Goal: Communication & Community: Answer question/provide support

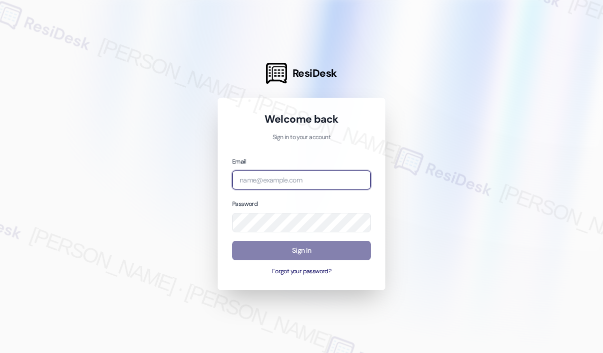
click at [317, 186] on input "email" at bounding box center [301, 180] width 139 height 19
type input "automated-surveys-park_properties-john-roy.roles@park_properties.com"
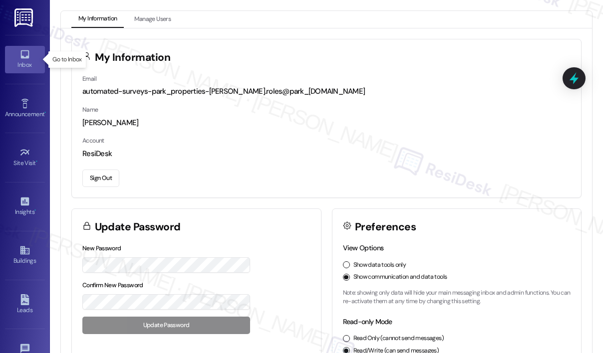
click at [24, 57] on icon at bounding box center [24, 54] width 8 height 8
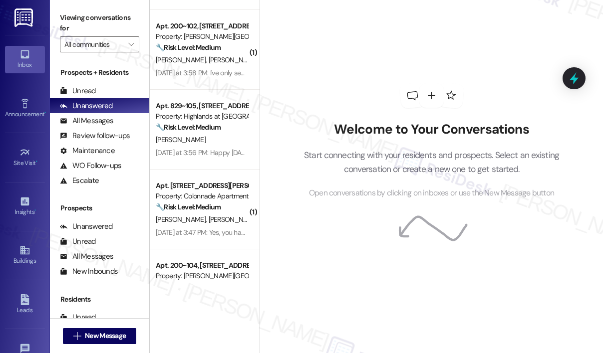
scroll to position [748, 0]
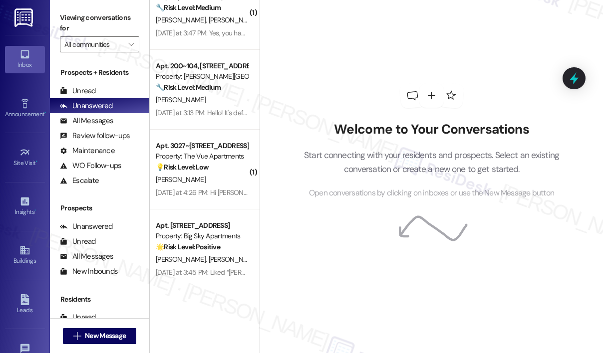
click at [369, 61] on div "Welcome to Your Conversations Start connecting with your residents and prospect…" at bounding box center [431, 141] width 299 height 282
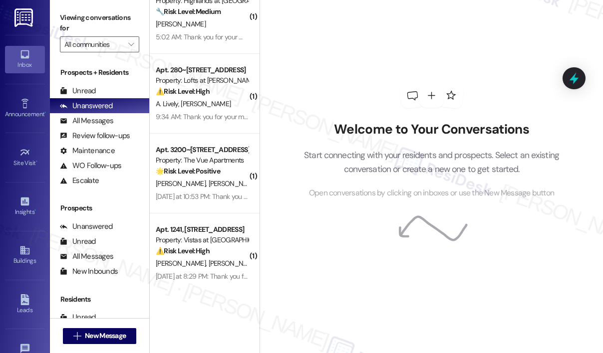
scroll to position [1393, 0]
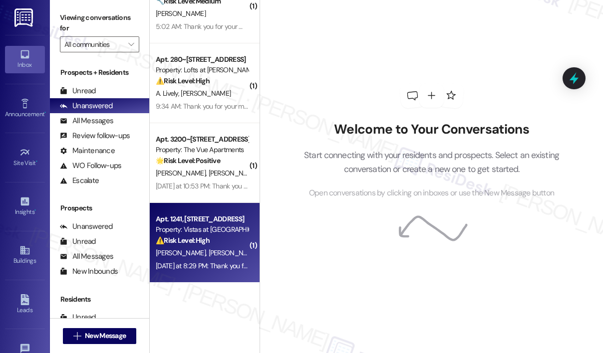
click at [227, 243] on div "⚠️ Risk Level: High The resident is reporting a neighbor repeatedly leaving tra…" at bounding box center [202, 240] width 92 height 10
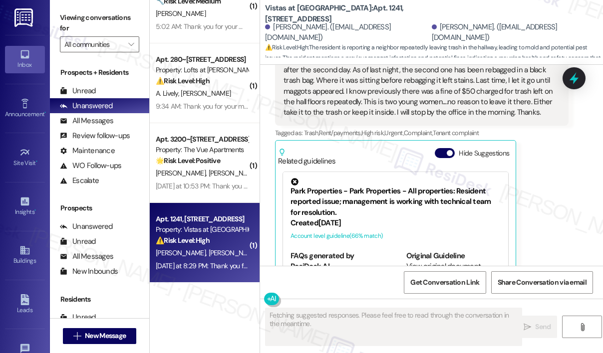
scroll to position [7562, 0]
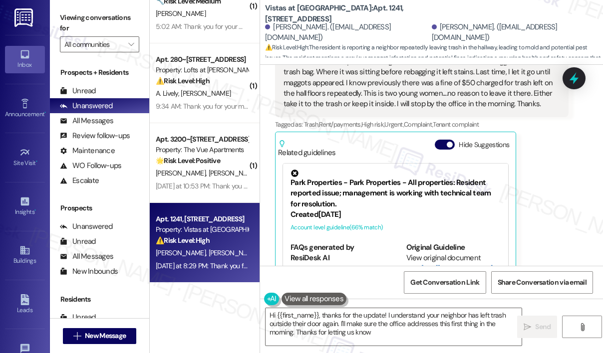
type textarea "Hi {{first_name}}, thanks for the update! I understand your neighbor has left t…"
click at [546, 227] on div "Julia Timmons Neutral Yesterday at 8:29 PM I let the office know today my neigh…" at bounding box center [421, 148] width 293 height 310
click at [546, 185] on div "Julia Timmons Neutral Yesterday at 8:29 PM I let the office know today my neigh…" at bounding box center [421, 148] width 293 height 310
click at [572, 213] on div "Received via SMS Julia Timmons Neutral Yesterday at 8:29 PM I let the office kn…" at bounding box center [421, 147] width 308 height 325
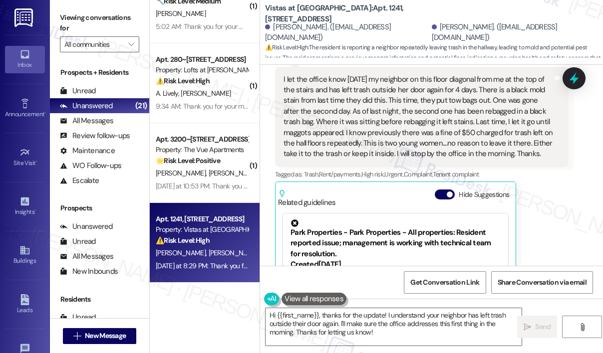
scroll to position [7412, 0]
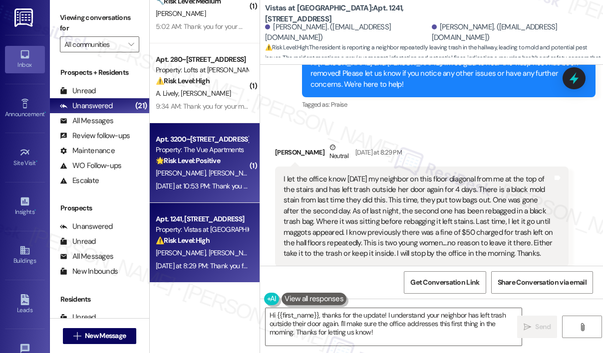
click at [212, 182] on div "Yesterday at 10:53 PM: Thank you for your message. Our offices are currently cl…" at bounding box center [463, 186] width 615 height 9
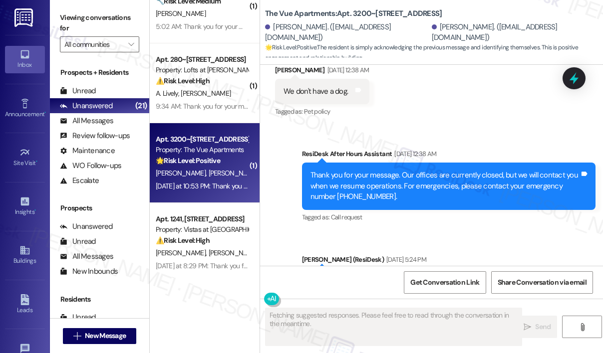
scroll to position [3189, 0]
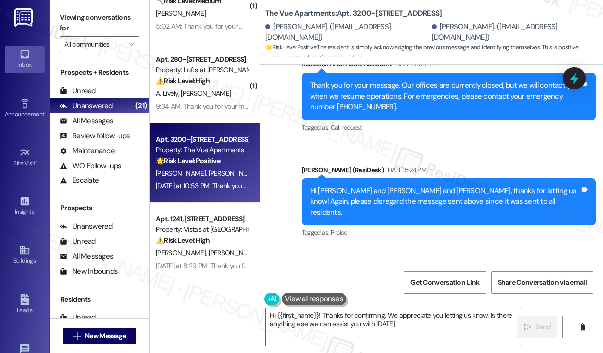
type textarea "Hi {{first_name}}! Thanks for confirming. We appreciate you letting us know. Is…"
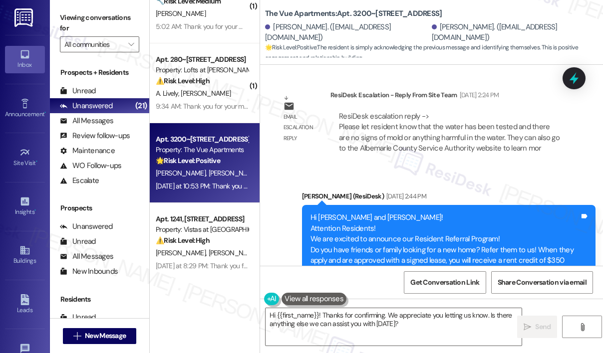
scroll to position [2540, 0]
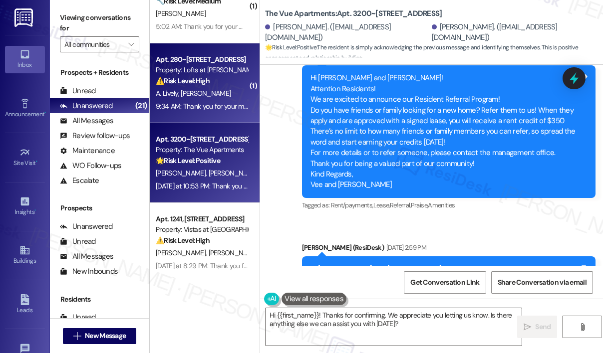
click at [216, 85] on div "⚠️ Risk Level: High The resident reports their AC is blowing hot air and may no…" at bounding box center [202, 81] width 92 height 10
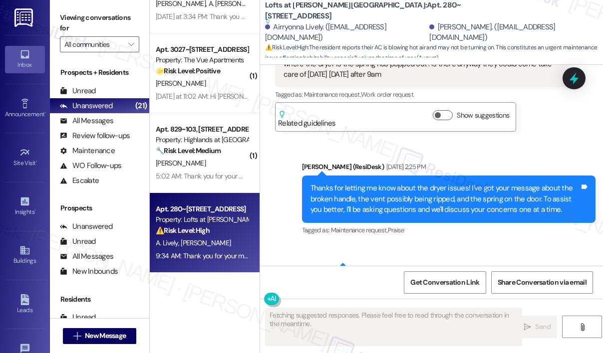
scroll to position [900, 0]
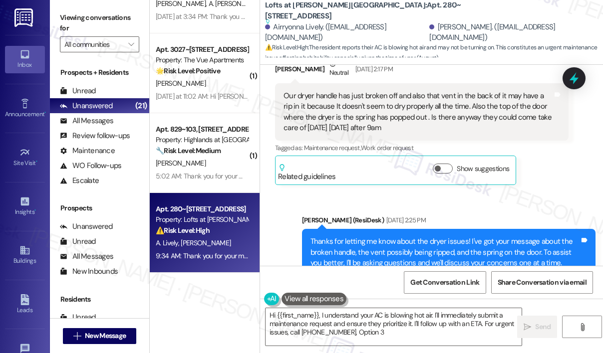
type textarea "Hi {{first_name}}, I understand your AC is blowing hot air. I'll immediately su…"
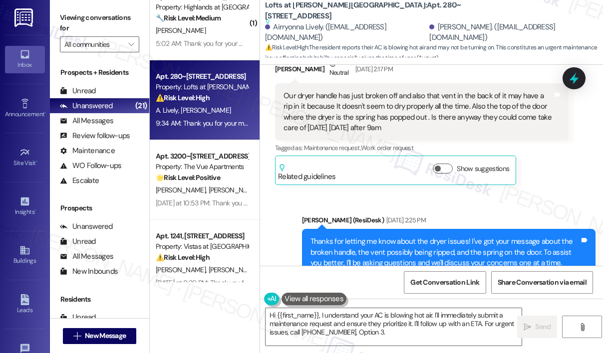
scroll to position [1393, 0]
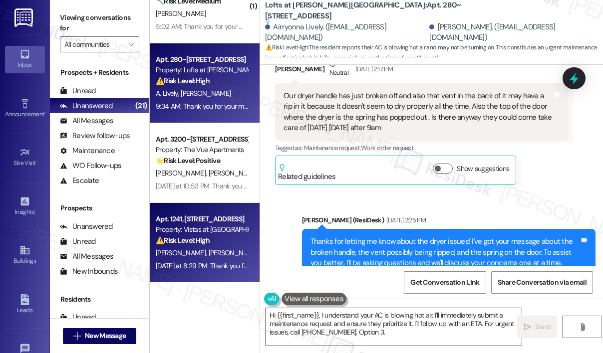
click at [231, 221] on div "Apt. 1241, 7612 II Timberlake Road" at bounding box center [202, 219] width 92 height 10
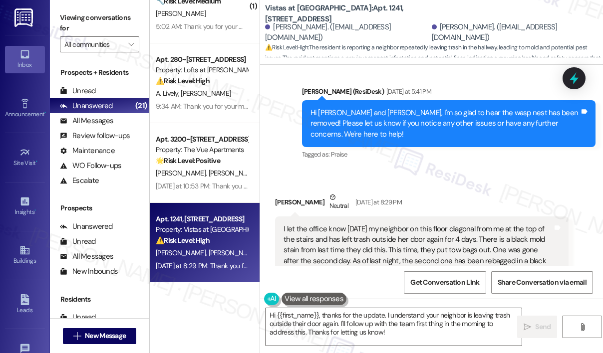
scroll to position [7412, 0]
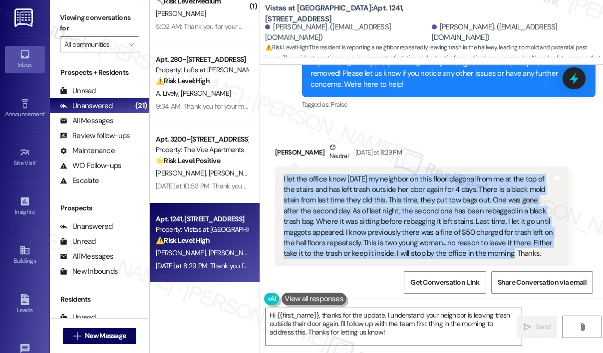
drag, startPoint x: 510, startPoint y: 209, endPoint x: 282, endPoint y: 134, distance: 240.0
click at [282, 174] on div "I let the office know today my neighbor on this floor diagonal from me at the t…" at bounding box center [417, 216] width 271 height 85
copy div "I let the office know today my neighbor on this floor diagonal from me at the t…"
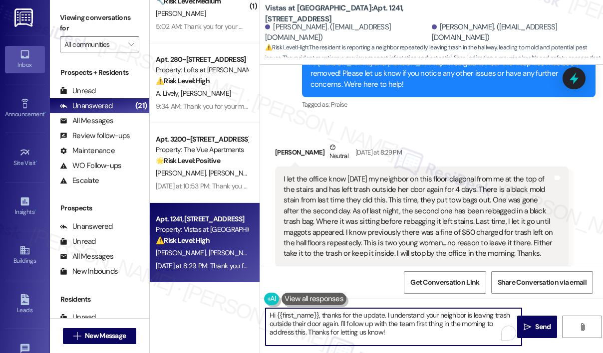
drag, startPoint x: 389, startPoint y: 334, endPoint x: 319, endPoint y: 314, distance: 72.2
click at [319, 314] on textarea "Hi {{first_name}}, thanks for the update. I understand your neighbor is leaving…" at bounding box center [393, 326] width 256 height 37
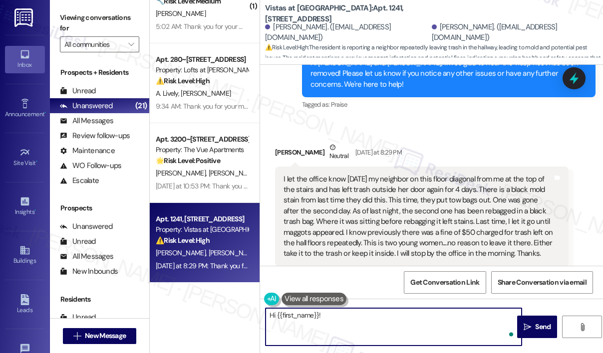
paste textarea "Thank you for reaching out. You mentioned your neighbors have again left trash …"
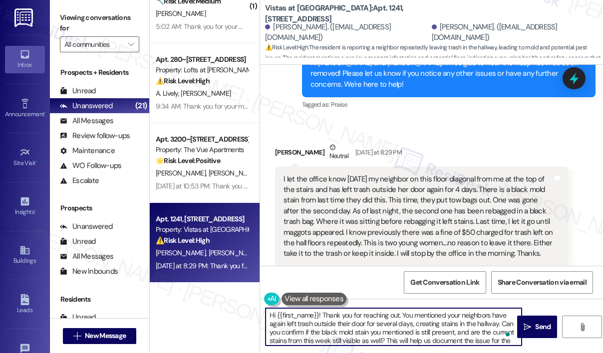
scroll to position [8, 0]
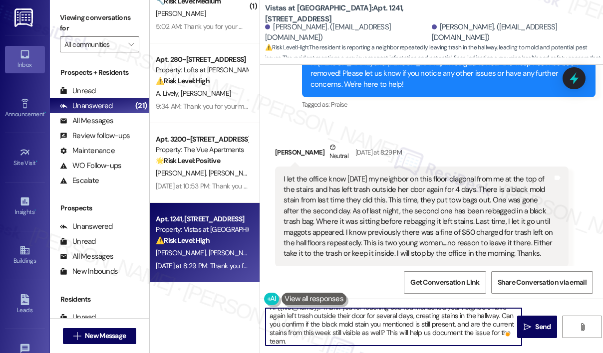
click at [353, 323] on textarea "Hi {{first_name}}! Thank you for reaching out. You mentioned your neighbors hav…" at bounding box center [393, 326] width 256 height 37
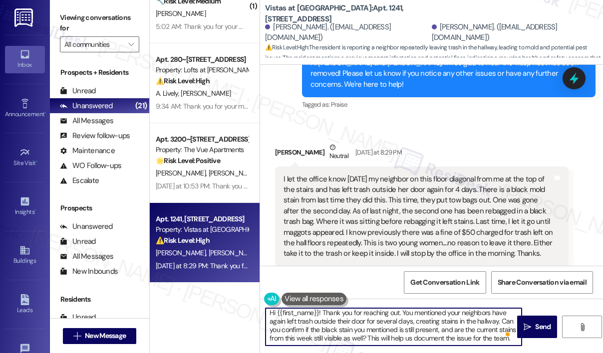
click at [362, 337] on textarea "Hi {{first_name}}! Thank you for reaching out. You mentioned your neighbors hav…" at bounding box center [393, 326] width 256 height 37
type textarea "Hi {{first_name}}! Thank you for reaching out. You mentioned your neighbors hav…"
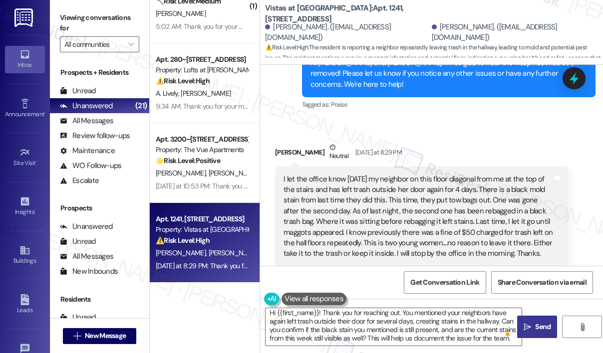
click at [545, 331] on span "Send" at bounding box center [542, 327] width 15 height 10
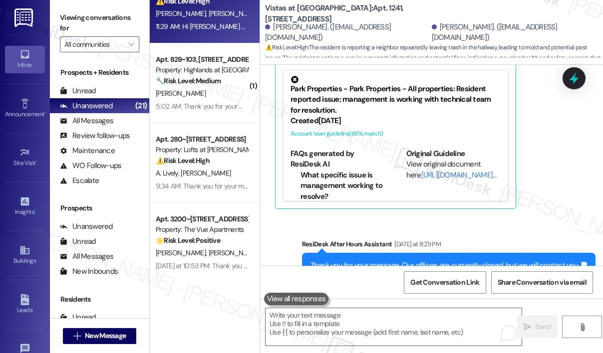
scroll to position [7662, 0]
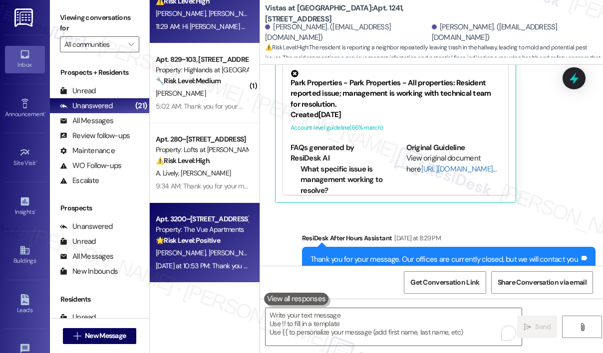
click at [214, 236] on strong "🌟 Risk Level: Positive" at bounding box center [188, 240] width 64 height 9
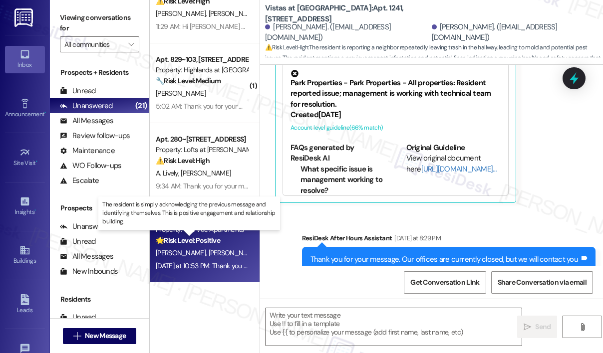
type textarea "Fetching suggested responses. Please feel free to read through the conversation…"
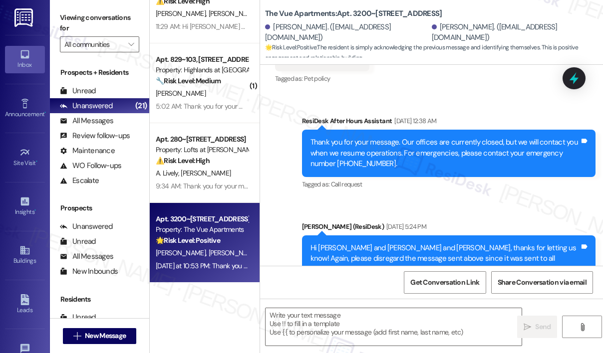
scroll to position [3189, 0]
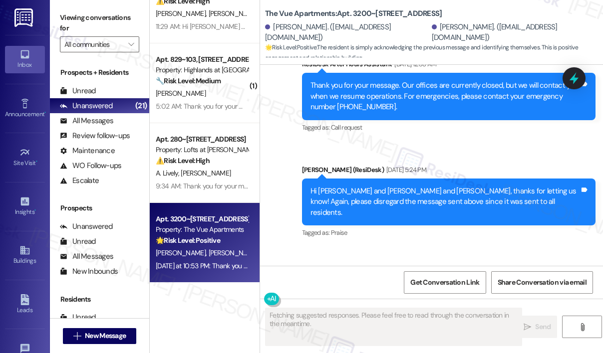
click at [419, 263] on div "Received via SMS William Wolf Question Yesterday at 10:53 PM We understood that…" at bounding box center [385, 291] width 236 height 56
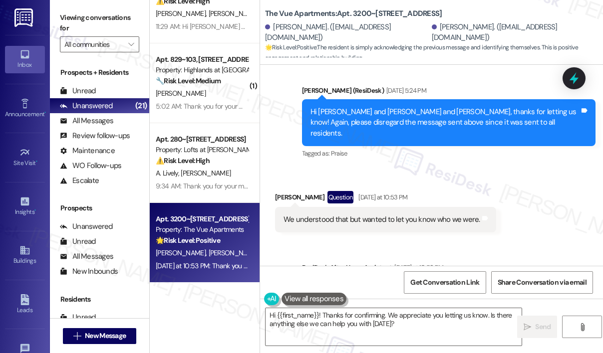
scroll to position [3280, 0]
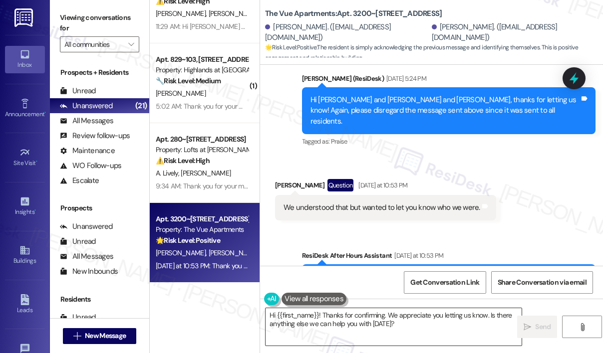
click at [427, 325] on textarea "Hi {{first_name}}! Thanks for confirming. We appreciate you letting us know. Is…" at bounding box center [393, 326] width 256 height 37
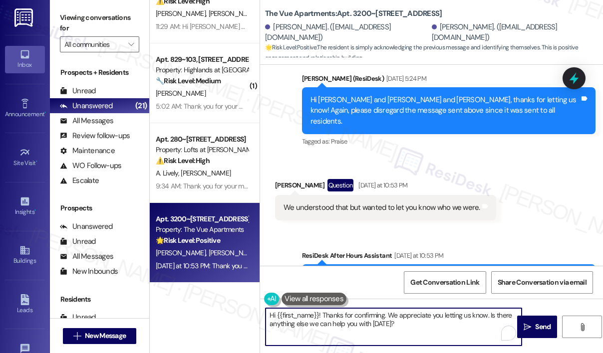
drag, startPoint x: 417, startPoint y: 327, endPoint x: 489, endPoint y: 317, distance: 72.5
click at [489, 317] on textarea "Hi {{first_name}}! Thanks for confirming. We appreciate you letting us know. Is…" at bounding box center [393, 326] width 256 height 37
click at [318, 315] on textarea "Hi {{first_name}}! Thanks for confirming. We appreciate you letting us know." at bounding box center [393, 326] width 256 height 37
type textarea "Hi William! Thanks for confirming. We appreciate you letting us know."
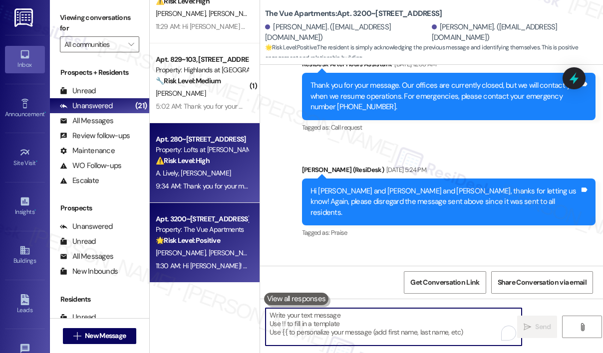
click at [228, 179] on div "A. Lively D. Lively" at bounding box center [202, 173] width 94 height 12
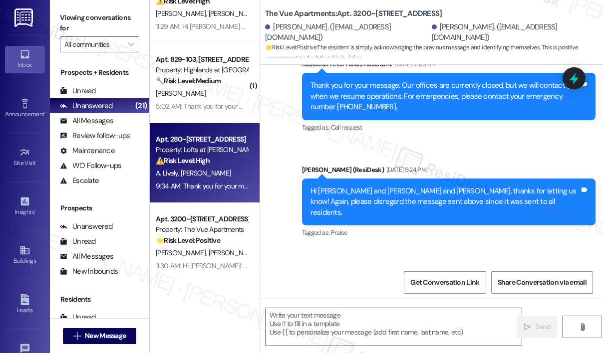
type textarea "Fetching suggested responses. Please feel free to read through the conversation…"
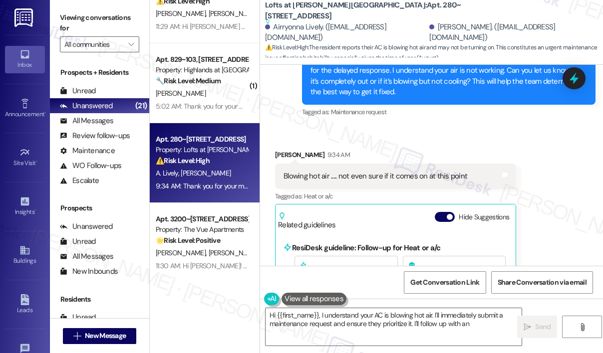
scroll to position [4708, 0]
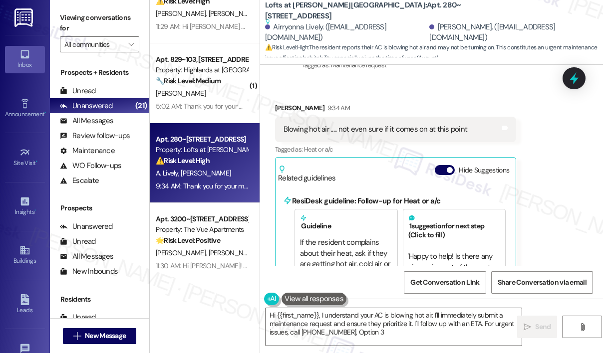
type textarea "Hi {{first_name}}, I understand your AC is blowing hot air. I'll immediately su…"
click at [558, 209] on div "Received via SMS Demetria Lively 9:34 AM Blowing hot air ..... not even sure if…" at bounding box center [431, 207] width 343 height 255
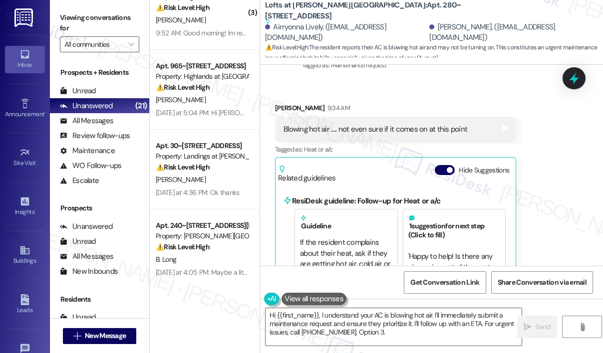
scroll to position [0, 0]
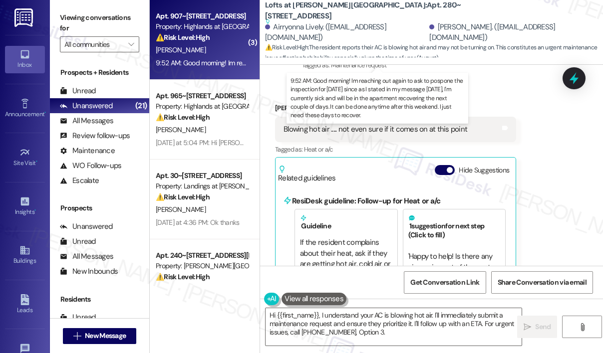
click at [214, 64] on div "9:52 AM: Good morning! Im reaching out again to ask to pospone the inspection f…" at bounding box center [573, 62] width 834 height 9
type textarea "Hi {{first_name}}, I understand your AC is blowing hot air. I'll immediately su…"
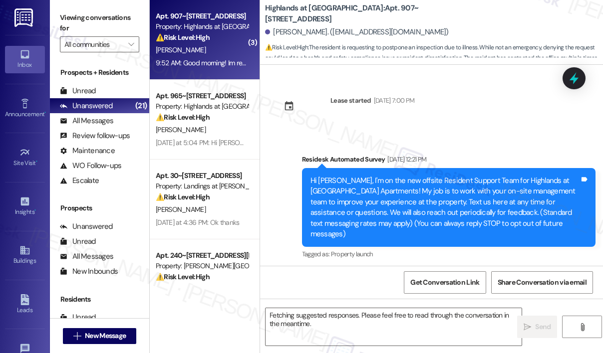
scroll to position [12215, 0]
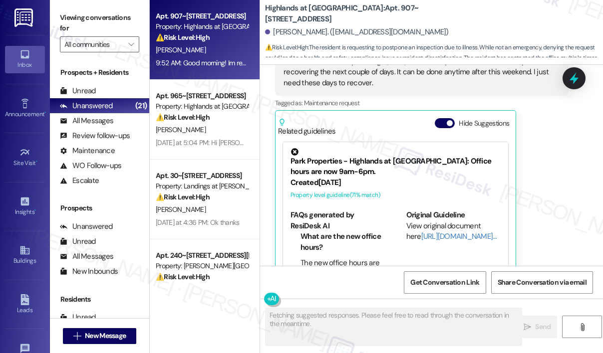
click at [539, 209] on div "Ana Torre 9:52 AM Good morning! Im reaching out again to ask to pospone the ins…" at bounding box center [421, 152] width 293 height 257
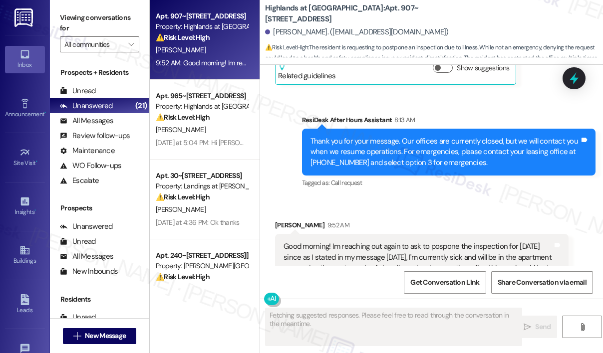
scroll to position [12016, 0]
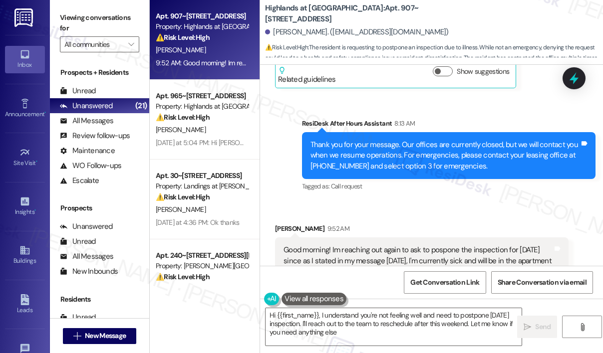
type textarea "Hi {{first_name}}, I understand you're not feeling well and need to postpone to…"
click at [451, 201] on div "Received via SMS Ana Torre 9:52 AM Good morning! Im reaching out again to ask t…" at bounding box center [431, 344] width 343 height 287
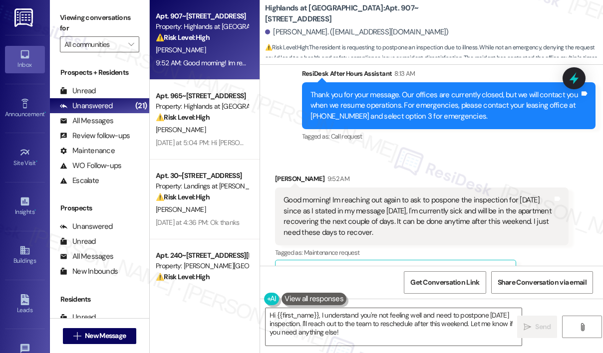
drag, startPoint x: 430, startPoint y: 211, endPoint x: 331, endPoint y: 179, distance: 104.0
click at [331, 195] on div "Good morning! Im reaching out again to ask to pospone the inspection for today …" at bounding box center [417, 216] width 269 height 43
copy div "Im reaching out again to ask to pospone the inspection for today since as I sta…"
click at [418, 334] on textarea "Hi {{first_name}}, I understand you're not feeling well and need to postpone to…" at bounding box center [393, 326] width 256 height 37
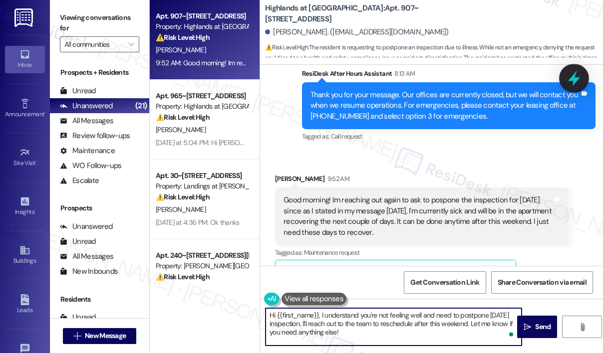
click at [571, 79] on icon at bounding box center [574, 78] width 12 height 15
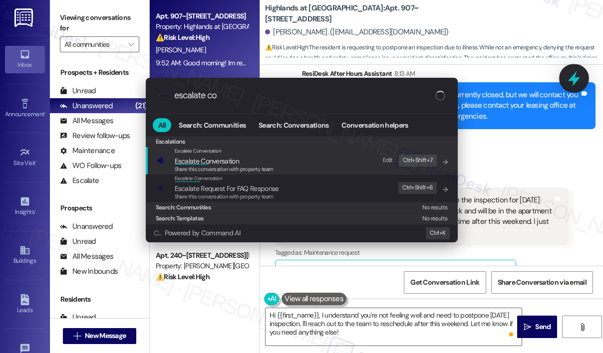
type input "escalate con"
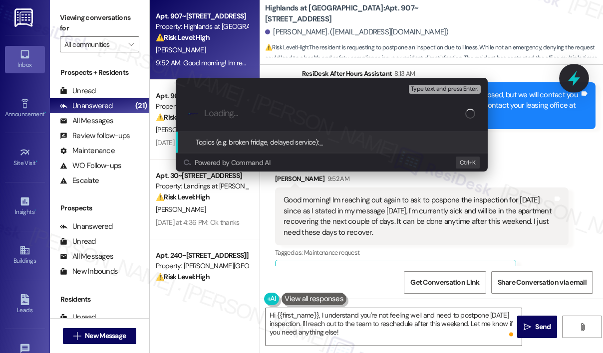
type input "Request to Postpone Today’s Inspection Due to Illness"
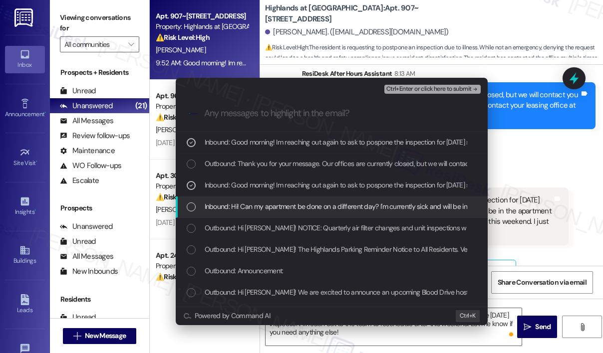
click at [326, 204] on span "Inbound: Hi! Can my apartment be done on a different day? I'm currently sick an…" at bounding box center [410, 206] width 410 height 11
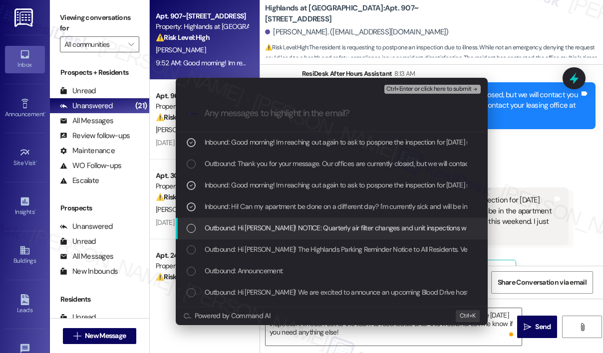
click at [326, 225] on span "Outbound: Hi Ana! NOTICE: Quarterly air filter changes and unit inspections wil…" at bounding box center [528, 228] width 647 height 11
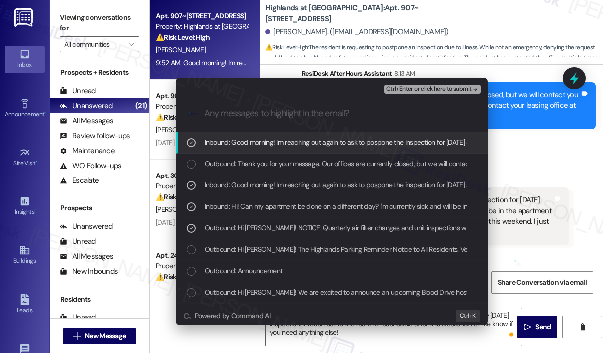
click at [429, 86] on span "Ctrl+Enter or click here to submit" at bounding box center [428, 89] width 85 height 7
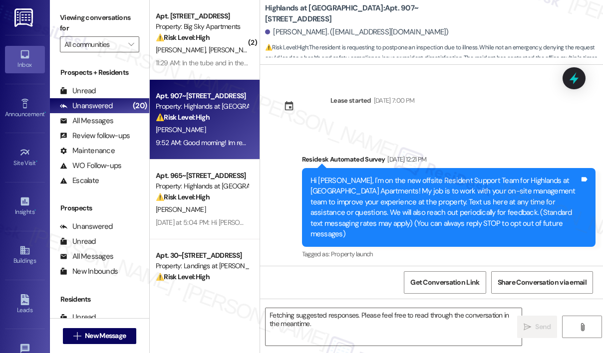
scroll to position [12215, 0]
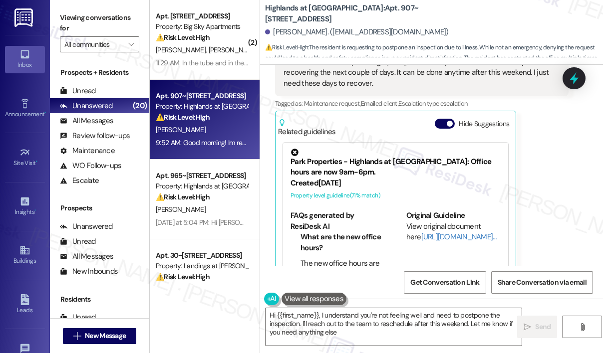
type textarea "Hi {{first_name}}, I understand you're not feeling well and need to postpone th…"
click at [458, 321] on textarea "Hi {{first_name}}, I understand you're not feeling well and need to postpone th…" at bounding box center [393, 326] width 256 height 37
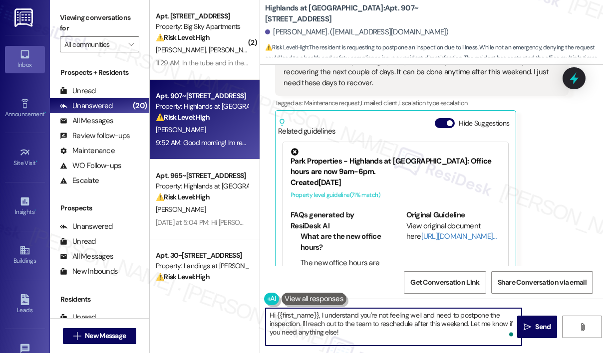
click at [458, 321] on textarea "Hi {{first_name}}, I understand you're not feeling well and need to postpone th…" at bounding box center [393, 326] width 256 height 37
click at [520, 327] on button " Send" at bounding box center [537, 327] width 40 height 22
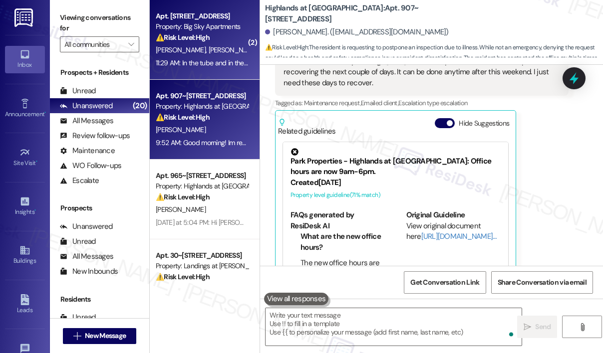
scroll to position [12215, 0]
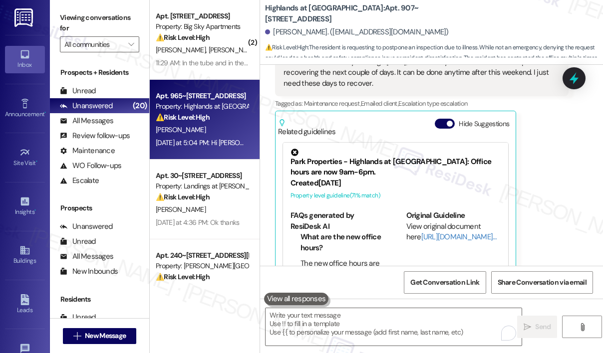
click at [217, 141] on div "Yesterday at 5:04 PM: Hi Sarah, I'm sorry for interrumpting I received the wate…" at bounding box center [611, 142] width 911 height 9
type textarea "Fetching suggested responses. Please feel free to read through the conversation…"
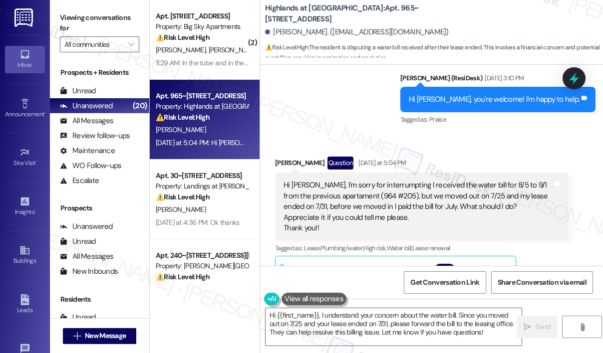
scroll to position [13036, 0]
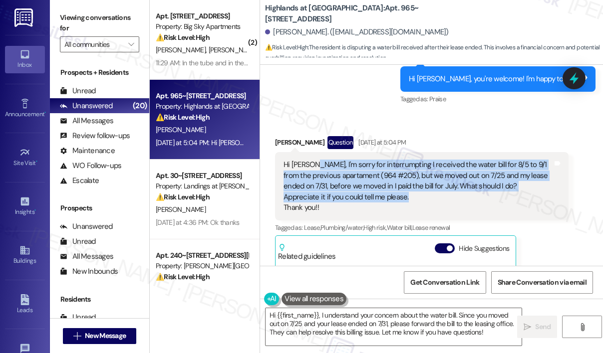
drag, startPoint x: 410, startPoint y: 147, endPoint x: 310, endPoint y: 115, distance: 104.4
click at [310, 160] on div "Hi Sarah, I'm sorry for interrumpting I received the water bill for 8/5 to 9/1 …" at bounding box center [417, 186] width 269 height 53
copy div "I'm sorry for interrumpting I received the water bill for 8/5 to 9/1 from the p…"
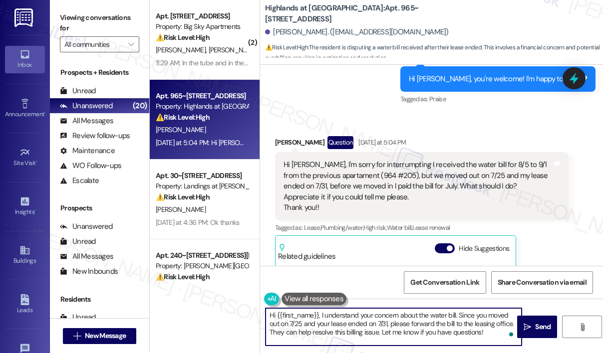
drag, startPoint x: 489, startPoint y: 335, endPoint x: 319, endPoint y: 314, distance: 170.9
click at [319, 314] on textarea "Hi {{first_name}}, I understand your concern about the water bill. Since you mo…" at bounding box center [393, 326] width 256 height 37
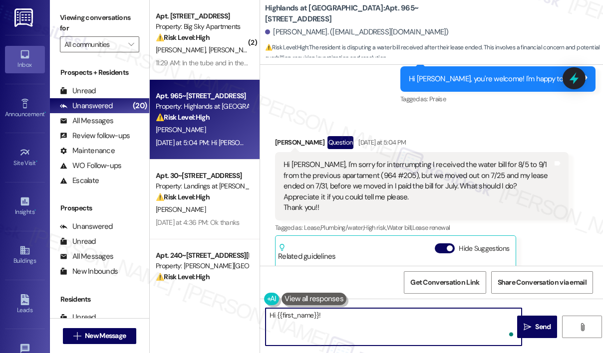
paste textarea "Thank you for reaching out. Can you confirm if the water bill you received is i…"
type textarea "Hi {{first_name}}! Thank you for reaching out. Can you confirm if the water bil…"
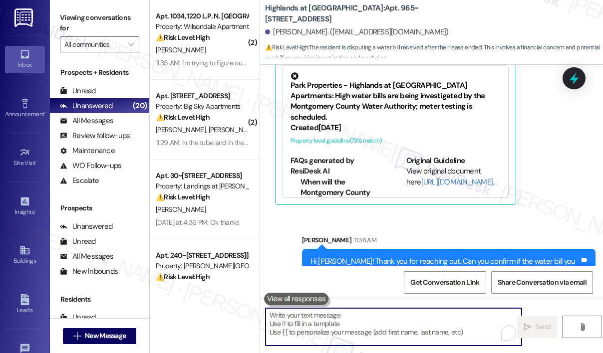
scroll to position [13237, 0]
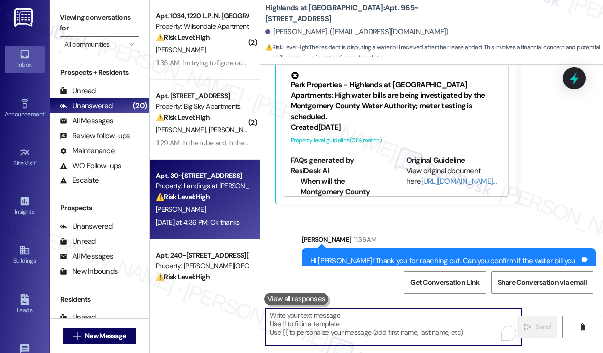
click at [223, 197] on div "⚠️ Risk Level: High The resident reports a broken disposal and stove burner aft…" at bounding box center [202, 197] width 92 height 10
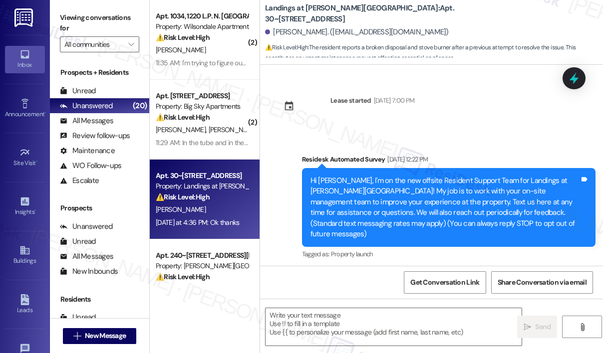
scroll to position [3340, 0]
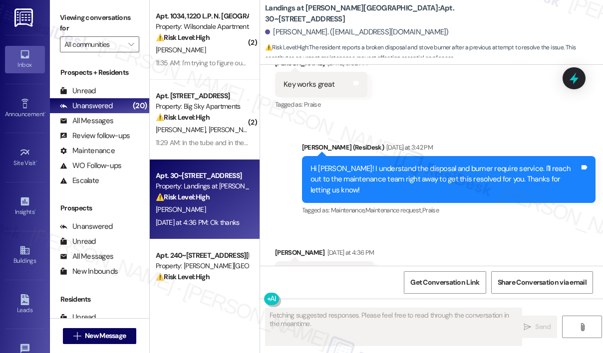
click at [445, 244] on div "Received via SMS Teresa Smallwood Yesterday at 4:36 PM Ok thanks Tags and notes…" at bounding box center [431, 267] width 343 height 84
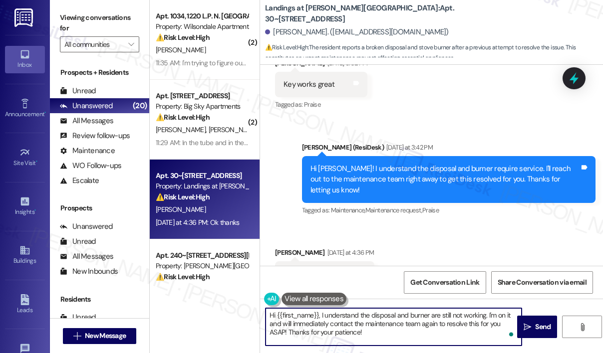
drag, startPoint x: 393, startPoint y: 332, endPoint x: 260, endPoint y: 309, distance: 134.8
click at [260, 309] on div "Hi {{first_name}}, I understand the disposal and burner are still not working. …" at bounding box center [388, 327] width 257 height 38
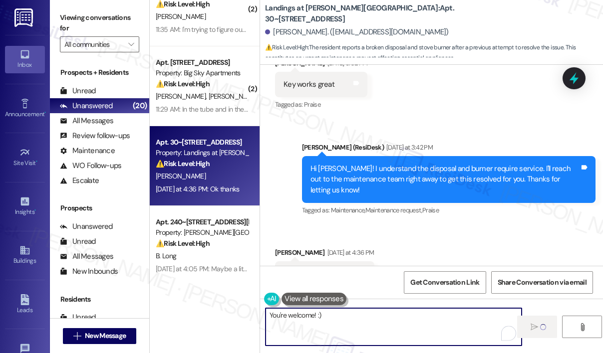
scroll to position [100, 0]
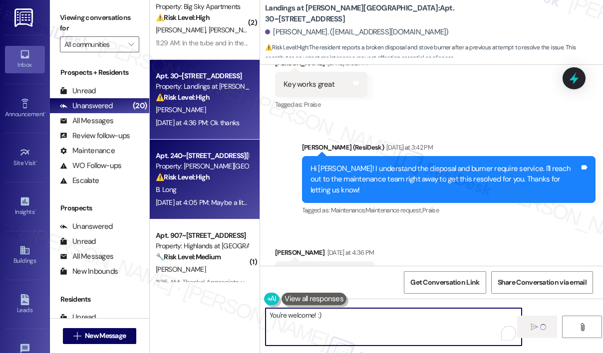
type textarea "You're welcome! :)"
click at [211, 194] on div "B. Long" at bounding box center [202, 190] width 94 height 12
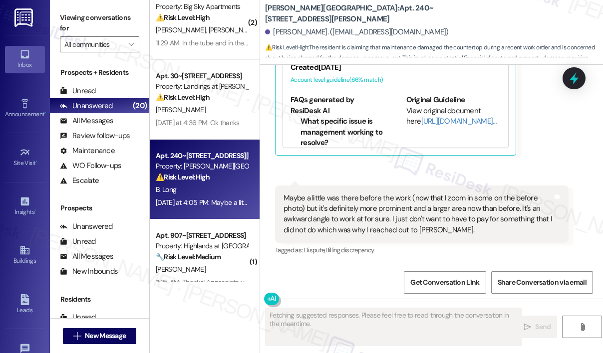
scroll to position [2814, 0]
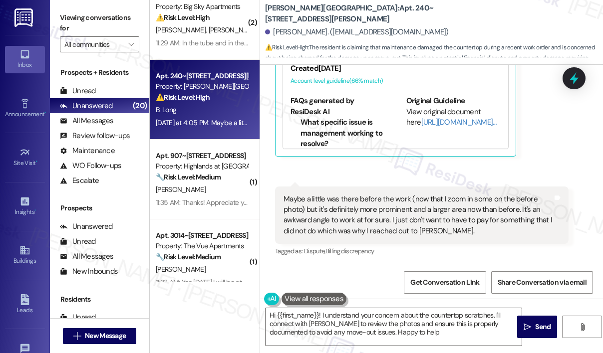
type textarea "Hi {{first_name}}! I understand your concern about the countertop scratches. I'…"
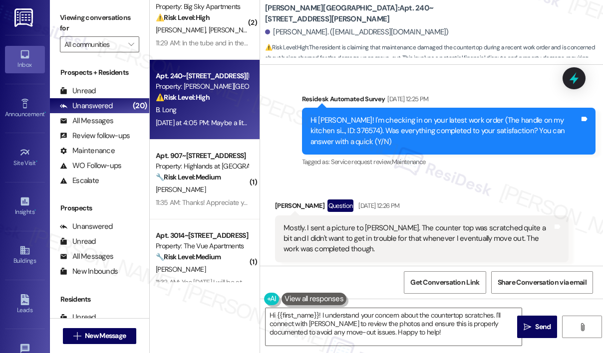
scroll to position [2265, 0]
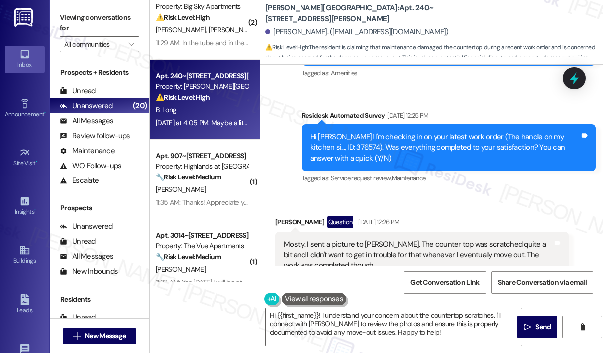
click at [320, 148] on div "Hi Brittany! I'm checking in on your latest work order (The handle on my kitche…" at bounding box center [444, 148] width 269 height 32
drag, startPoint x: 320, startPoint y: 148, endPoint x: 493, endPoint y: 204, distance: 181.4
click at [493, 204] on div "Received via SMS Brittany Long Question Aug 19, 2025 at 12:26 PM Mostly. I sent…" at bounding box center [431, 262] width 343 height 137
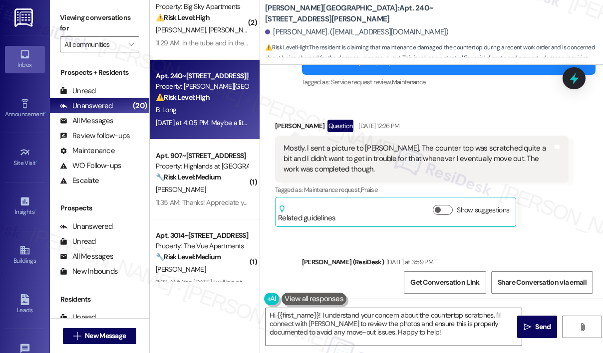
scroll to position [2365, 0]
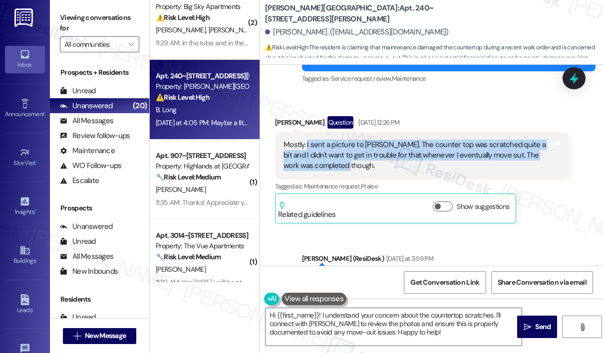
drag, startPoint x: 361, startPoint y: 165, endPoint x: 306, endPoint y: 145, distance: 58.9
click at [306, 145] on div "Mostly. I sent a picture to Amanda. The counter top was scratched quite a bit a…" at bounding box center [417, 156] width 269 height 32
copy div "I sent a picture to Amanda. The counter top was scratched quite a bit and I did…"
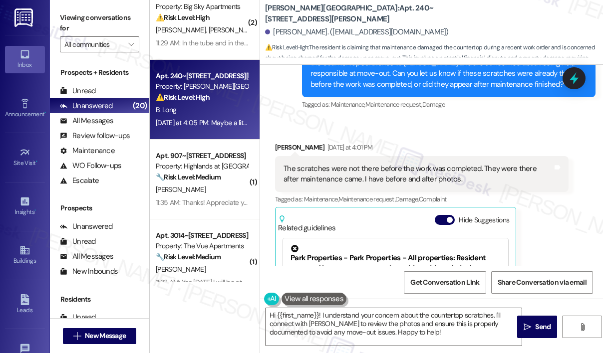
scroll to position [2614, 0]
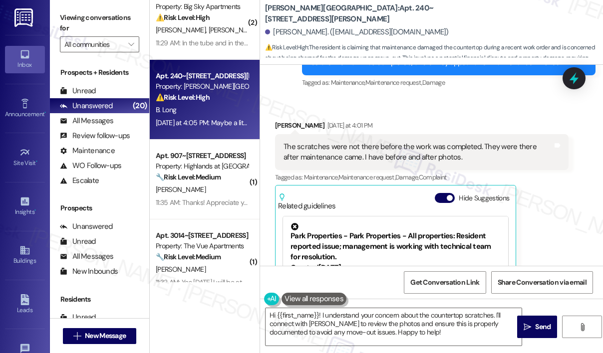
click at [389, 152] on div "The scratches were not there before the work was completed. They were there aft…" at bounding box center [417, 152] width 269 height 21
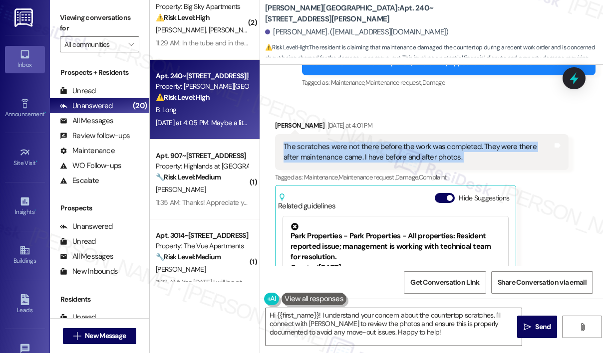
click at [389, 152] on div "The scratches were not there before the work was completed. They were there aft…" at bounding box center [417, 152] width 269 height 21
copy div "The scratches were not there before the work was completed. They were there aft…"
click at [580, 75] on div at bounding box center [574, 78] width 30 height 28
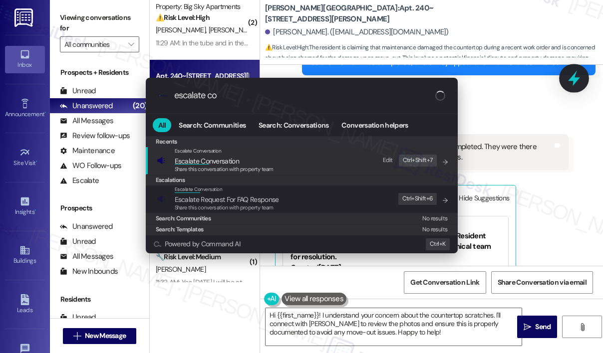
type input "escalate con"
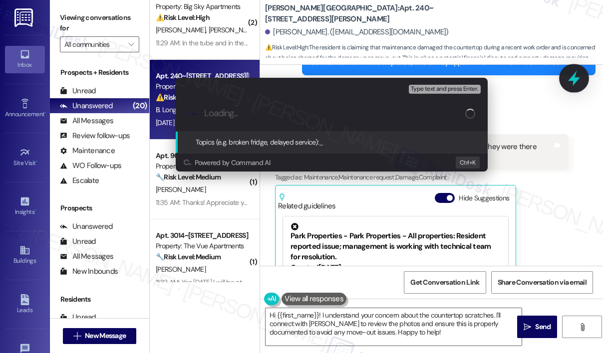
paste input "Concern About Countertop Scratches After Maintenance Work (Photos Provided)"
type input "Concern About Countertop Scratches After Maintenance Work (Photos Provided)"
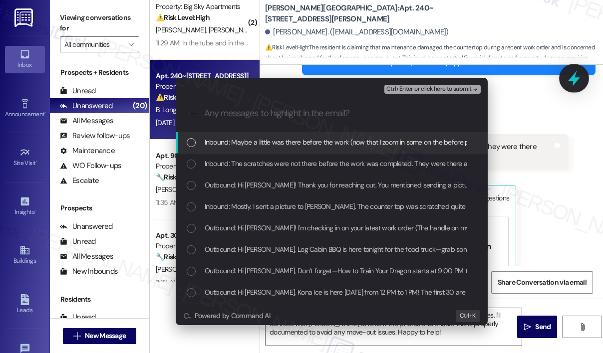
scroll to position [0, 0]
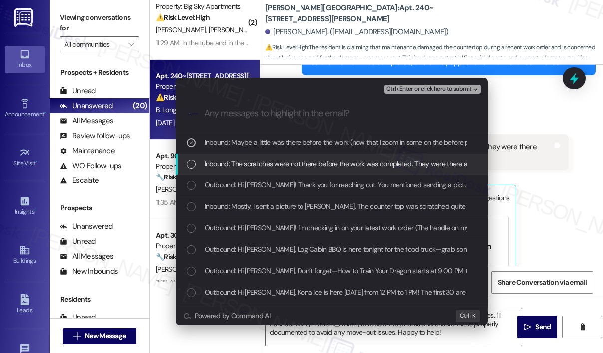
click at [270, 167] on span "Inbound: The scratches were not there before the work was completed. They were …" at bounding box center [416, 163] width 423 height 11
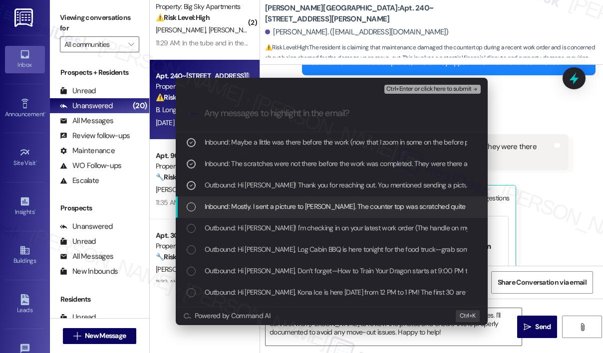
click at [278, 206] on span "Inbound: Mostly. I sent a picture to Amanda. The counter top was scratched quit…" at bounding box center [498, 206] width 587 height 11
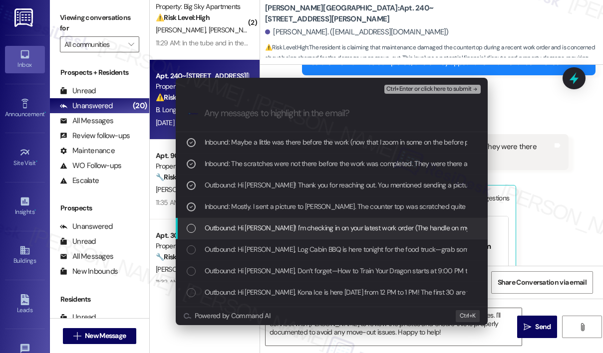
click at [281, 225] on span "Outbound: Hi Brittany! I'm checking in on your latest work order (The handle on…" at bounding box center [492, 228] width 574 height 11
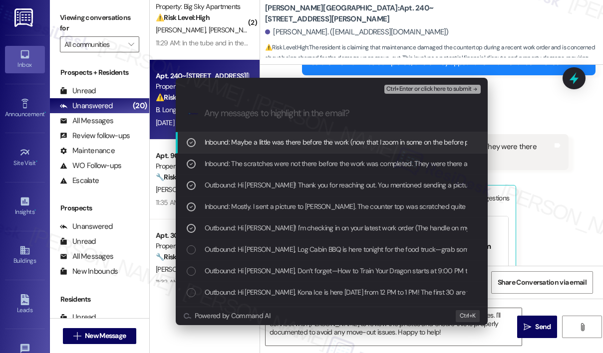
click at [406, 91] on span "Ctrl+Enter or click here to submit" at bounding box center [428, 89] width 85 height 7
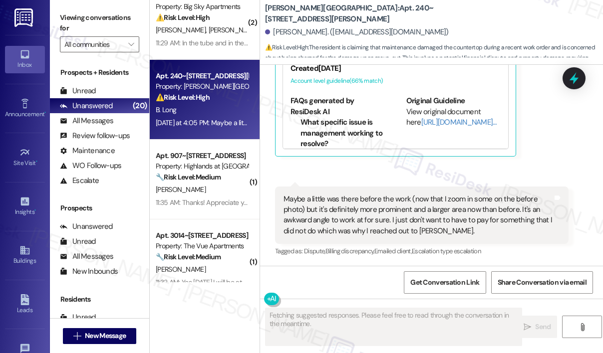
scroll to position [2814, 0]
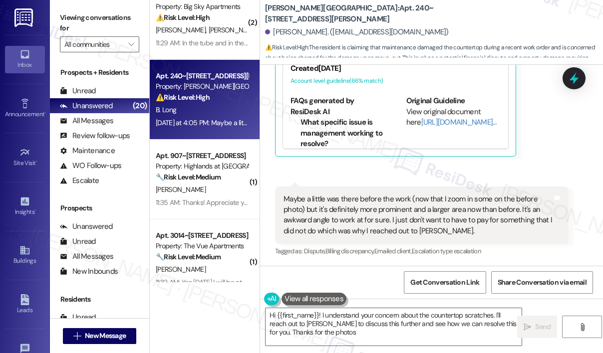
type textarea "Hi {{first_name}}! I understand your concern about the countertop scratches. I'…"
click at [523, 169] on div "Received via SMS Brittany Long Yesterday at 4:01 PM The scratches were not ther…" at bounding box center [431, 82] width 343 height 368
click at [429, 326] on textarea "Hi {{first_name}}! I understand your concern about the countertop scratches. I'…" at bounding box center [393, 326] width 256 height 37
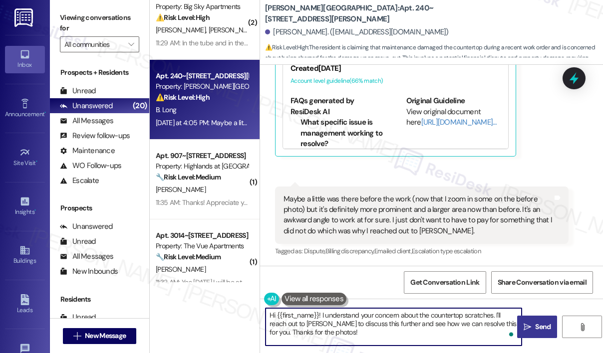
click at [541, 322] on span "Send" at bounding box center [542, 327] width 15 height 10
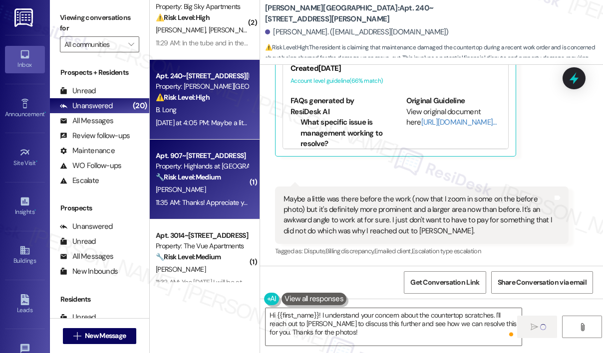
click at [227, 203] on div "11:35 AM: Thanks! Appreciate you! 11:35 AM: Thanks! Appreciate you!" at bounding box center [204, 202] width 97 height 9
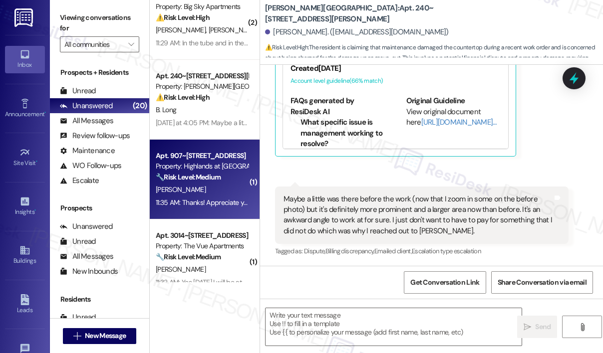
type textarea "Fetching suggested responses. Please feel free to read through the conversation…"
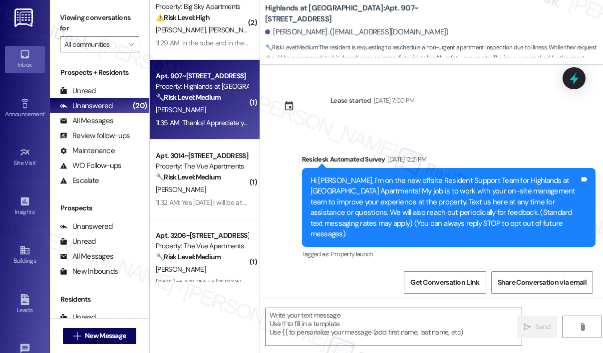
scroll to position [12407, 0]
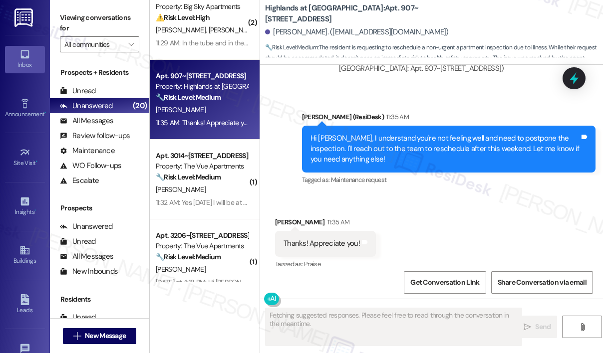
click at [451, 203] on div "Received via SMS Ana Torre 11:35 AM Thanks! Appreciate you! Tags and notes Tagg…" at bounding box center [431, 237] width 343 height 84
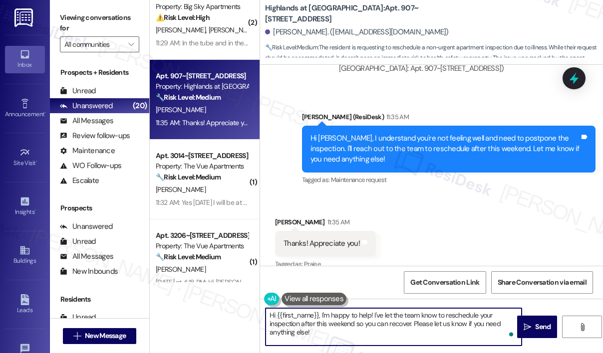
drag, startPoint x: 345, startPoint y: 335, endPoint x: 270, endPoint y: 315, distance: 77.9
click at [270, 315] on textarea "Hi {{first_name}}, I'm happy to help! I've let the team know to reschedule your…" at bounding box center [393, 326] width 256 height 37
type textarea "H"
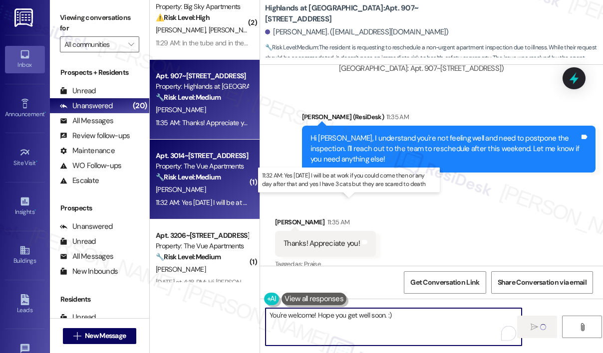
type textarea "You're welcome! Hope you get well soon. :)"
click at [205, 205] on div "11:32 AM: Yes tomorrow I will be at work if you could come then or any day afte…" at bounding box center [345, 202] width 379 height 9
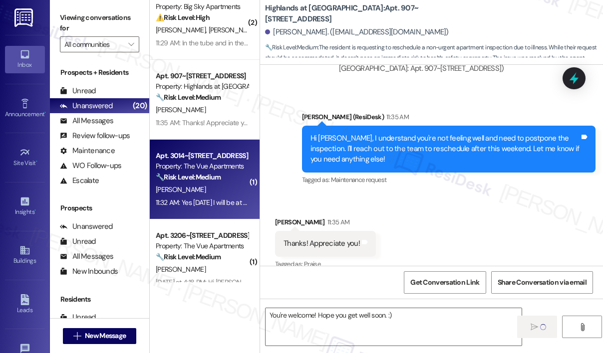
type textarea "Fetching suggested responses. Please feel free to read through the conversation…"
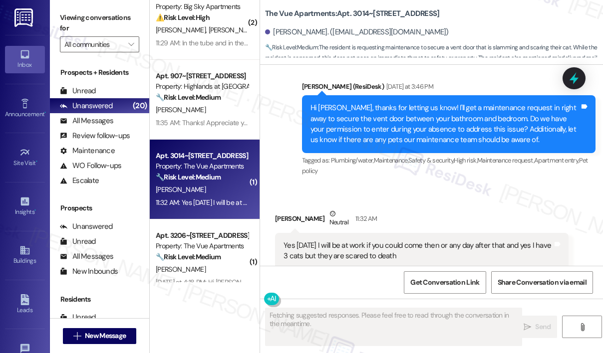
scroll to position [890, 0]
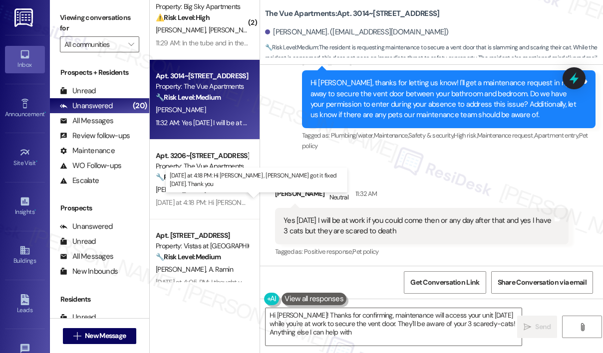
type textarea "Hi Ana! Thanks for confirming, maintenance will access your unit tomorrow while…"
click at [434, 177] on div "Received via SMS Ana Oakes Neutral 11:32 AM Yes tomorrow I will be at work if y…" at bounding box center [421, 221] width 308 height 90
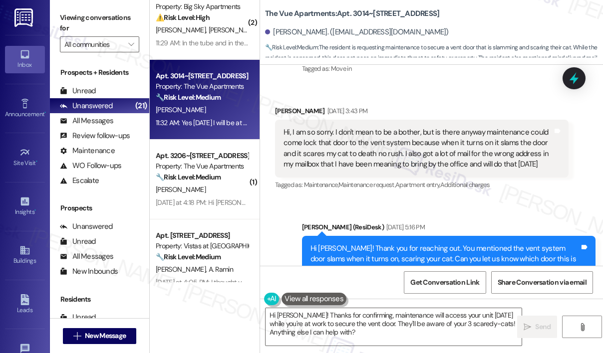
scroll to position [541, 0]
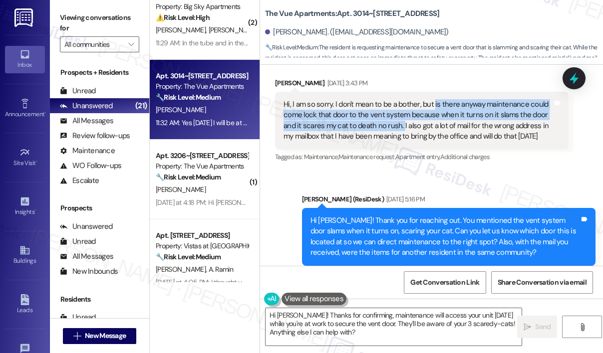
drag, startPoint x: 402, startPoint y: 126, endPoint x: 432, endPoint y: 105, distance: 36.1
click at [432, 105] on div "Hi, I am so sorry. I don't mean to be a bother, but is there anyway maintenance…" at bounding box center [417, 120] width 269 height 43
copy div "is there anyway maintenance could come lock that door to the vent system becaus…"
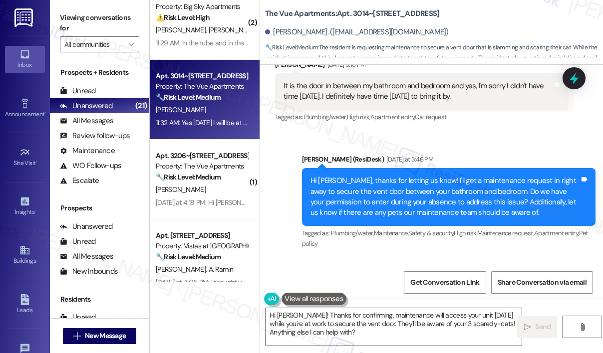
scroll to position [791, 0]
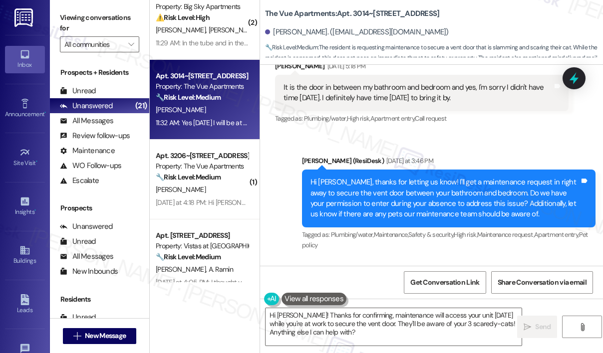
click at [500, 143] on div "Sent via SMS Sarah (ResiDesk) Yesterday at 3:46 PM Hi Ana, thanks for letting u…" at bounding box center [431, 196] width 343 height 127
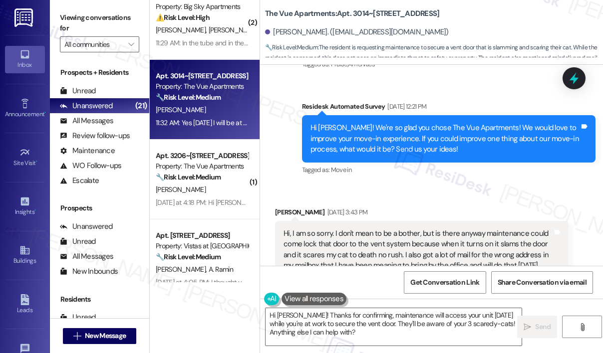
scroll to position [342, 0]
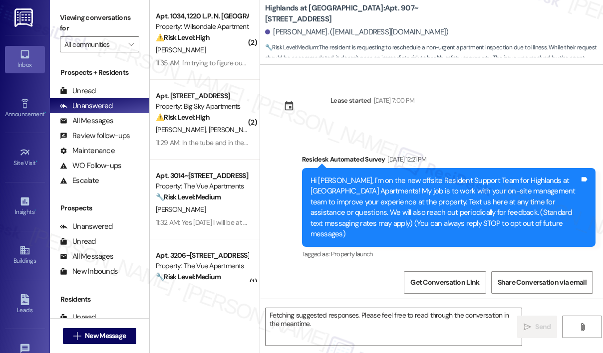
scroll to position [12604, 0]
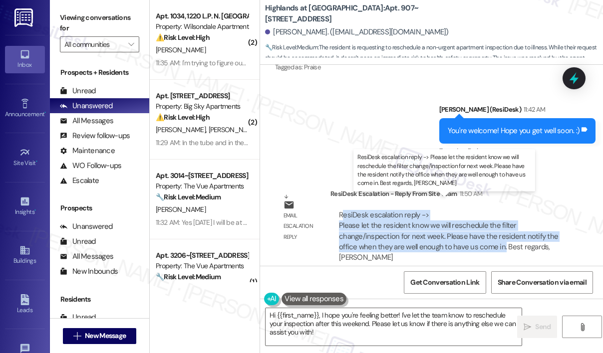
drag, startPoint x: 502, startPoint y: 236, endPoint x: 341, endPoint y: 207, distance: 163.8
click at [341, 210] on div "ResiDesk escalation reply -> Please let the resident know we will reschedule th…" at bounding box center [448, 236] width 219 height 53
drag, startPoint x: 337, startPoint y: 209, endPoint x: 501, endPoint y: 238, distance: 166.7
click at [501, 238] on div "ResiDesk escalation reply -> Please let the resident know we will reschedule th…" at bounding box center [449, 236] width 223 height 53
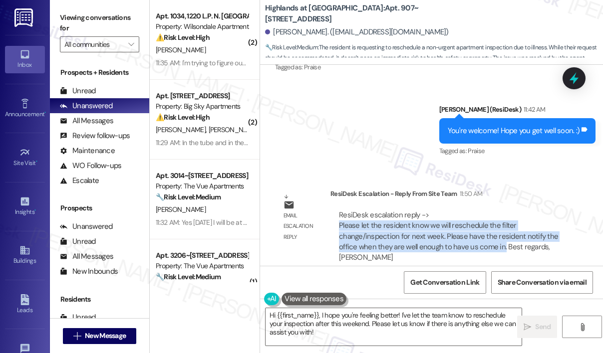
copy div "Please let the resident know we will reschedule the filter change/inspection fo…"
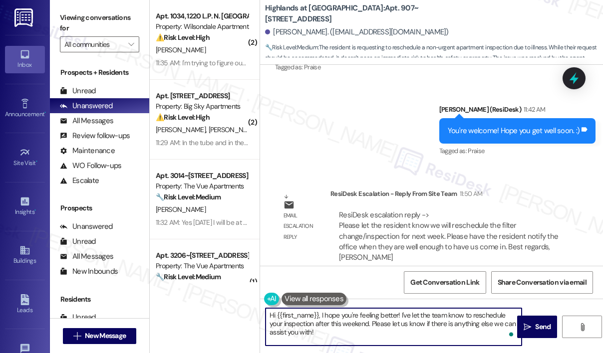
drag, startPoint x: 363, startPoint y: 342, endPoint x: 261, endPoint y: 318, distance: 104.1
click at [261, 318] on div "Hi {{first_name}}, I hope you're feeling better! I've let the team know to resc…" at bounding box center [388, 327] width 257 height 38
paste textarea "The site team wanted to let you know that your filter change and inspection wil…"
click at [270, 317] on textarea "The site team wanted to let you know that your filter change and inspection wil…" at bounding box center [393, 326] width 256 height 37
type textarea "Hi again, Ana! The site team wanted to let you know that your filter change and…"
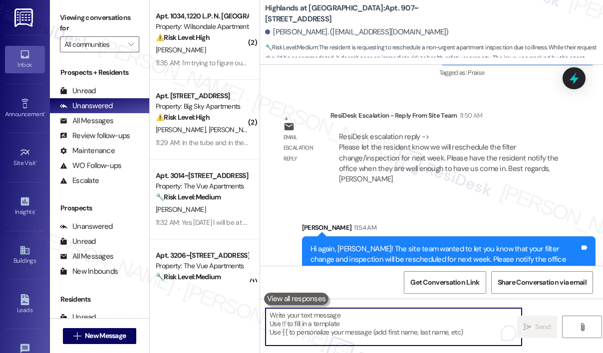
scroll to position [12764, 0]
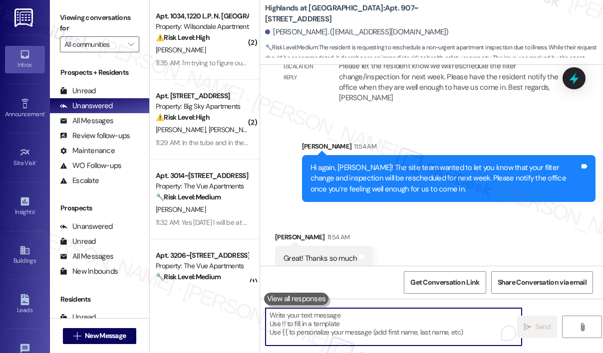
click at [357, 327] on textarea "To enrich screen reader interactions, please activate Accessibility in Grammarl…" at bounding box center [393, 326] width 256 height 37
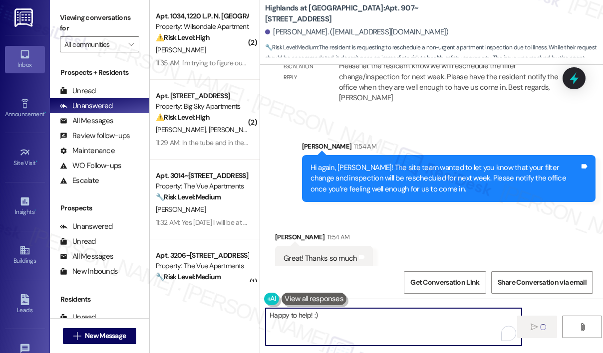
type textarea "Happy to help! :)"
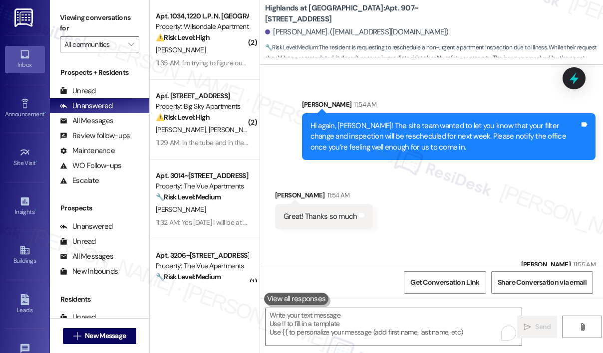
scroll to position [12834, 0]
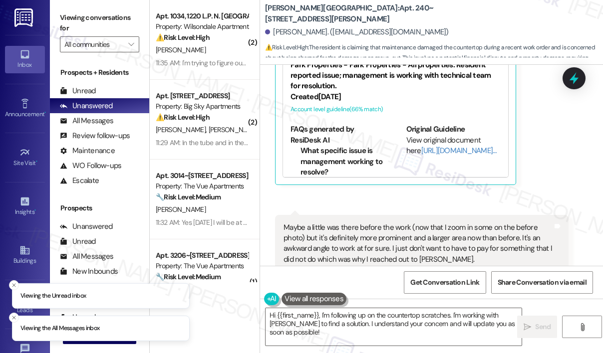
scroll to position [2814, 0]
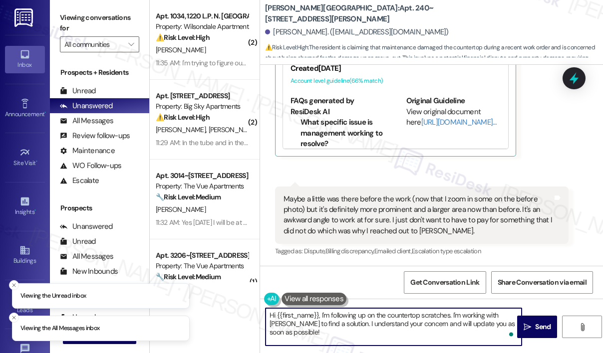
drag, startPoint x: 327, startPoint y: 331, endPoint x: 321, endPoint y: 313, distance: 19.1
click at [321, 313] on textarea "Hi {{first_name}}, I'm following up on the countertop scratches. I'm working wi…" at bounding box center [393, 326] width 256 height 37
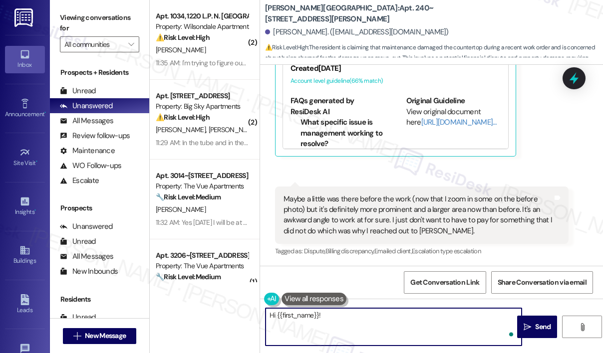
paste textarea "The site team wanted to let you know we received your photos and will speak wit…"
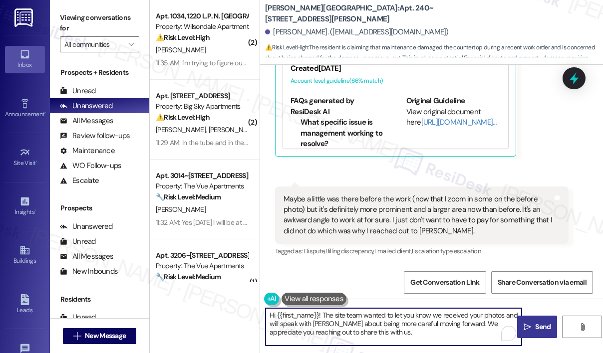
type textarea "Hi {{first_name}}! The site team wanted to let you know we received your photos…"
click at [529, 327] on icon "" at bounding box center [526, 327] width 7 height 8
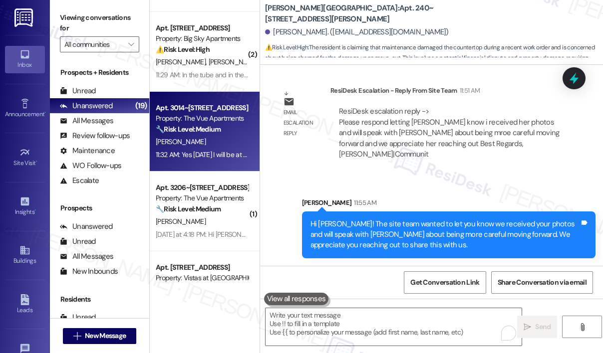
scroll to position [150, 0]
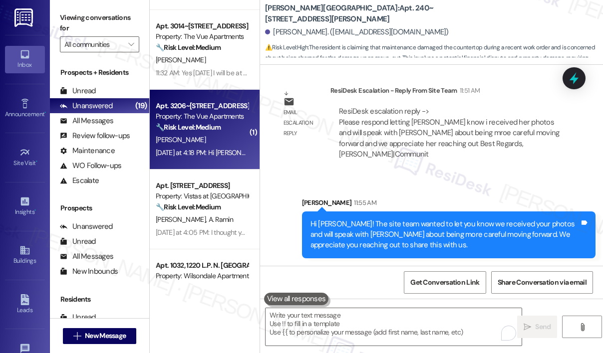
click at [212, 151] on div "[DATE] at 4:18 PM: Hi [PERSON_NAME] , [PERSON_NAME] got it fixed [DATE]. Thank …" at bounding box center [280, 152] width 248 height 9
type textarea "Fetching suggested responses. Please feel free to read through the conversation…"
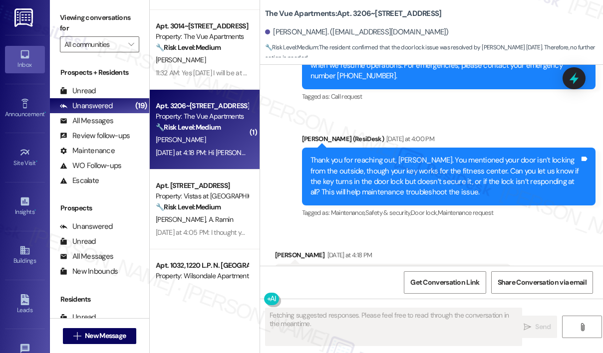
scroll to position [1372, 0]
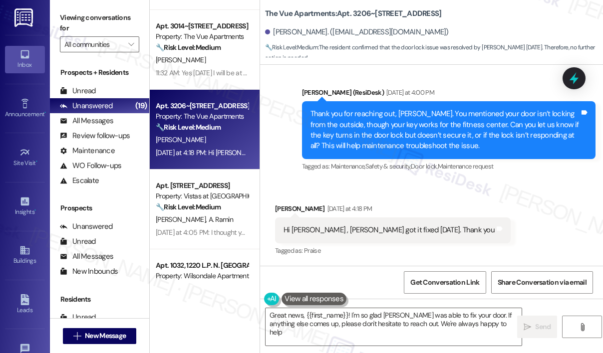
type textarea "Great news, {{first_name}}! I'm so glad [PERSON_NAME] was able to fix your door…"
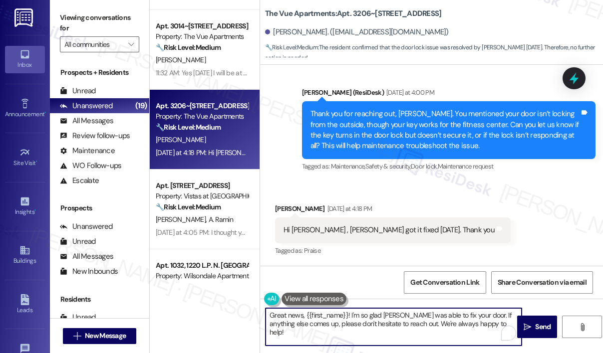
click at [452, 315] on textarea "Great news, {{first_name}}! I'm so glad [PERSON_NAME] was able to fix your door…" at bounding box center [393, 326] width 256 height 37
click at [527, 319] on button " Send" at bounding box center [537, 327] width 40 height 22
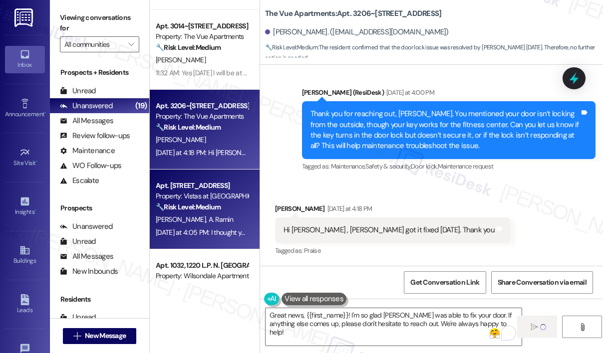
click at [176, 211] on strong "🔧 Risk Level: Medium" at bounding box center [188, 207] width 65 height 9
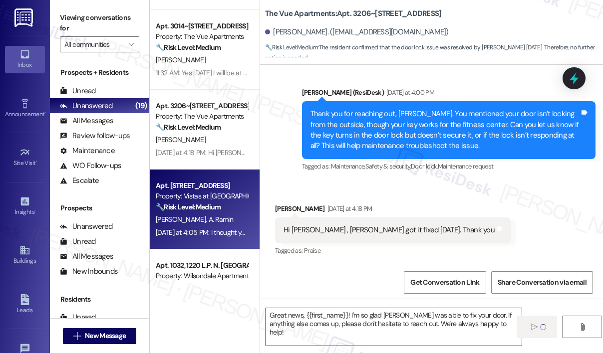
type textarea "Fetching suggested responses. Please feel free to read through the conversation…"
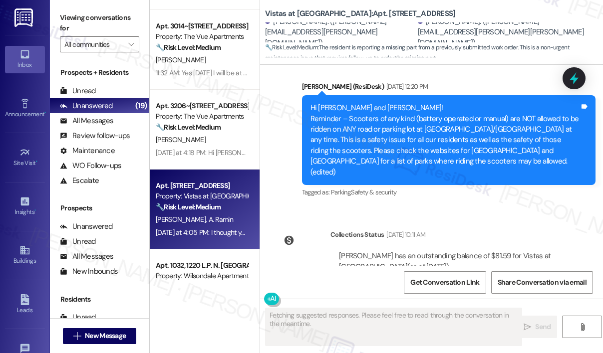
scroll to position [5100, 0]
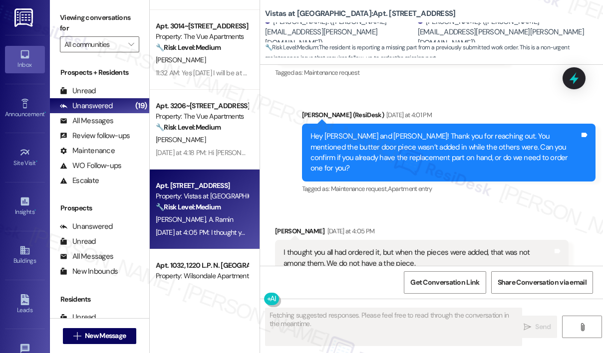
click at [504, 170] on div "Sent via SMS [PERSON_NAME] (ResiDesk) [DATE] at 4:01 PM Hey [PERSON_NAME] and […" at bounding box center [448, 152] width 308 height 101
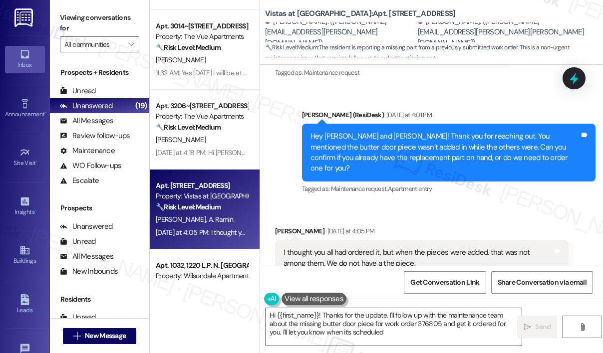
type textarea "Hi {{first_name}}! Thanks for the update. I'll follow up with the maintenance t…"
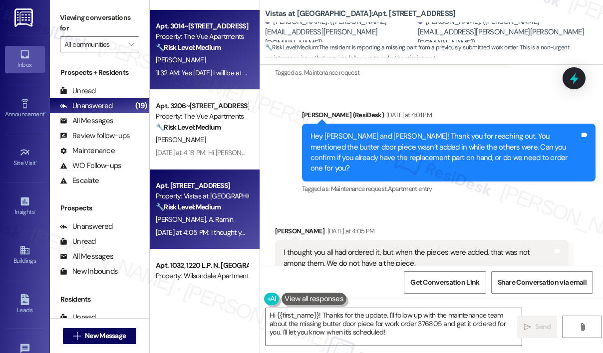
click at [188, 78] on div "11:32 AM: Yes [DATE] I will be at work if you could come then or any day after …" at bounding box center [202, 73] width 94 height 12
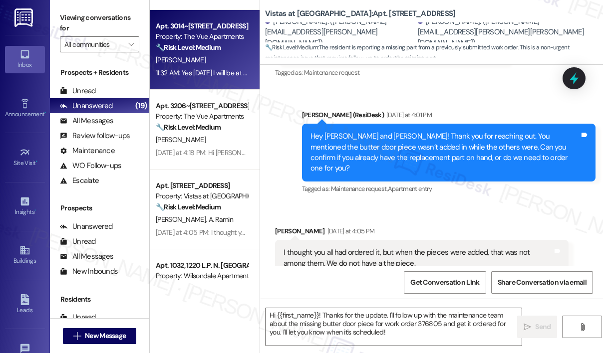
type textarea "Fetching suggested responses. Please feel free to read through the conversation…"
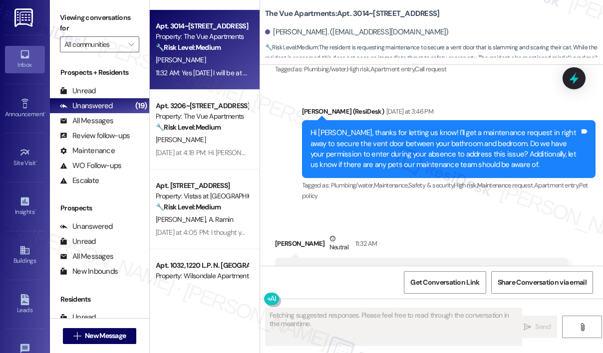
scroll to position [890, 0]
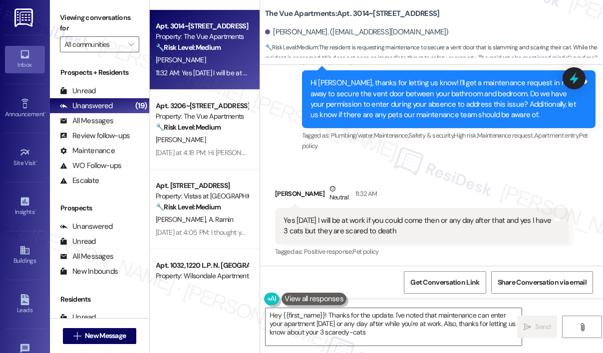
type textarea "Hey {{first_name}}! Thanks for the update. I've noted that maintenance can ente…"
click at [508, 176] on div "Received via SMS [PERSON_NAME] Neutral 11:32 AM Yes [DATE] I will be at work if…" at bounding box center [421, 221] width 308 height 90
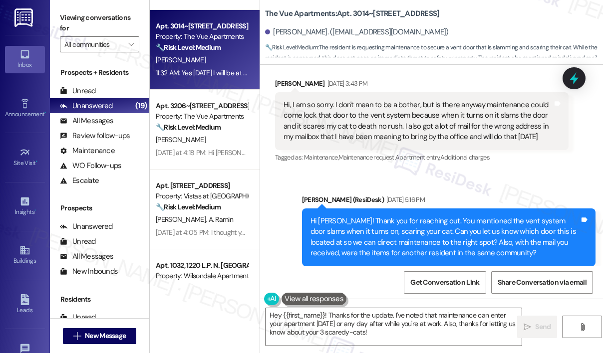
scroll to position [740, 0]
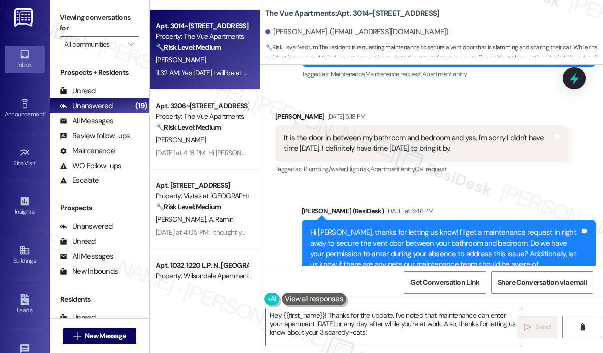
drag, startPoint x: 488, startPoint y: 146, endPoint x: 279, endPoint y: 139, distance: 209.1
click at [279, 139] on div "It is the door in between my bathroom and bedroom and yes, I'm sorry I didn't h…" at bounding box center [421, 143] width 293 height 36
copy div "It is the door in between my bathroom and bedroom and yes, I'm sorry I didn't h…"
click at [372, 150] on div "It is the door in between my bathroom and bedroom and yes, I'm sorry I didn't h…" at bounding box center [417, 143] width 269 height 21
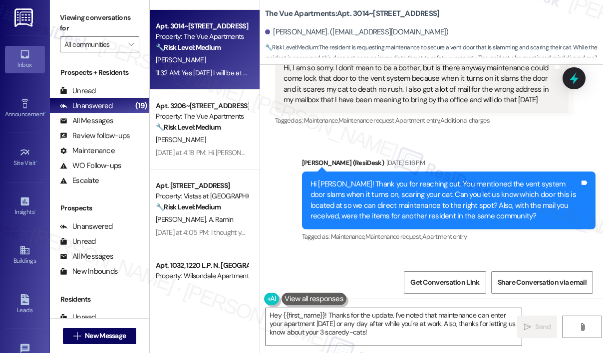
scroll to position [541, 0]
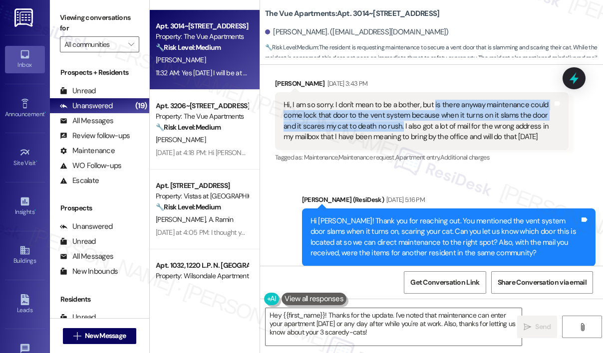
drag, startPoint x: 401, startPoint y: 125, endPoint x: 432, endPoint y: 100, distance: 40.1
click at [432, 100] on div "Hi, I am so sorry. I don't mean to be a bother, but is there anyway maintenance…" at bounding box center [417, 121] width 269 height 43
copy div "is there anyway maintenance could come lock that door to the vent system becaus…"
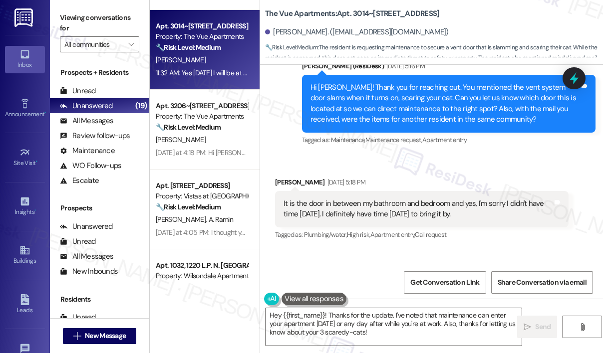
scroll to position [690, 0]
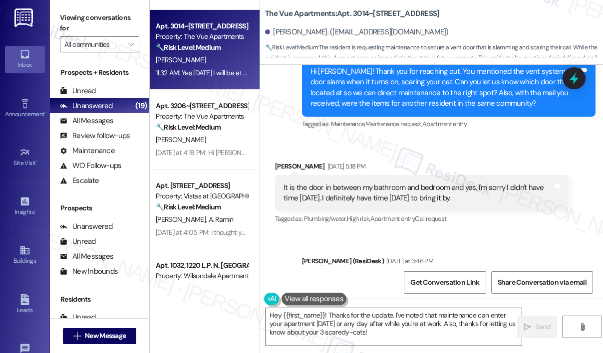
click at [321, 199] on div "It is the door in between my bathroom and bedroom and yes, I'm sorry I didn't h…" at bounding box center [417, 193] width 269 height 21
drag, startPoint x: 446, startPoint y: 187, endPoint x: 283, endPoint y: 185, distance: 162.7
click at [283, 185] on div "It is the door in between my bathroom and bedroom and yes, I'm sorry I didn't h…" at bounding box center [417, 193] width 269 height 21
copy div "It is the door in between my bathroom and bedroom"
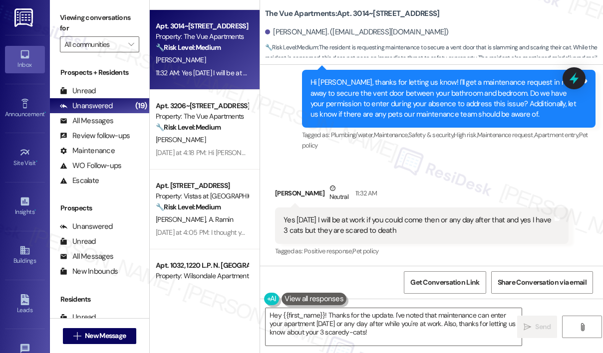
drag, startPoint x: 414, startPoint y: 227, endPoint x: 296, endPoint y: 218, distance: 118.0
click at [296, 218] on div "Yes tomorrow I will be at work if you could come then or any day after that and…" at bounding box center [417, 225] width 269 height 21
copy div "tomorrow I will be at work if you could come then or any day after that and yes…"
click at [572, 80] on icon at bounding box center [574, 78] width 12 height 15
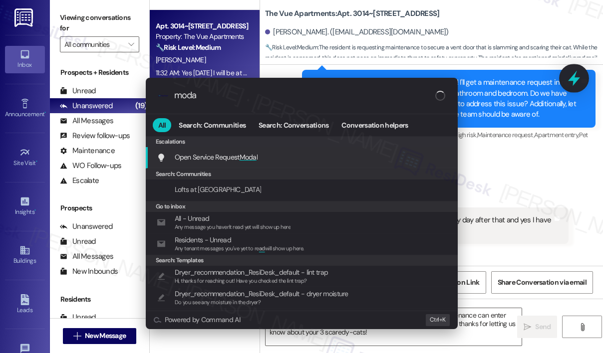
type input "modal"
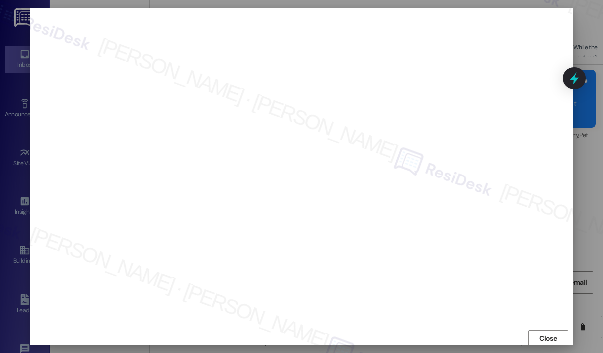
scroll to position [0, 0]
click at [557, 336] on button "Close" at bounding box center [548, 339] width 40 height 16
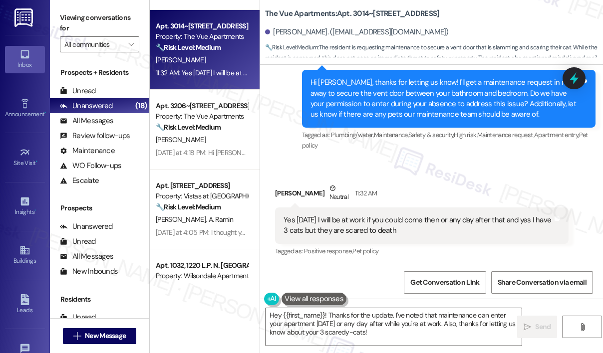
click at [506, 169] on div "Received via SMS Ana Oakes Neutral 11:32 AM Yes tomorrow I will be at work if y…" at bounding box center [431, 213] width 343 height 105
click at [418, 333] on textarea "Hey {{first_name}}! Thanks for the update. I've noted that maintenance can ente…" at bounding box center [393, 326] width 256 height 37
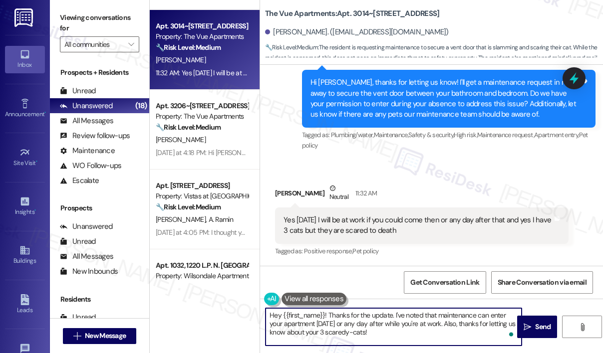
click at [420, 333] on textarea "Hey {{first_name}}! Thanks for the update. I've noted that maintenance can ente…" at bounding box center [393, 326] width 256 height 37
click at [418, 332] on textarea "Hey {{first_name}}! Thanks for the update. I've noted that maintenance can ente…" at bounding box center [393, 326] width 256 height 37
click at [531, 323] on span " Send" at bounding box center [536, 327] width 31 height 10
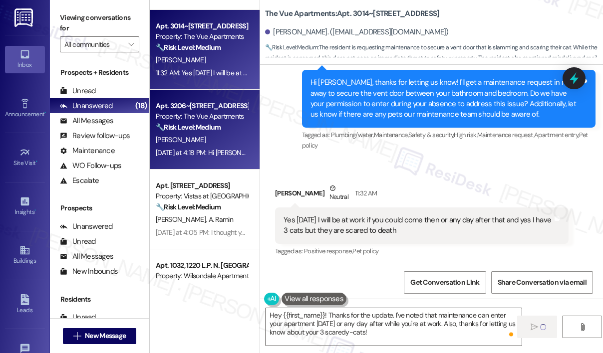
click at [243, 157] on div "Yesterday at 4:18 PM: Hi Sarah , Julie got it fixed yesterday. Thank you Yester…" at bounding box center [202, 153] width 94 height 12
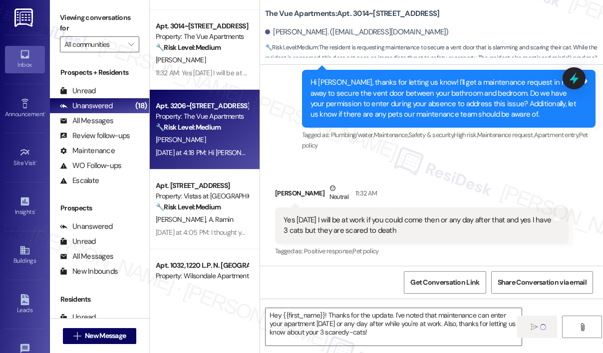
type textarea "Fetching suggested responses. Please feel free to read through the conversation…"
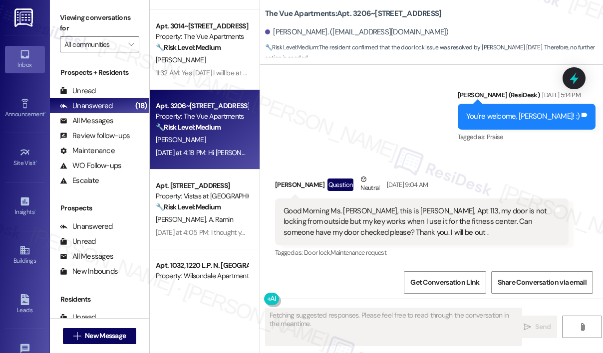
scroll to position [1372, 0]
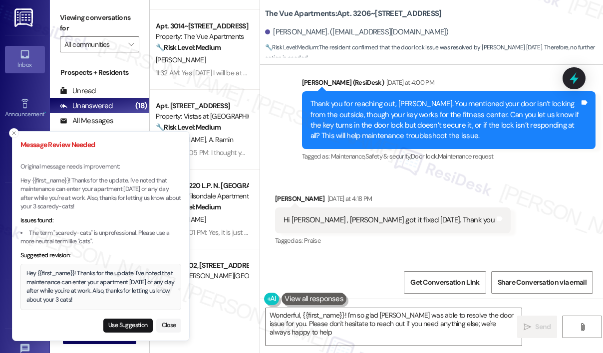
type textarea "Wonderful, {{first_name}}! I'm so glad Julie was able to resolve the door issue…"
click at [137, 327] on button "Use Suggestion" at bounding box center [127, 326] width 49 height 14
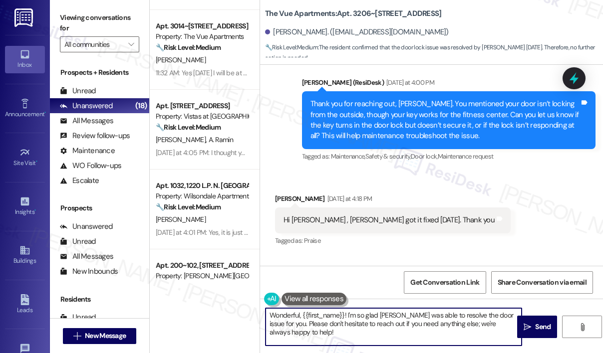
click at [405, 329] on textarea "Wonderful, {{first_name}}! I'm so glad Julie was able to resolve the door issue…" at bounding box center [393, 326] width 256 height 37
click at [541, 327] on span "Send" at bounding box center [542, 327] width 15 height 10
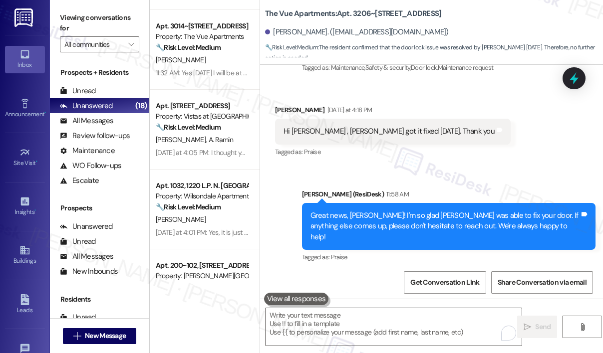
scroll to position [1548, 0]
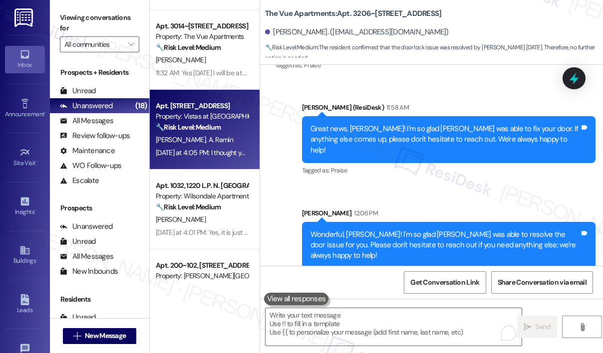
click at [209, 138] on span "A. Ramin" at bounding box center [221, 139] width 24 height 9
type textarea "Fetching suggested responses. Please feel free to read through the conversation…"
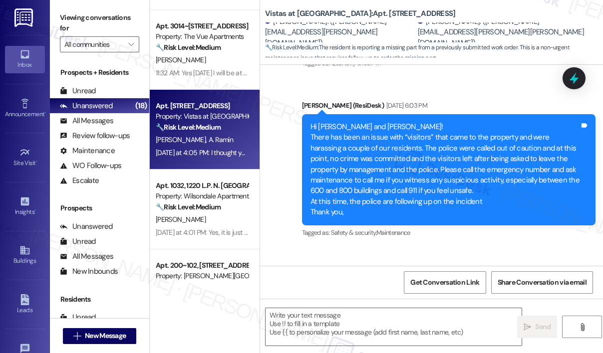
type textarea "Fetching suggested responses. Please feel free to read through the conversation…"
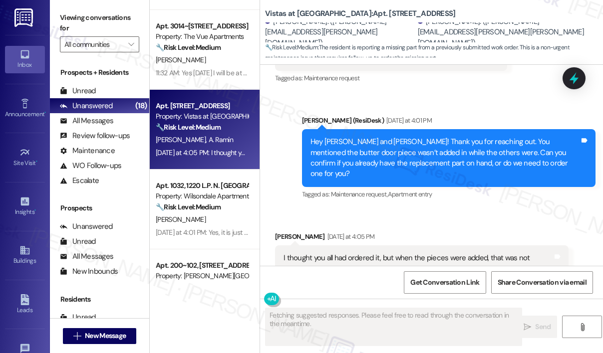
scroll to position [5100, 0]
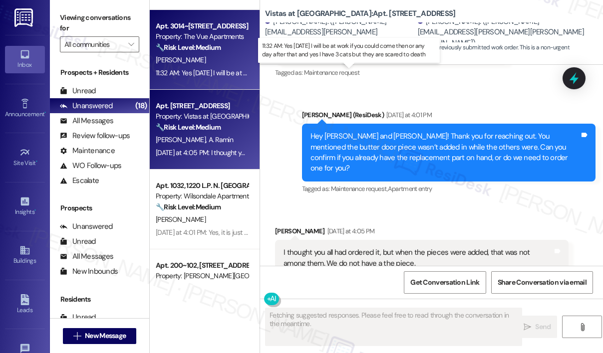
click at [207, 75] on div "11:32 AM: Yes tomorrow I will be at work if you could come then or any day afte…" at bounding box center [345, 72] width 379 height 9
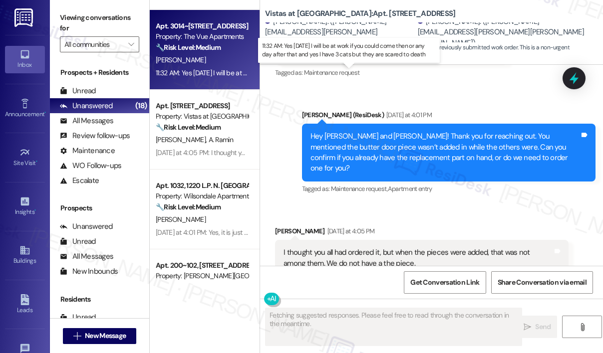
scroll to position [891, 0]
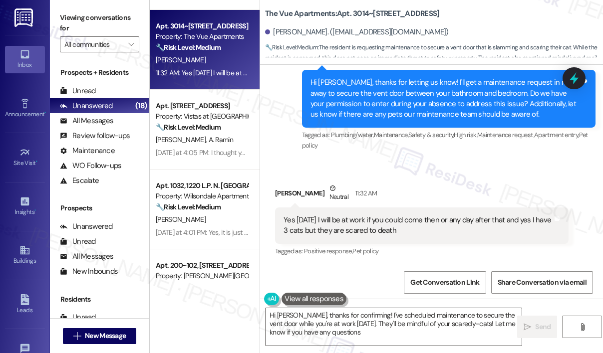
type textarea "Hi Ana, thanks for confirming! I've scheduled maintenance to secure the vent do…"
click at [417, 337] on textarea "Hi Ana, thanks for confirming! I've scheduled maintenance to secure the vent do…" at bounding box center [393, 326] width 256 height 37
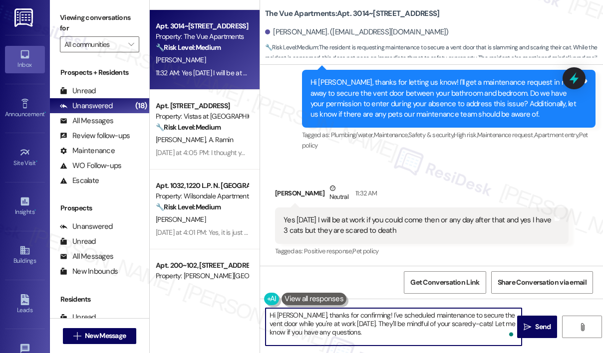
click at [417, 335] on textarea "Hi Ana, thanks for confirming! I've scheduled maintenance to secure the vent do…" at bounding box center [393, 326] width 256 height 37
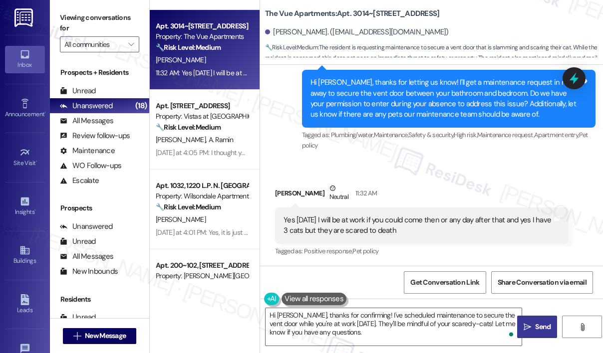
click at [524, 324] on icon "" at bounding box center [526, 327] width 7 height 8
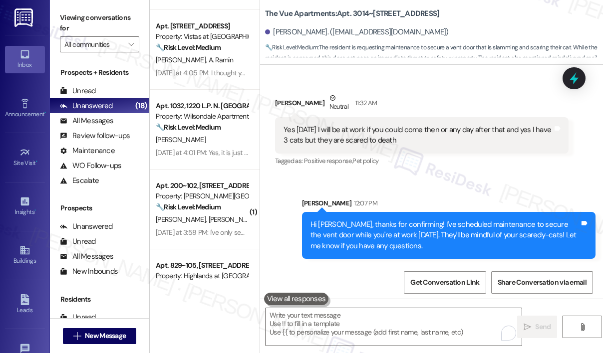
scroll to position [982, 0]
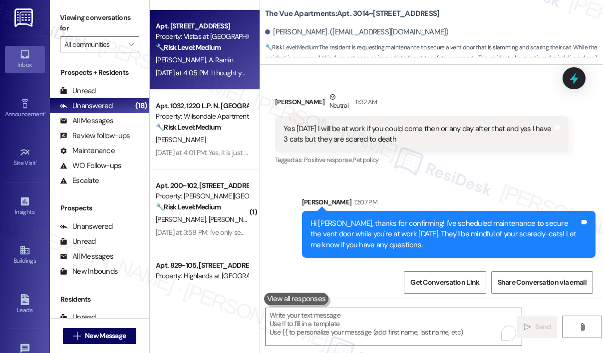
click at [217, 67] on div "Yesterday at 4:05 PM: I thought you all had ordered it, but when the pieces wer…" at bounding box center [202, 73] width 94 height 12
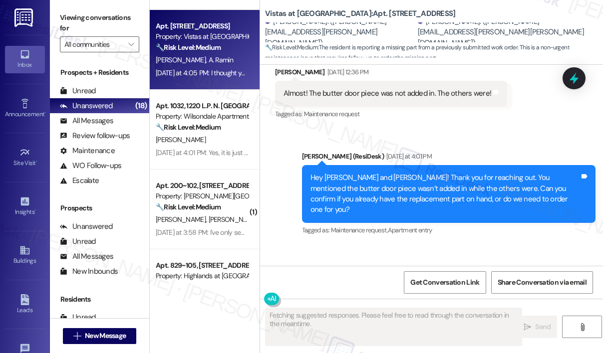
scroll to position [5100, 0]
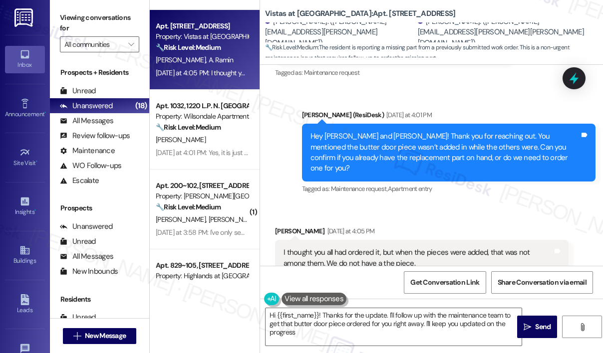
type textarea "Hi {{first_name}}! Thanks for the update. I'll follow up with the maintenance t…"
click at [427, 204] on div "Received via SMS Abigail Ramin Yesterday at 4:05 PM I thought you all had order…" at bounding box center [431, 251] width 343 height 95
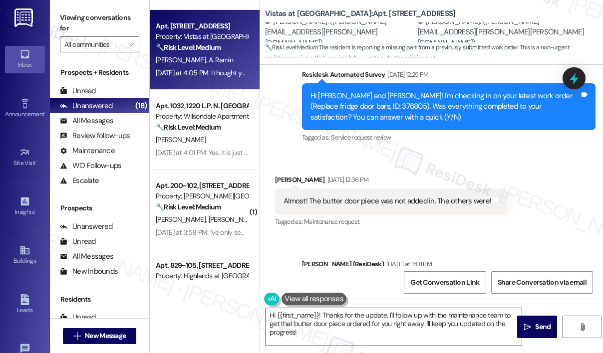
scroll to position [4950, 0]
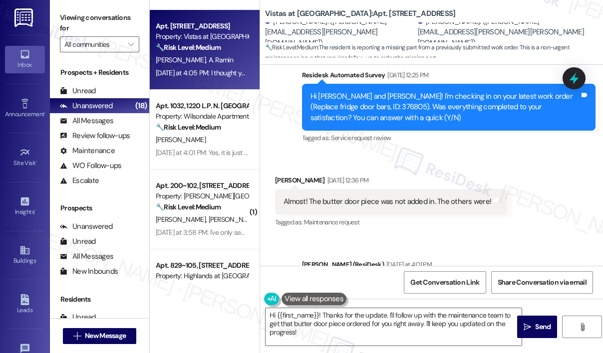
click at [347, 91] on div "Hi Daniel and Abigail! I'm checking in on your latest work order (Replace fridg…" at bounding box center [444, 107] width 269 height 32
copy div "376805"
click at [571, 81] on icon at bounding box center [574, 78] width 12 height 15
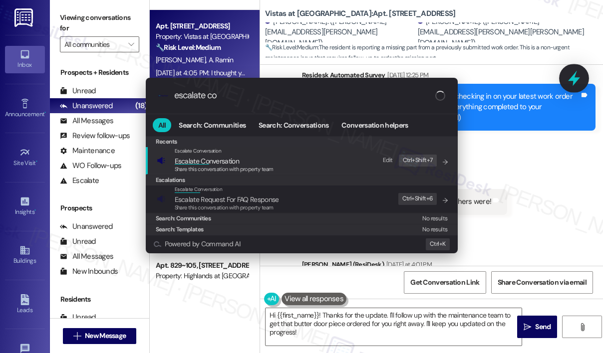
type input "escalate con"
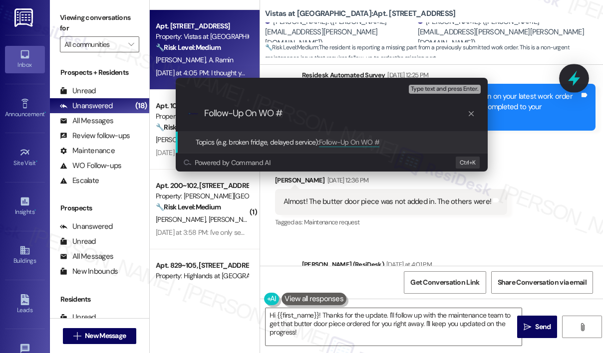
paste input "376805"
type input "Follow-Up On WO #376805"
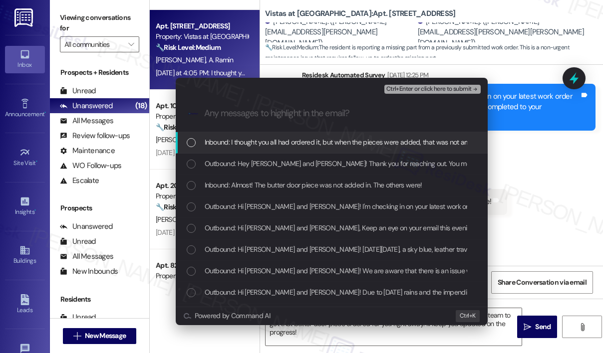
click at [313, 141] on span "Inbound: I thought you all had ordered it, but when the pieces were added, that…" at bounding box center [393, 142] width 377 height 11
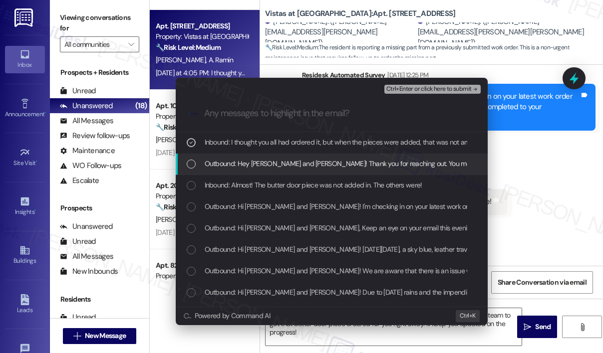
click at [308, 157] on div "Outbound: Hey Daniel and Abigail! Thank you for reaching out. You mentioned the…" at bounding box center [332, 164] width 312 height 21
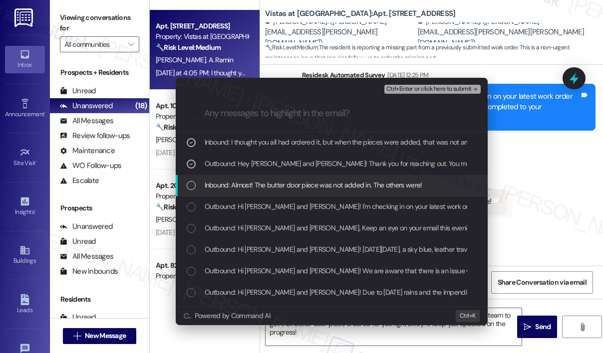
click at [303, 177] on div "Inbound: Almost! The butter door piece was not added in. The others were!" at bounding box center [332, 185] width 312 height 21
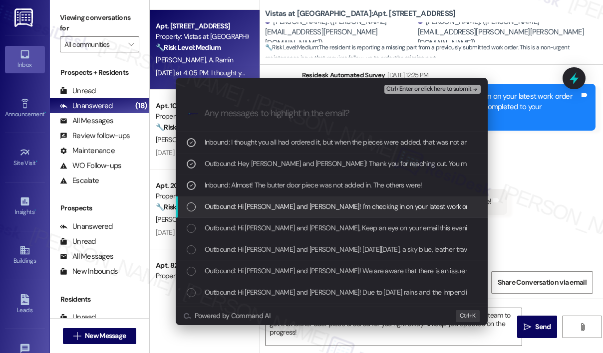
click at [301, 212] on span "Outbound: Hi Daniel and Abigail! I'm checking in on your latest work order (Rep…" at bounding box center [519, 206] width 628 height 11
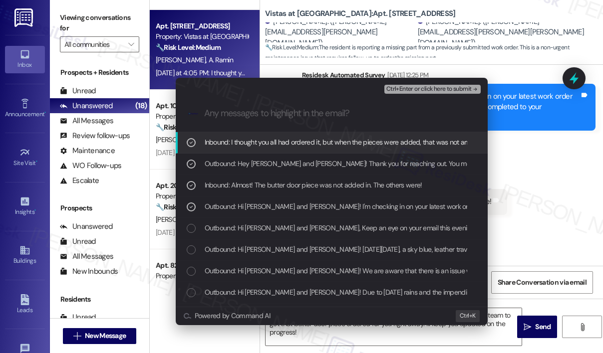
click at [415, 91] on span "Ctrl+Enter or click here to submit" at bounding box center [428, 89] width 85 height 7
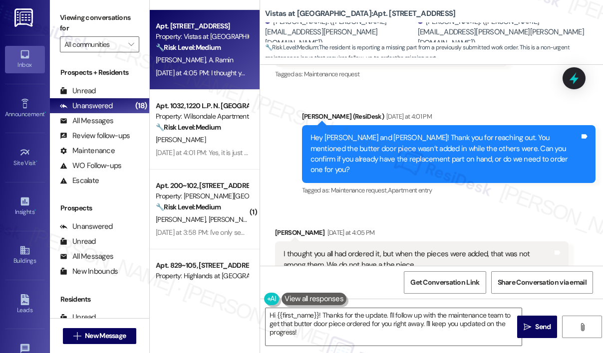
scroll to position [5100, 0]
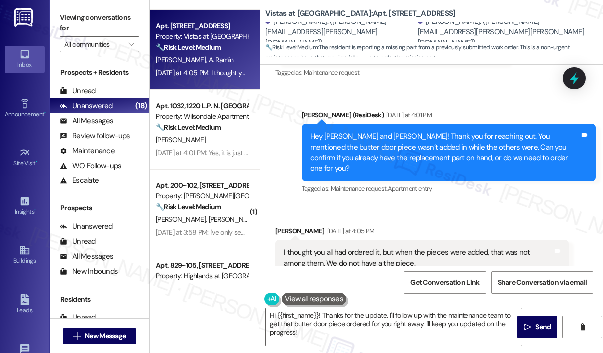
click at [442, 204] on div "Received via SMS Abigail Ramin Yesterday at 4:05 PM I thought you all had order…" at bounding box center [431, 251] width 343 height 95
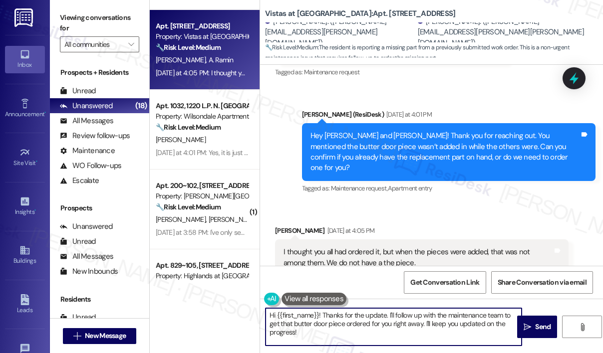
click at [358, 320] on textarea "Hi {{first_name}}! Thanks for the update. I'll follow up with the maintenance t…" at bounding box center [393, 326] width 256 height 37
click at [543, 322] on span "Send" at bounding box center [542, 327] width 15 height 10
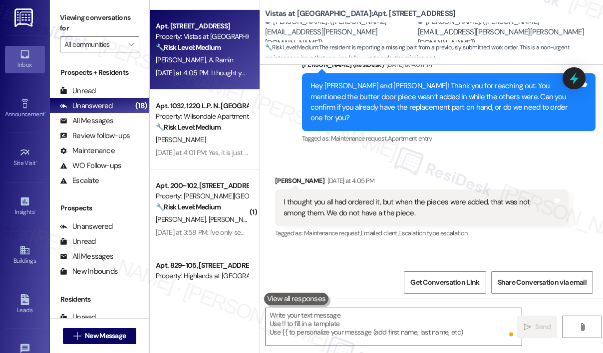
scroll to position [5151, 0]
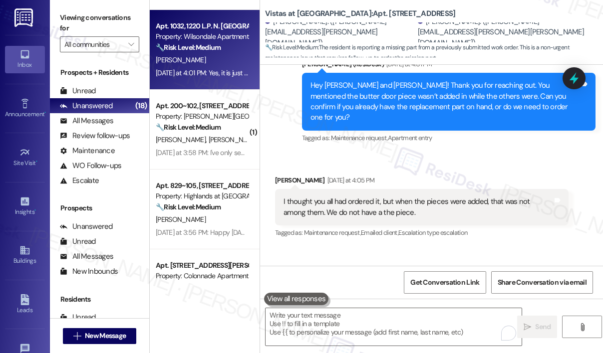
click at [205, 78] on div "Yesterday at 4:01 PM: Yes, it is just my washing machine. It is currently unplu…" at bounding box center [202, 73] width 94 height 12
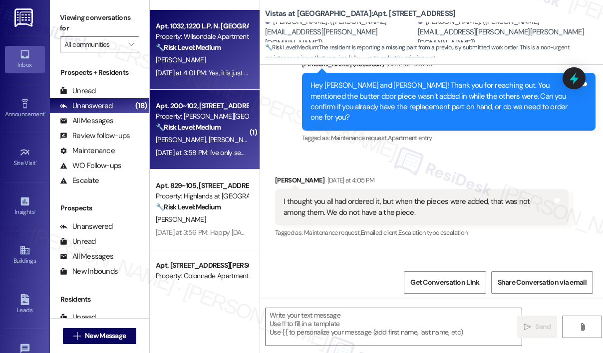
type textarea "Fetching suggested responses. Please feel free to read through the conversation…"
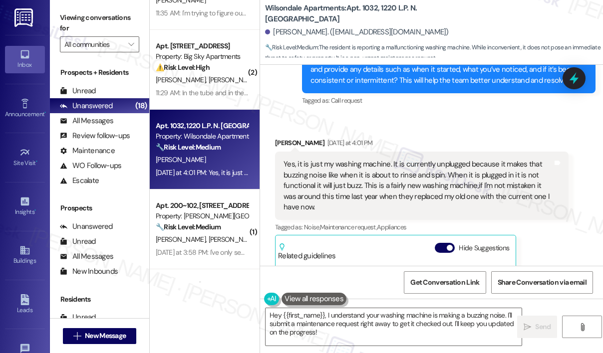
scroll to position [8046, 0]
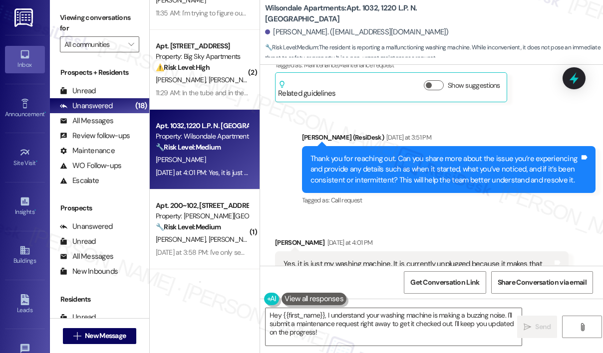
click at [469, 237] on div "Shennel Gordon Yesterday at 4:01 PM" at bounding box center [421, 244] width 293 height 14
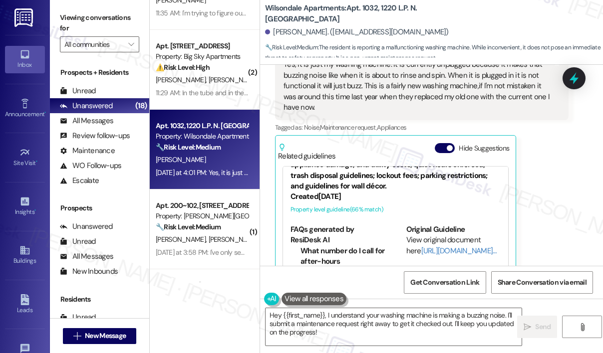
scroll to position [72, 0]
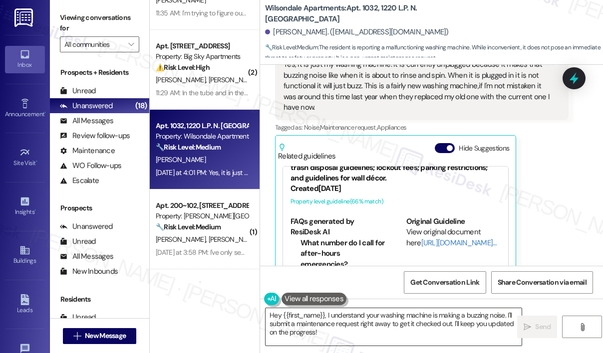
click at [340, 335] on textarea "Hey {{first_name}}, I understand your washing machine is making a buzzing noise…" at bounding box center [393, 326] width 256 height 37
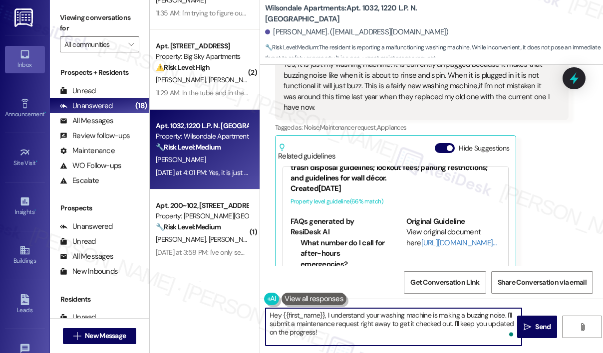
drag, startPoint x: 454, startPoint y: 324, endPoint x: 457, endPoint y: 339, distance: 15.3
click at [457, 339] on textarea "Hey {{first_name}}, I understand your washing machine is making a buzzing noise…" at bounding box center [393, 326] width 256 height 37
paste textarea "Do we have your permission to enter during your absence to address this issue? …"
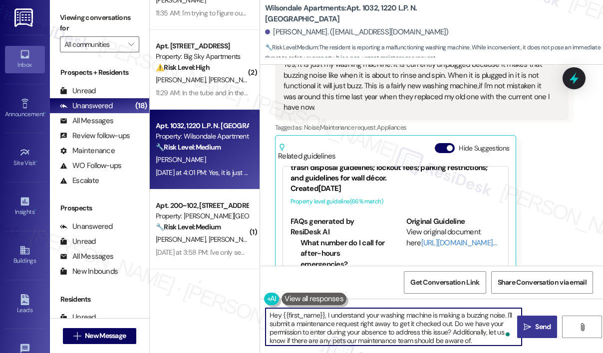
type textarea "Hey {{first_name}}, I understand your washing machine is making a buzzing noise…"
click at [540, 322] on span "Send" at bounding box center [542, 327] width 15 height 10
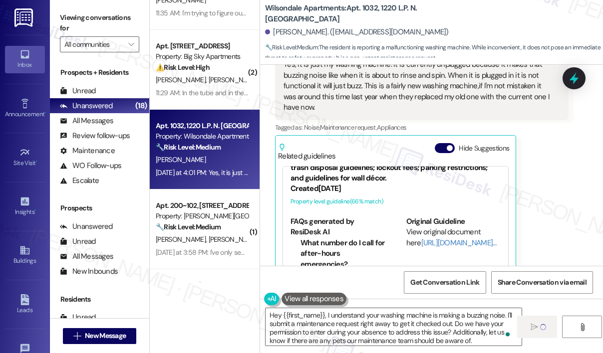
scroll to position [100, 0]
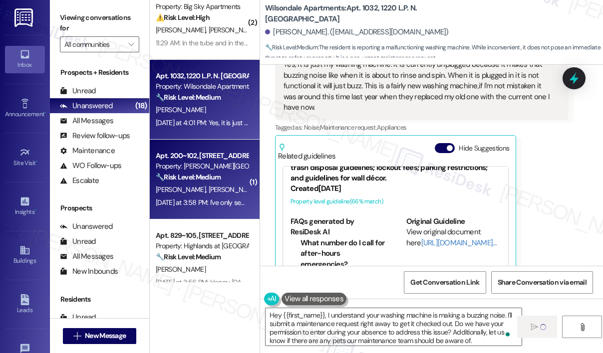
click at [210, 163] on div "Property: [PERSON_NAME][GEOGRAPHIC_DATA]" at bounding box center [202, 166] width 92 height 10
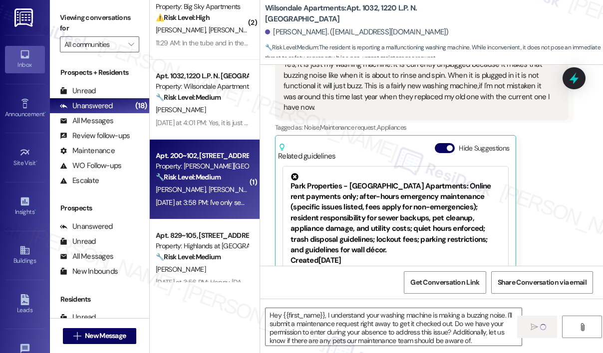
type textarea "Fetching suggested responses. Please feel free to read through the conversation…"
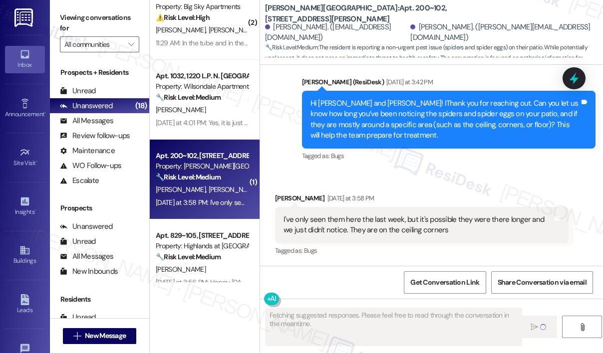
scroll to position [1233, 0]
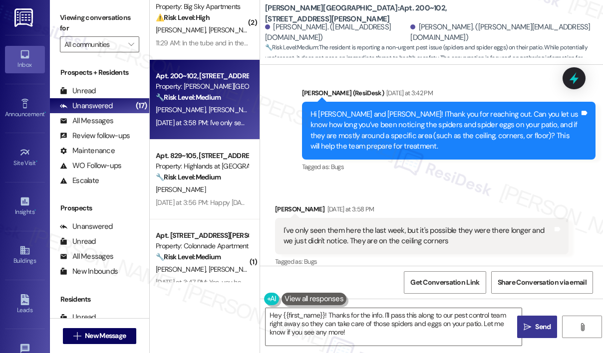
click at [406, 169] on div "Sent via SMS Sarah (ResiDesk) Yesterday at 3:42 PM Hi Kayla and Nick! IThank yo…" at bounding box center [448, 130] width 308 height 101
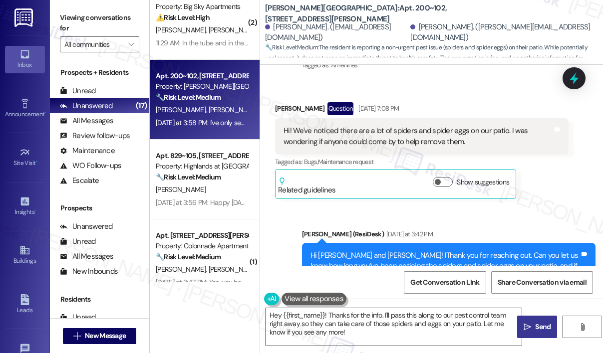
scroll to position [1083, 0]
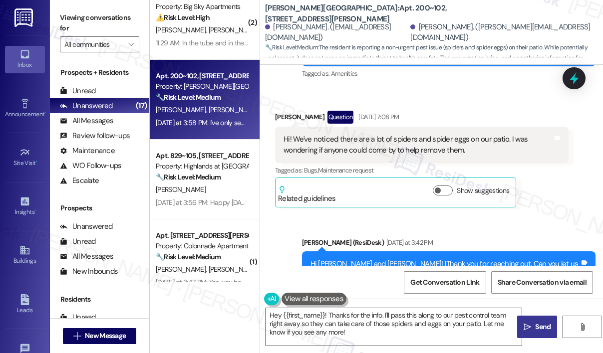
click at [444, 88] on div "Received via SMS Kayla Snyder Question Aug 19, 2025 at 7:08 PM Hi! We've notice…" at bounding box center [431, 151] width 343 height 127
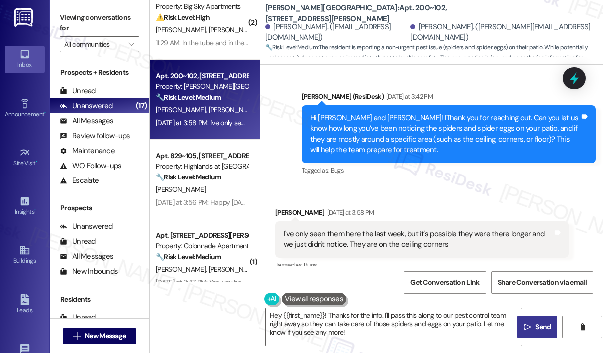
scroll to position [1233, 0]
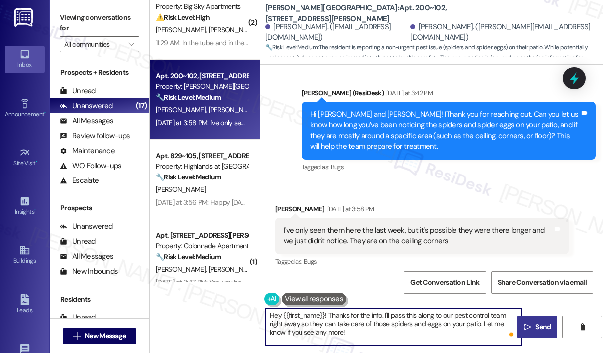
drag, startPoint x: 388, startPoint y: 331, endPoint x: 481, endPoint y: 326, distance: 93.0
click at [481, 325] on textarea "Hey {{first_name}}! Thanks for the info. I'll pass this along to our pest contr…" at bounding box center [393, 326] width 256 height 37
paste textarea "Do we have your permission to enter during your absence to address this issue? …"
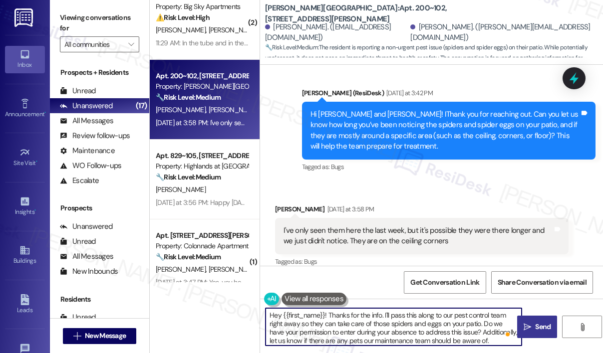
scroll to position [0, 0]
type textarea "Hey {{first_name}}! Thanks for the info. I'll pass this along to our pest contr…"
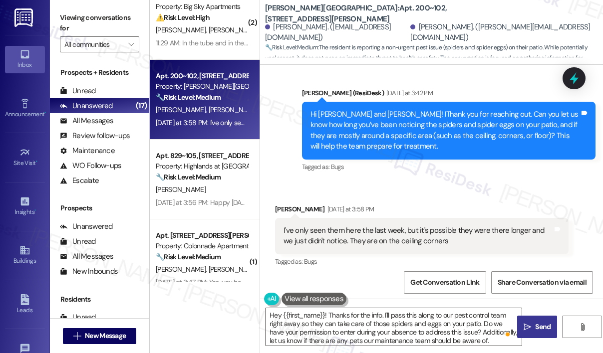
click at [538, 324] on span "Send" at bounding box center [542, 327] width 15 height 10
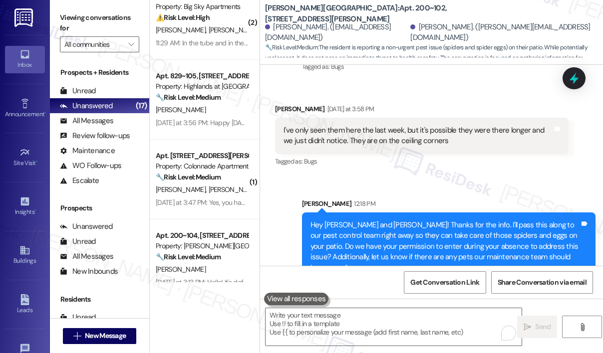
scroll to position [1335, 0]
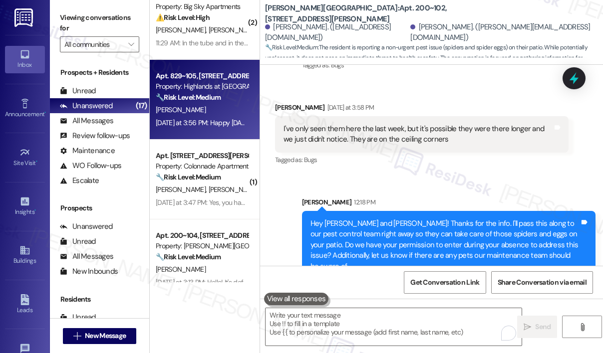
click at [199, 105] on div "C. Powell" at bounding box center [202, 110] width 94 height 12
type textarea "Fetching suggested responses. Please feel free to read through the conversation…"
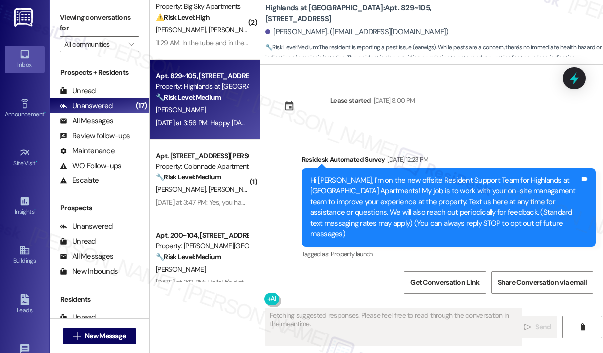
scroll to position [15466, 0]
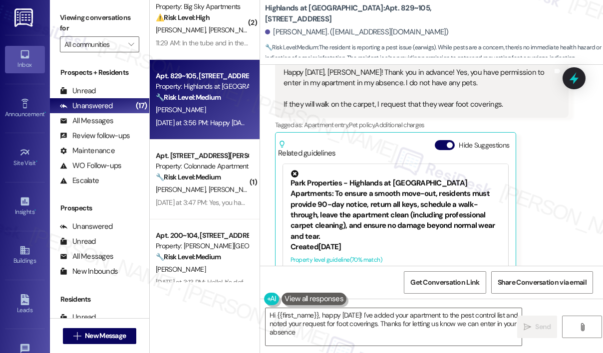
type textarea "Hi {{first_name}}, happy Wednesday! I've added your apartment to the pest contr…"
click at [531, 210] on div "Christine Powell Yesterday at 3:56 PM Happy Wednesday, Sarah! Thank you in adva…" at bounding box center [421, 174] width 293 height 257
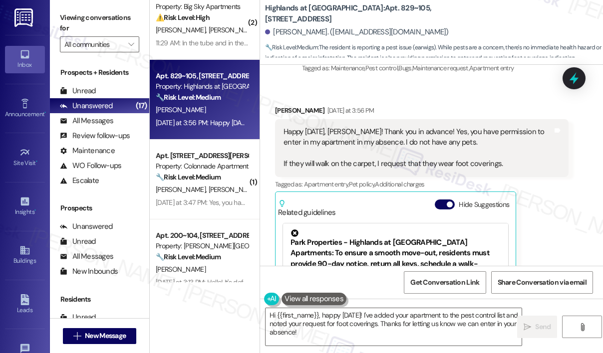
scroll to position [15366, 0]
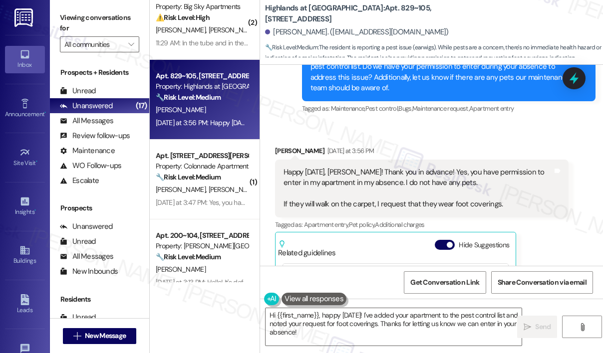
click at [553, 214] on div "Christine Powell Yesterday at 3:56 PM Happy Wednesday, Sarah! Thank you in adva…" at bounding box center [421, 274] width 293 height 257
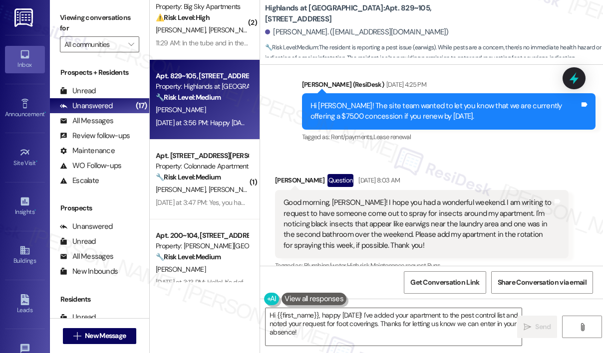
scroll to position [14767, 0]
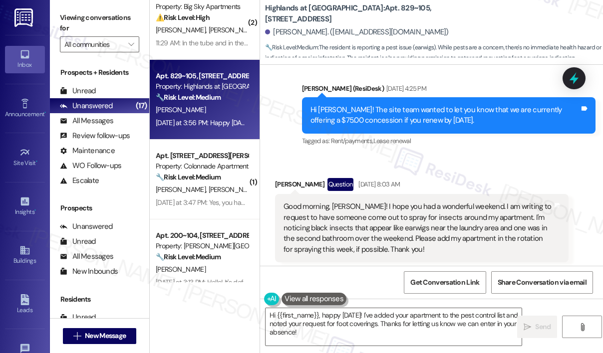
click at [486, 156] on div "Received via SMS Christine Powell Question Aug 18, 2025 at 8:03 AM Good morning…" at bounding box center [431, 235] width 343 height 159
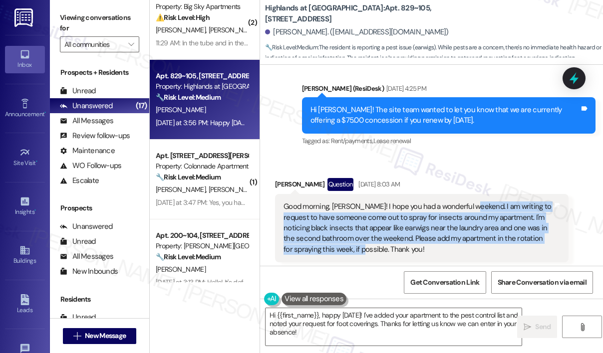
drag, startPoint x: 347, startPoint y: 205, endPoint x: 467, endPoint y: 164, distance: 127.2
click at [467, 202] on div "Good morning, Sarah! I hope you had a wonderful weekend. I am writing to reques…" at bounding box center [417, 228] width 269 height 53
copy div "I am writing to request to have someone come out to spray for insects around my…"
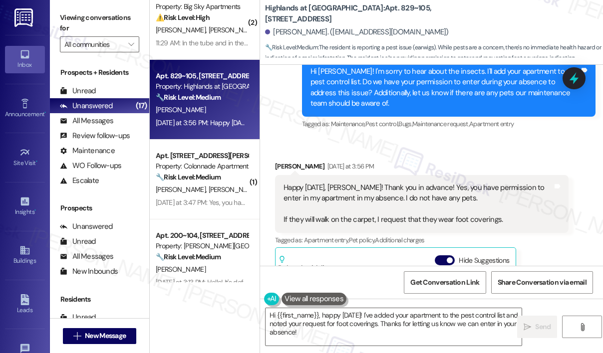
scroll to position [15366, 0]
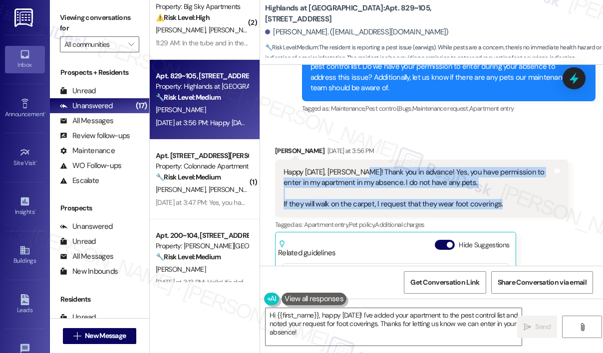
drag, startPoint x: 511, startPoint y: 159, endPoint x: 367, endPoint y: 130, distance: 146.7
click at [367, 167] on div "Happy Wednesday, Sarah! Thank you in advance! Yes, you have permission to enter…" at bounding box center [417, 188] width 269 height 43
copy div "Thank you in advance! Yes, you have permission to enter in my apartment in my a…"
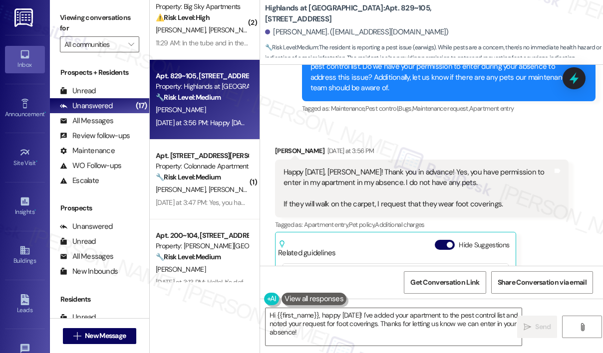
click at [558, 200] on div "Christine Powell Yesterday at 3:56 PM Happy Wednesday, Sarah! Thank you in adva…" at bounding box center [421, 274] width 293 height 257
click at [575, 80] on icon at bounding box center [574, 78] width 12 height 15
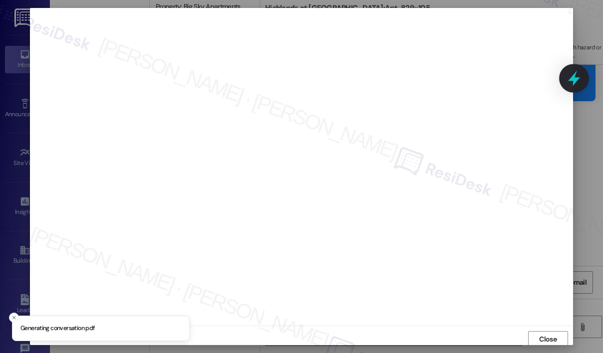
scroll to position [2, 0]
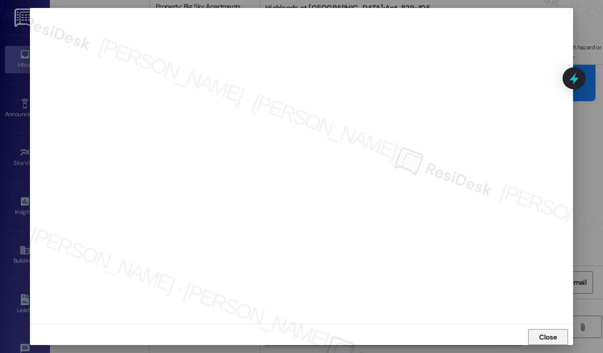
click at [546, 336] on span "Close" at bounding box center [547, 337] width 17 height 10
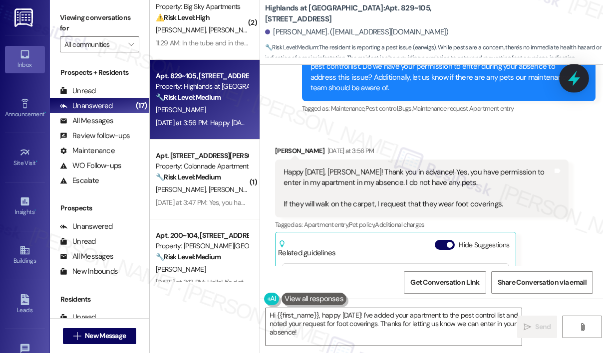
click at [571, 80] on icon at bounding box center [574, 78] width 12 height 15
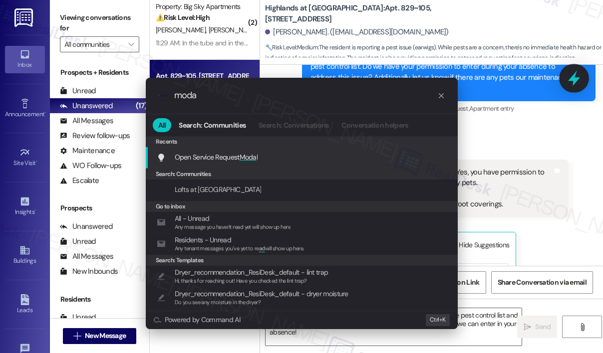
type input "modal"
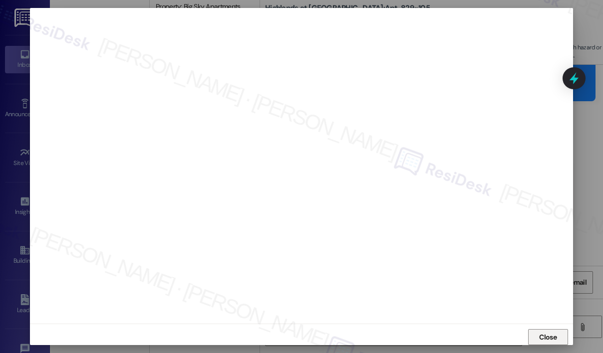
click at [539, 335] on span "Close" at bounding box center [547, 337] width 17 height 10
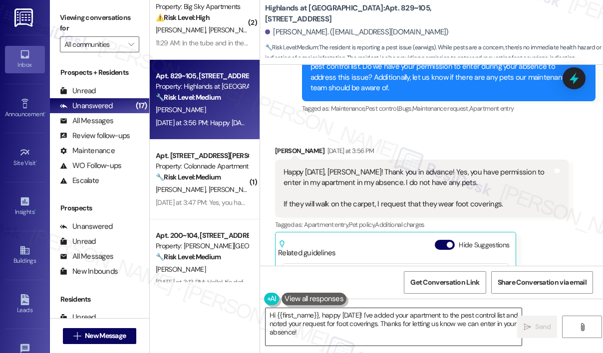
click at [488, 315] on textarea "Hi {{first_name}}, happy Wednesday! I've added your apartment to the pest contr…" at bounding box center [393, 326] width 256 height 37
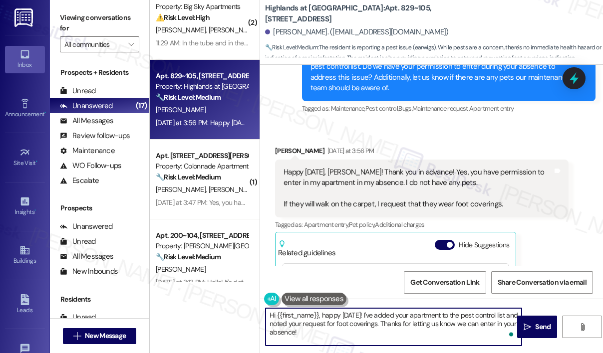
click at [489, 314] on textarea "Hi {{first_name}}, happy Wednesday! I've added your apartment to the pest contr…" at bounding box center [393, 326] width 256 height 37
click at [540, 325] on span "Send" at bounding box center [542, 327] width 15 height 10
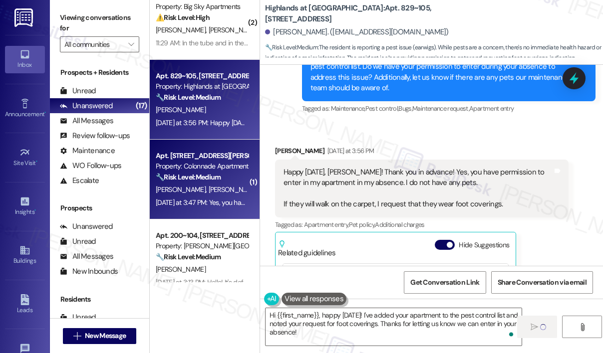
click at [239, 202] on div "Yesterday at 3:47 PM: Yes, you have our permission. We do not have any pets. Th…" at bounding box center [279, 202] width 246 height 9
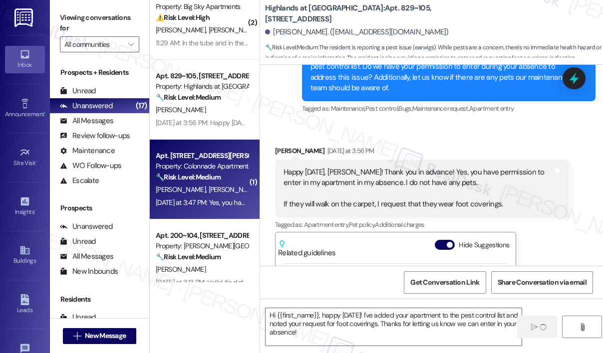
type textarea "Fetching suggested responses. Please feel free to read through the conversation…"
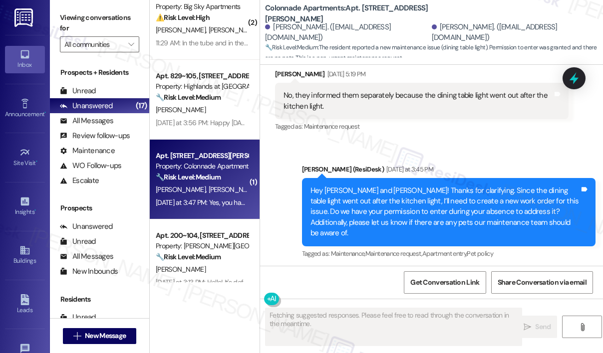
scroll to position [2094, 0]
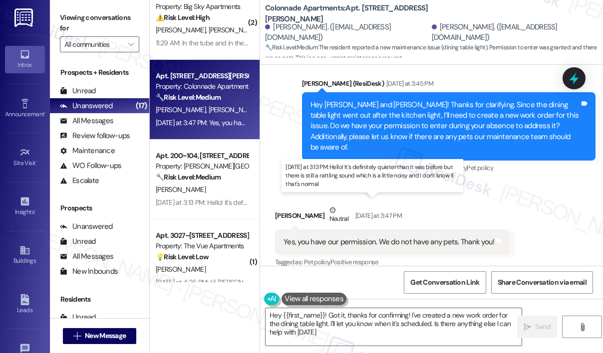
type textarea "Hey {{first_name}}! Got it, thanks for confirming! I've created a new work orde…"
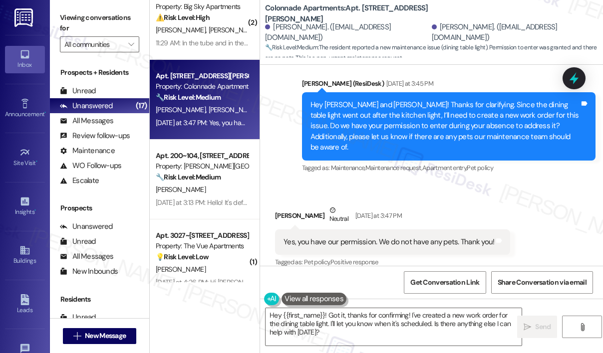
click at [519, 191] on div "Received via SMS Maria Flores Neutral Yesterday at 3:47 PM Yes, you have our pe…" at bounding box center [431, 230] width 343 height 95
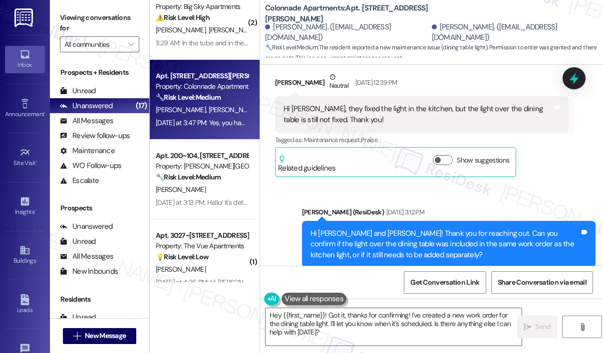
scroll to position [1745, 0]
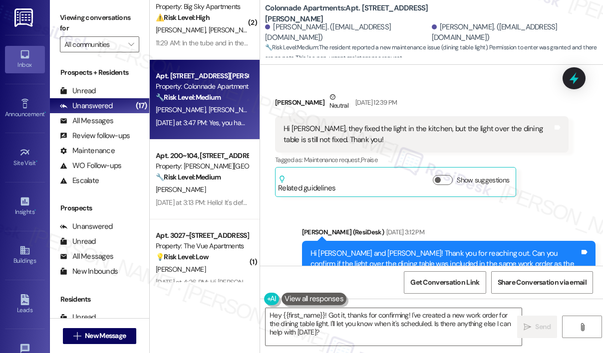
click at [496, 89] on div "Received via SMS Maria Flores Neutral Aug 19, 2025 at 12:39 PM Hi Sarah, they f…" at bounding box center [421, 144] width 308 height 120
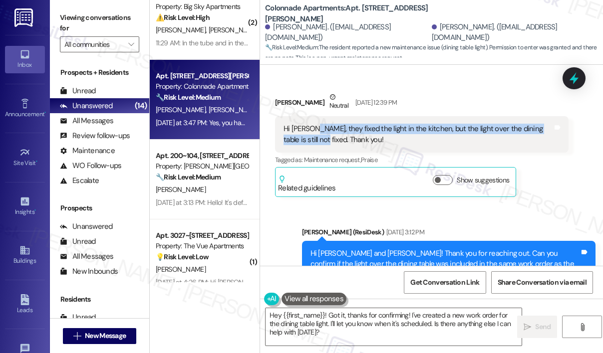
drag, startPoint x: 301, startPoint y: 139, endPoint x: 311, endPoint y: 128, distance: 15.2
click at [311, 128] on div "Hi Sarah, they fixed the light in the kitchen, but the light over the dining ta…" at bounding box center [417, 134] width 269 height 21
copy div "they fixed the light in the kitchen, but the light over the dining table is sti…"
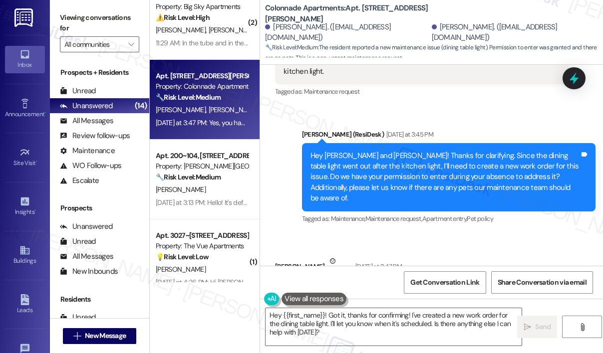
scroll to position [2094, 0]
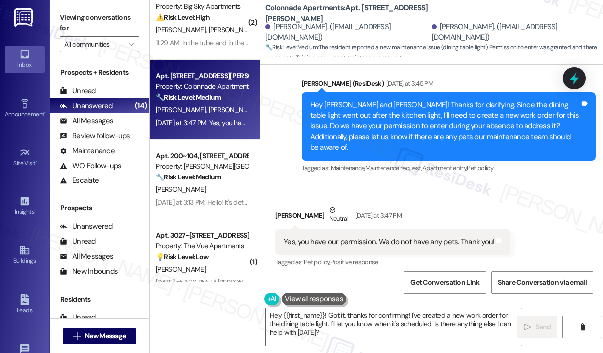
click at [389, 237] on div "Yes, you have our permission. We do not have any pets. Thank you!" at bounding box center [388, 242] width 211 height 10
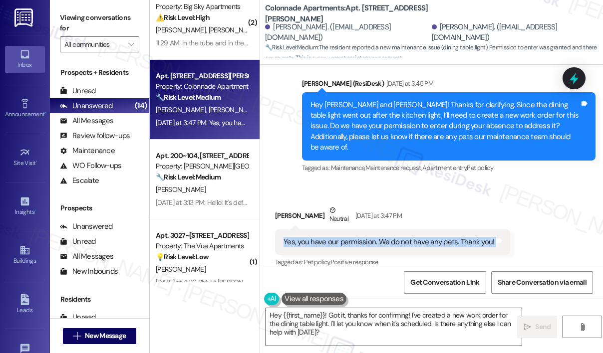
click at [389, 237] on div "Yes, you have our permission. We do not have any pets. Thank you!" at bounding box center [388, 242] width 211 height 10
copy div "Yes, you have our permission. We do not have any pets. Thank you! Tags and notes"
click at [573, 76] on icon at bounding box center [574, 78] width 12 height 15
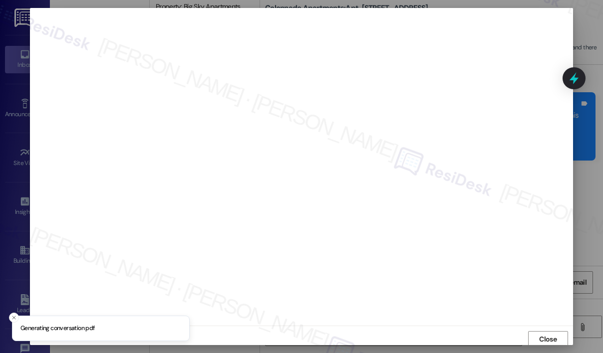
scroll to position [2, 0]
click at [535, 334] on button "Close" at bounding box center [548, 337] width 40 height 16
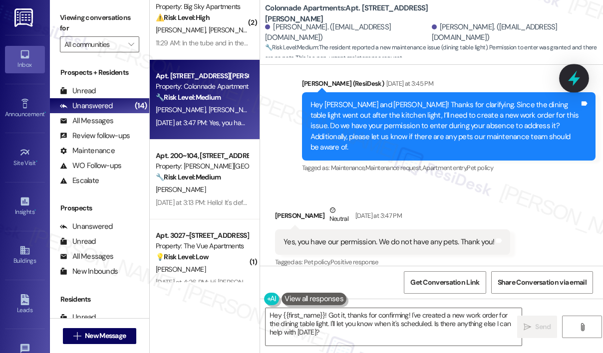
click at [573, 83] on icon at bounding box center [574, 78] width 12 height 15
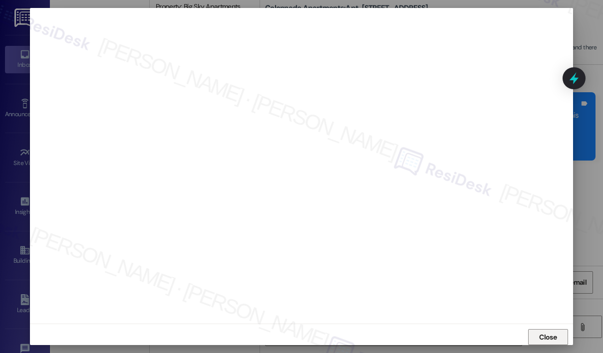
click at [542, 333] on span "Close" at bounding box center [547, 337] width 17 height 10
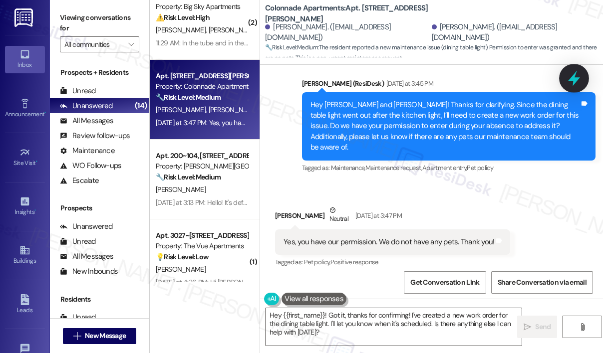
click at [575, 79] on icon at bounding box center [574, 78] width 12 height 15
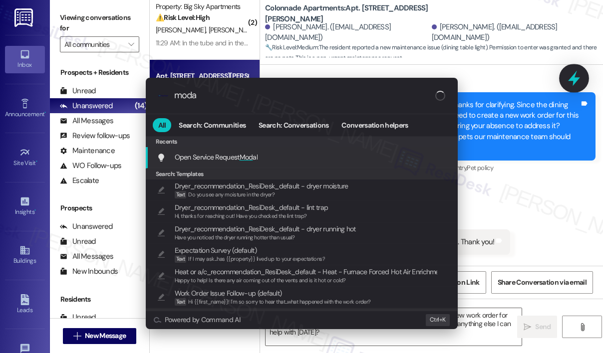
type input "modal"
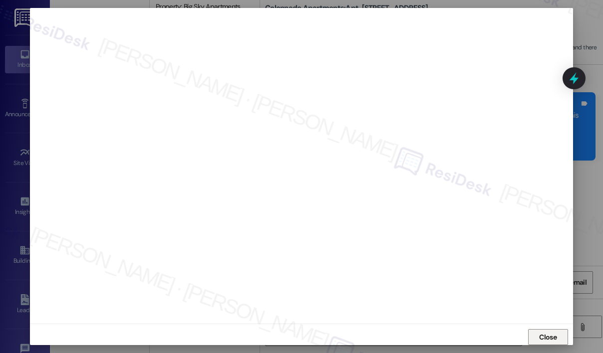
click at [541, 331] on span "Close" at bounding box center [547, 337] width 21 height 15
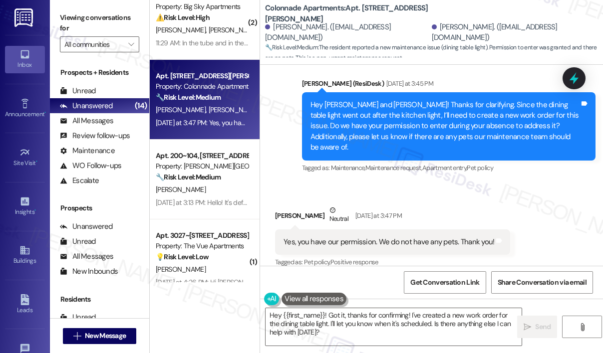
click at [559, 199] on div "Received via SMS Maria Flores Neutral Yesterday at 3:47 PM Yes, you have our pe…" at bounding box center [431, 230] width 343 height 95
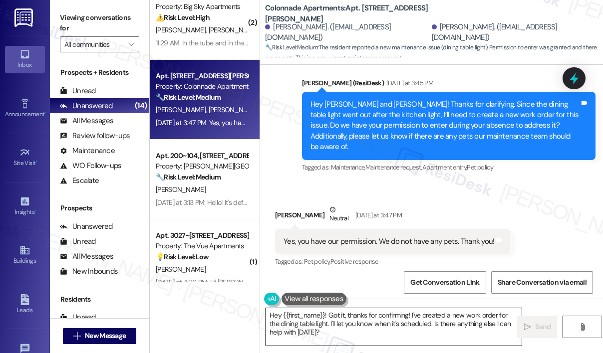
click at [431, 318] on textarea "Hey {{first_name}}! Got it, thanks for confirming! I've created a new work orde…" at bounding box center [393, 326] width 256 height 37
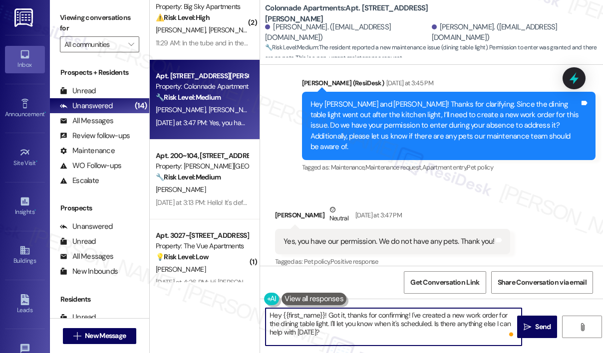
drag, startPoint x: 423, startPoint y: 323, endPoint x: 428, endPoint y: 335, distance: 12.8
click at [428, 335] on textarea "Hey {{first_name}}! Got it, thanks for confirming! I've created a new work orde…" at bounding box center [393, 326] width 256 height 37
drag, startPoint x: 446, startPoint y: 325, endPoint x: 333, endPoint y: 345, distance: 113.9
click at [319, 325] on textarea "Hey {{first_name}}! Got it, thanks for confirming! I've created a new work orde…" at bounding box center [393, 326] width 256 height 37
type textarea "Hey {{first_name}}! Got it, thanks for confirming! I've created a new work orde…"
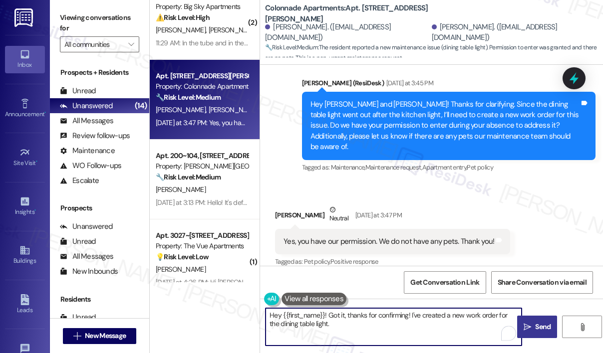
click at [537, 325] on span "Send" at bounding box center [542, 327] width 15 height 10
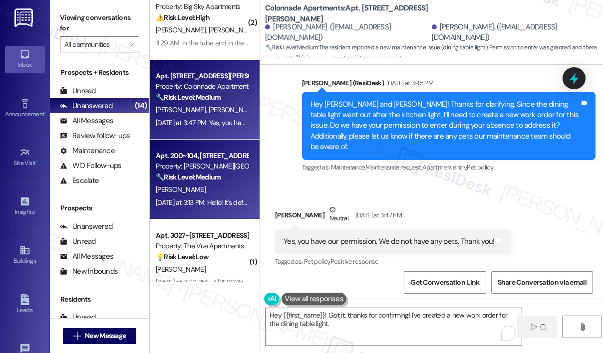
click at [202, 209] on div "Apt. 200~104, 385 Greenfield Ln Property: Preston Lake Apartments 🔧 Risk Level:…" at bounding box center [205, 180] width 110 height 80
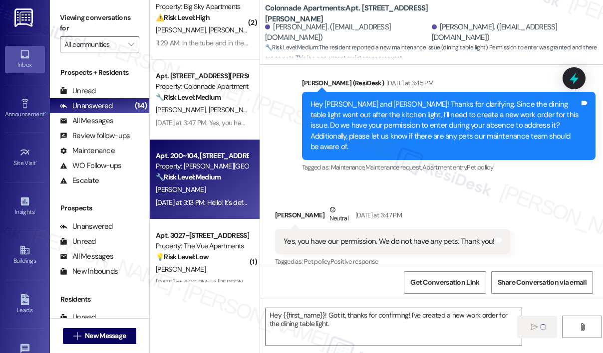
type textarea "Fetching suggested responses. Please feel free to read through the conversation…"
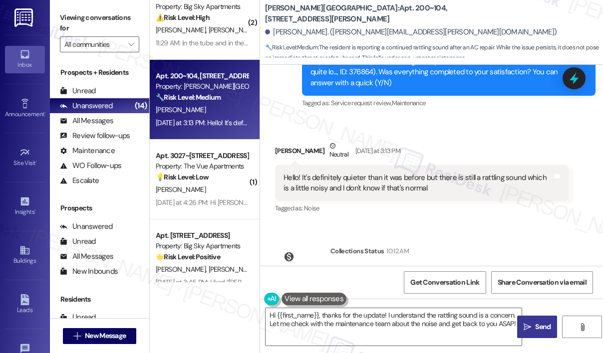
scroll to position [2462, 0]
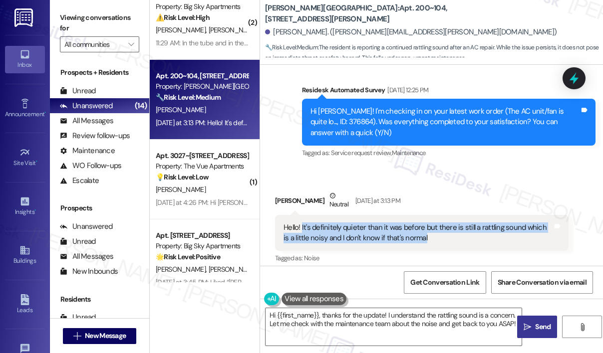
drag, startPoint x: 425, startPoint y: 225, endPoint x: 301, endPoint y: 214, distance: 124.3
click at [301, 223] on div "Hello! It's definitely quieter than it was before but there is still a rattling…" at bounding box center [417, 233] width 269 height 21
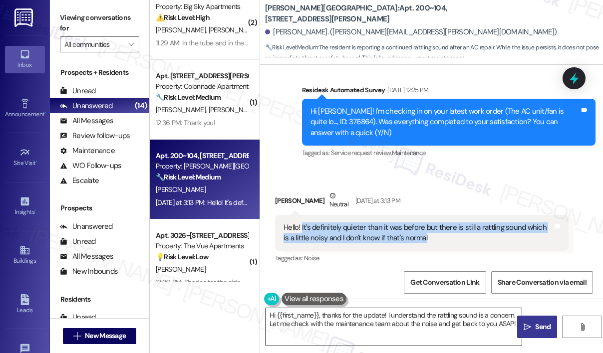
click at [397, 319] on textarea "Hi {{first_name}}, thanks for the update! I understand the rattling sound is a …" at bounding box center [393, 326] width 256 height 37
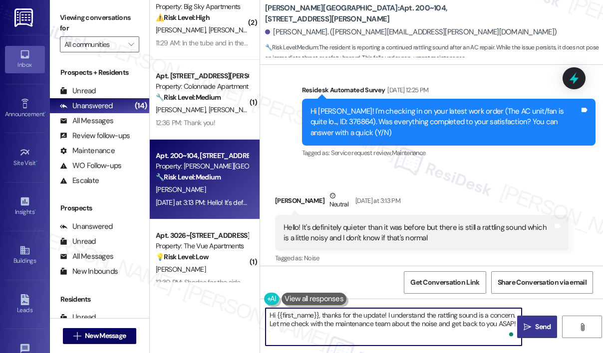
click at [320, 313] on textarea "Hi {{first_name}}, thanks for the update! I understand the rattling sound is a …" at bounding box center [393, 326] width 256 height 37
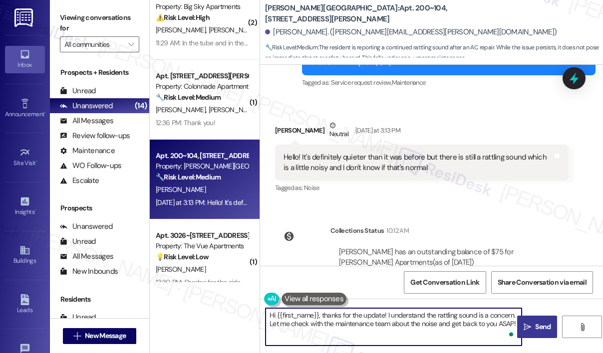
scroll to position [2562, 0]
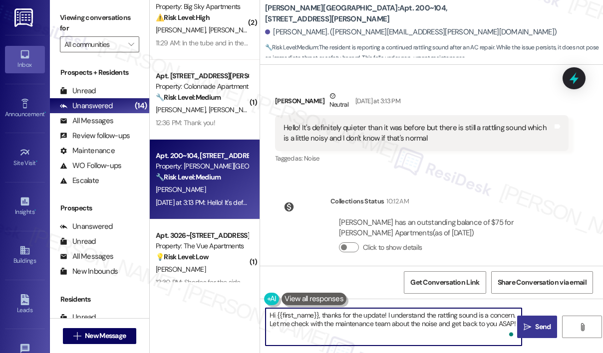
paste textarea "Thank you for reaching out. You mentioned the AC is quieter now but still has a…"
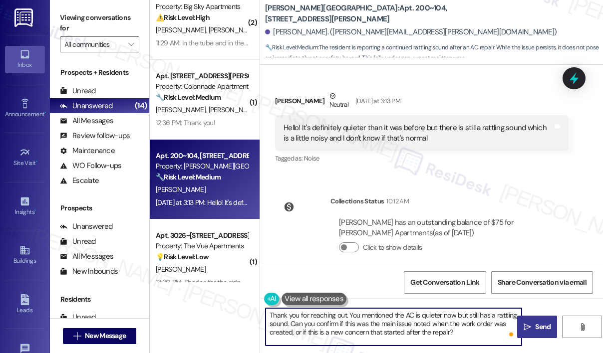
type textarea "Thank you for reaching out. You mentioned the AC is quieter now but still has a…"
click at [552, 322] on span "Send" at bounding box center [542, 327] width 19 height 10
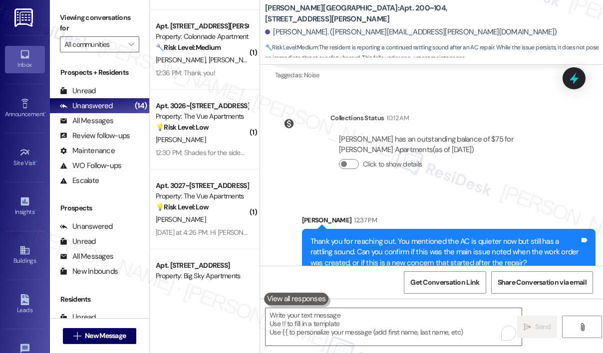
scroll to position [2652, 0]
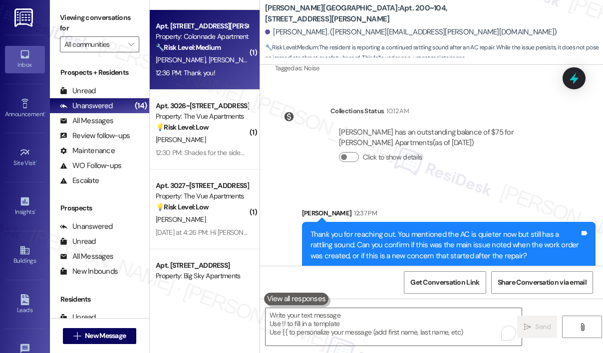
click at [186, 75] on div "12:36 PM: Thank you! 12:36 PM: Thank you!" at bounding box center [185, 72] width 59 height 9
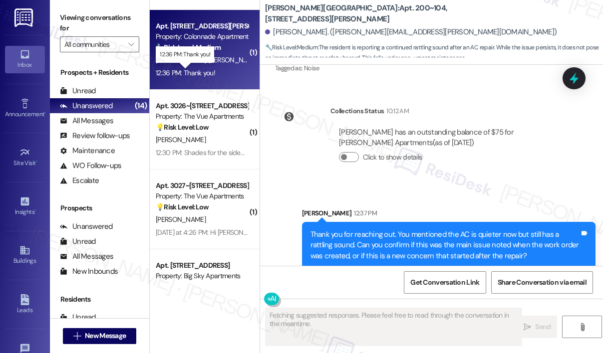
scroll to position [2274, 0]
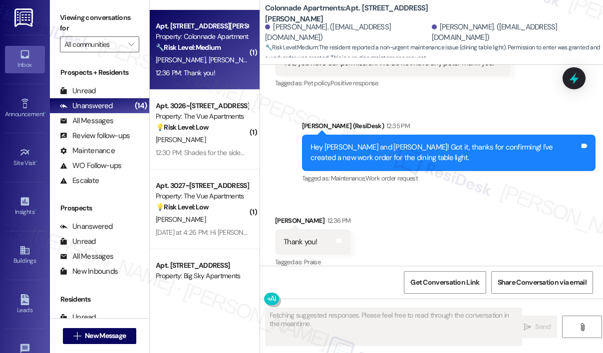
click at [461, 215] on div "Received via SMS Maria Flores 12:36 PM Thank you! Tags and notes Tagged as: Pra…" at bounding box center [431, 235] width 343 height 84
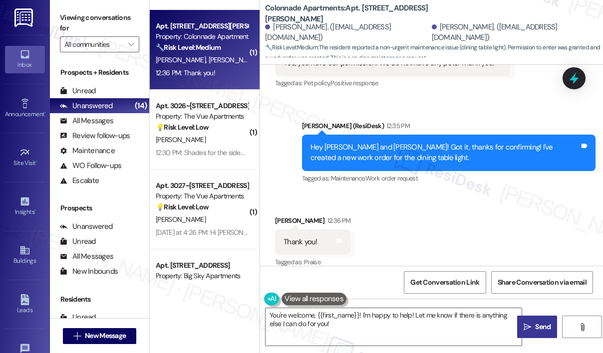
click at [430, 242] on div "Received via SMS Maria Flores 12:36 PM Thank you! Tags and notes Tagged as: Pra…" at bounding box center [431, 235] width 343 height 84
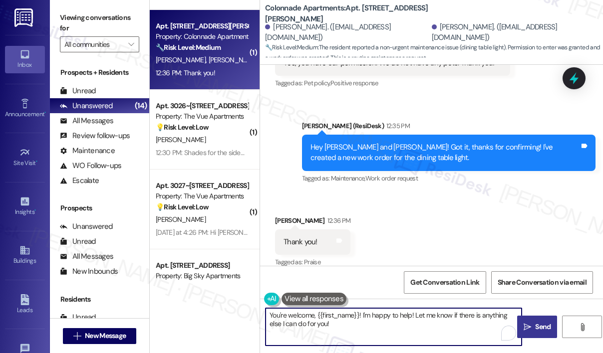
click at [380, 329] on textarea "You're welcome, {{first_name}}! I'm happy to help! Let me know if there is anyt…" at bounding box center [393, 326] width 256 height 37
drag, startPoint x: 314, startPoint y: 313, endPoint x: 356, endPoint y: 330, distance: 45.2
click at [356, 330] on textarea "You're welcome, {{first_name}}! I'm happy to help! Let me know if there is anyt…" at bounding box center [393, 326] width 256 height 37
type textarea "You're welcome!"
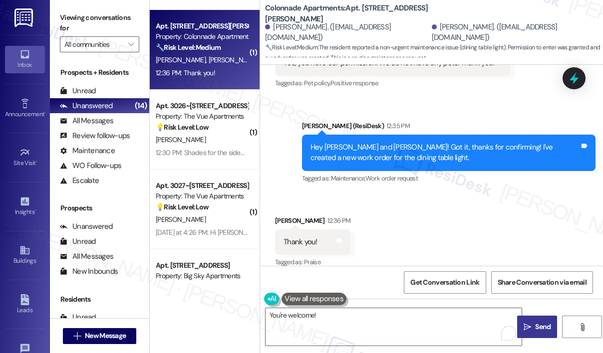
click at [528, 324] on icon "" at bounding box center [526, 327] width 7 height 8
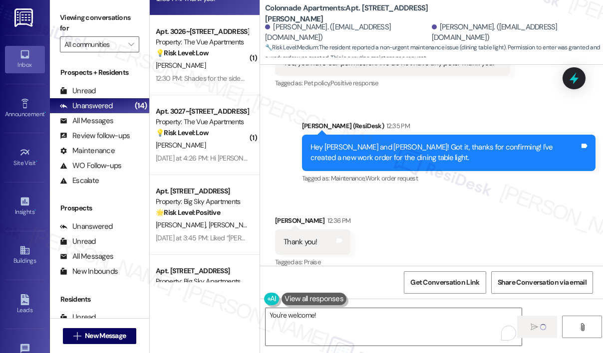
scroll to position [249, 0]
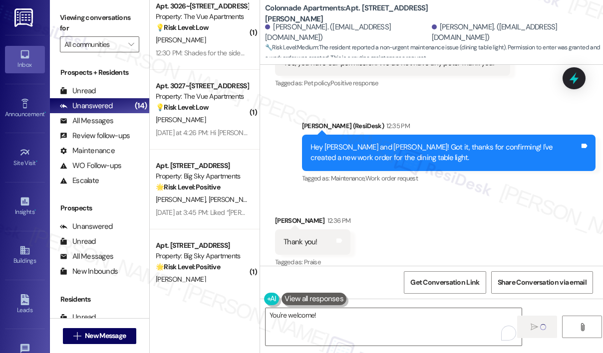
click at [212, 136] on div "Yesterday at 4:26 PM: Hi Sarah - thank you for understanding - it worked out ju…" at bounding box center [495, 132] width 678 height 9
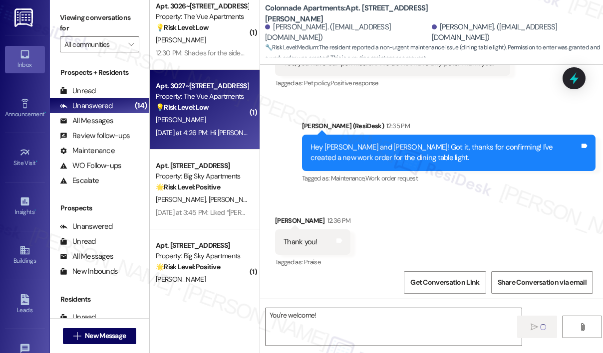
type textarea "Fetching suggested responses. Please feel free to read through the conversation…"
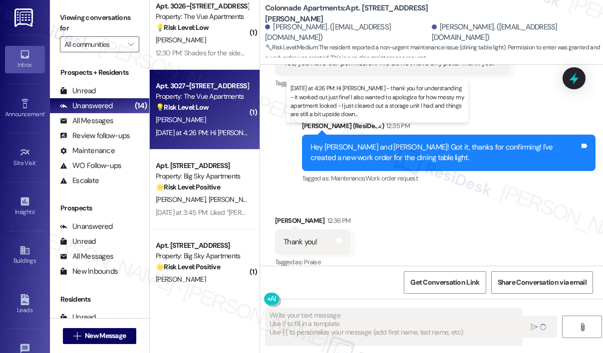
scroll to position [2063, 0]
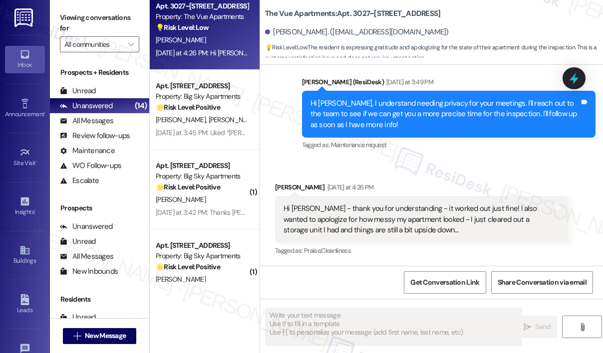
click at [423, 158] on div "Sent via SMS Sarah (ResiDesk) Yesterday at 3:49 PM Hi Sheila, I understand need…" at bounding box center [448, 114] width 308 height 91
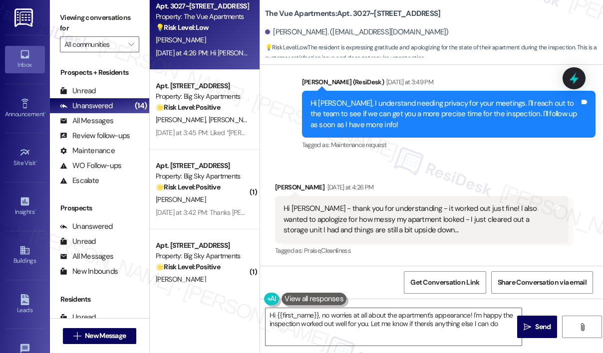
type textarea "Hi {{first_name}}, no worries at all about the apartment's appearance! I'm happ…"
click at [418, 327] on textarea "Hi {{first_name}}, no worries at all about the apartment's appearance! I'm happ…" at bounding box center [393, 326] width 256 height 37
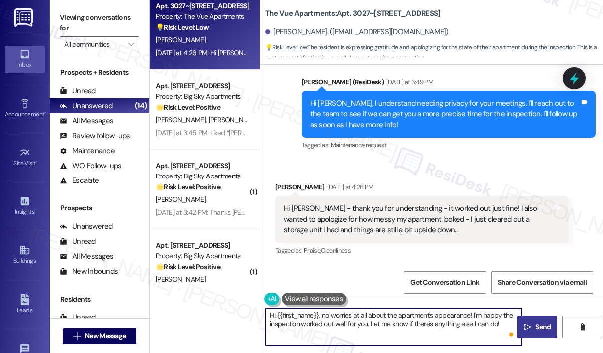
click at [521, 325] on span " Send" at bounding box center [536, 327] width 31 height 10
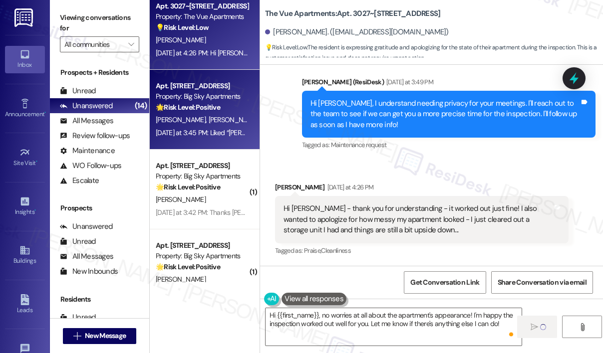
click at [220, 127] on div "Yesterday at 3:45 PM: Liked “Sarah (Big Sky Apartments): Hi Jenna, Gavin and Je…" at bounding box center [202, 133] width 94 height 12
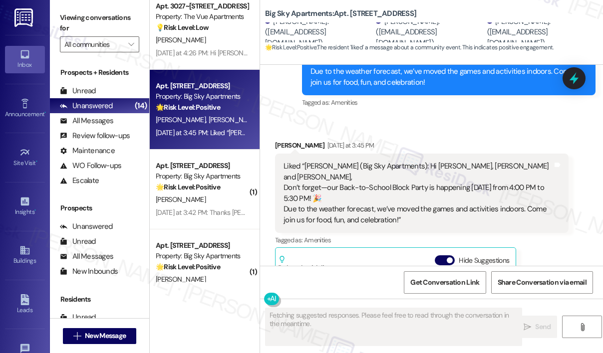
scroll to position [846, 0]
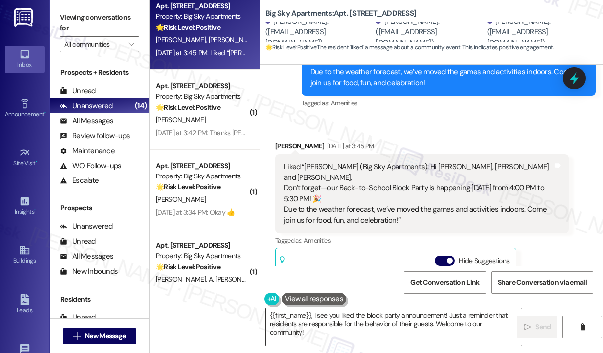
click at [361, 338] on textarea "{{first_name}}, I see you liked the block party announcement! Just a reminder t…" at bounding box center [393, 326] width 256 height 37
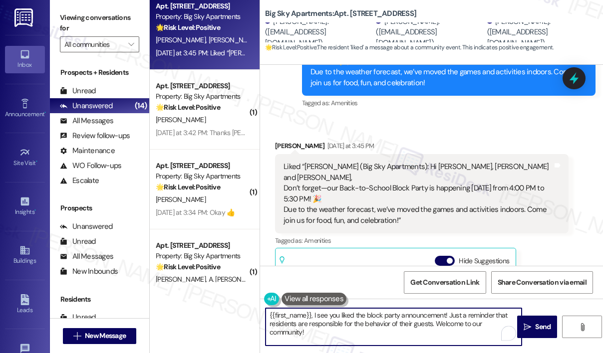
drag, startPoint x: 361, startPoint y: 338, endPoint x: 266, endPoint y: 313, distance: 98.0
click at [266, 313] on textarea "{{first_name}}, I see you liked the block party announcement! Just a reminder t…" at bounding box center [393, 326] width 256 height 37
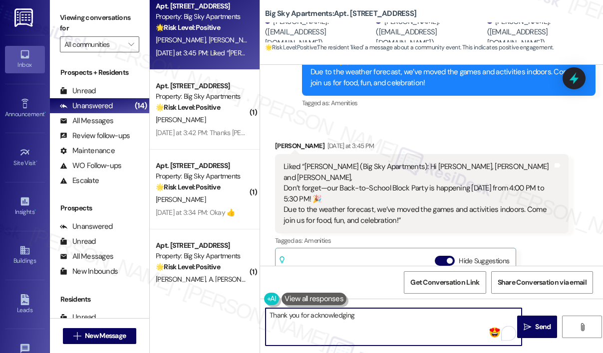
type textarea "Thank you for acknowledging t"
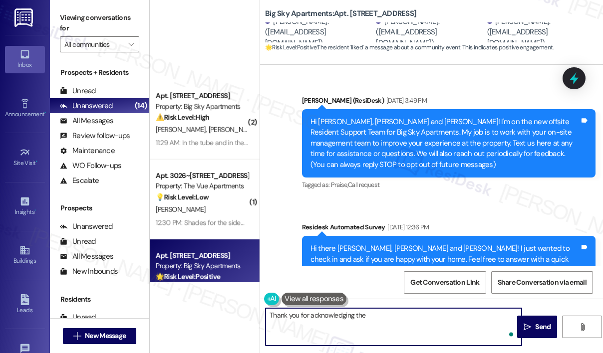
scroll to position [846, 0]
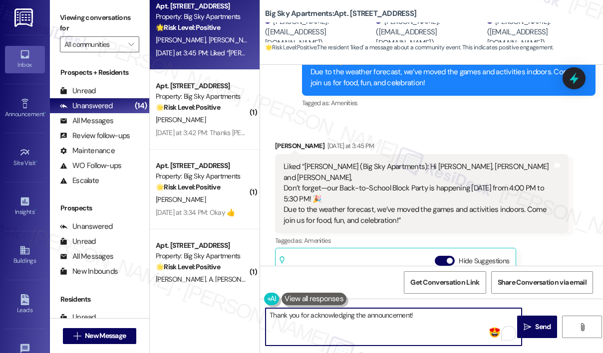
type textarea "Thank you for acknowledging the announcement!"
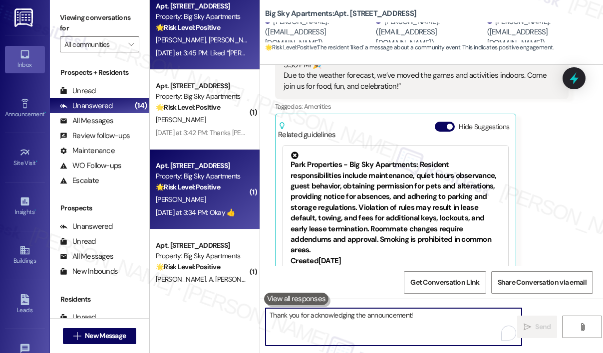
scroll to position [995, 0]
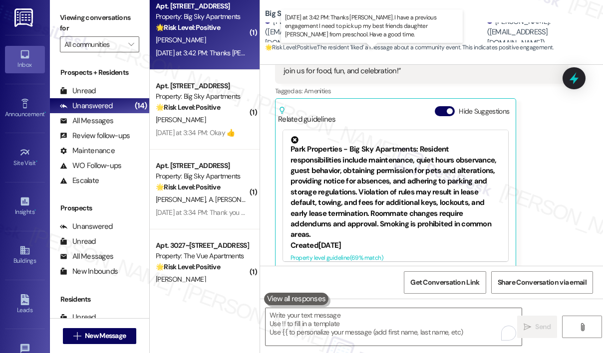
click at [212, 50] on div "Yesterday at 3:42 PM: Thanks Sarah. I have a previous engagement I need to pick…" at bounding box center [403, 52] width 494 height 9
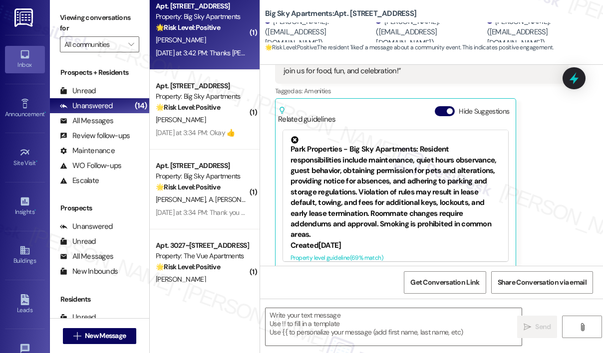
type textarea "Fetching suggested responses. Please feel free to read through the conversation…"
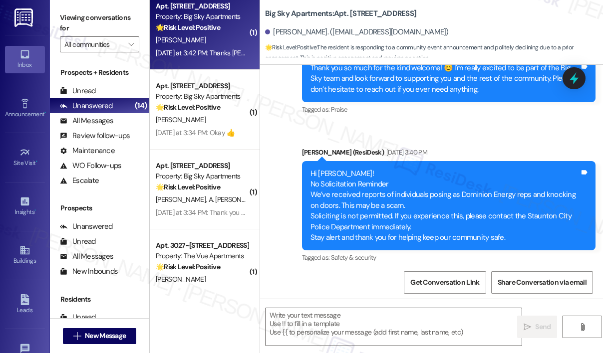
type textarea "Fetching suggested responses. Please feel free to read through the conversation…"
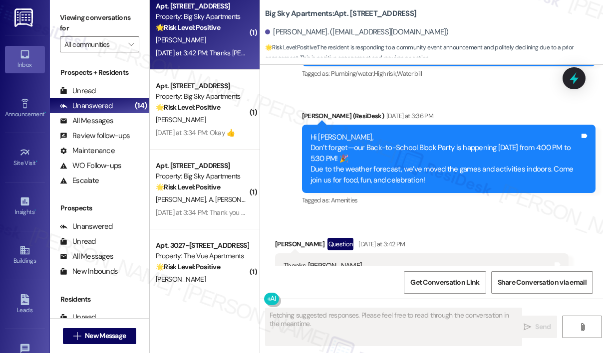
scroll to position [826, 0]
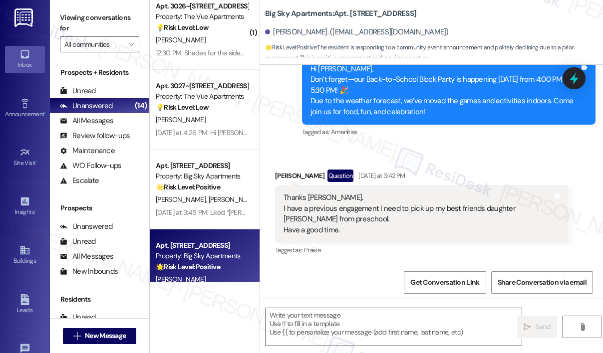
click at [457, 149] on div "Received via SMS Mary Rudolph Question Yesterday at 3:42 PM Thanks Sarah. I hav…" at bounding box center [431, 206] width 343 height 118
click at [358, 318] on textarea at bounding box center [393, 326] width 256 height 37
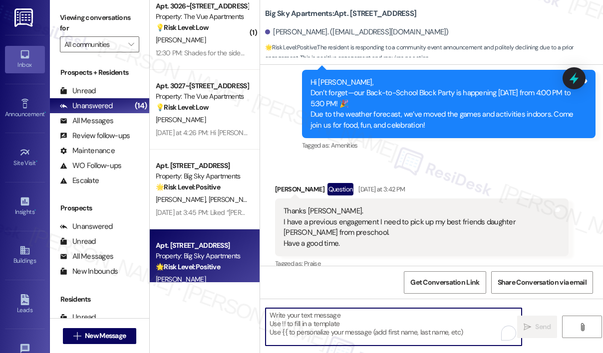
scroll to position [827, 0]
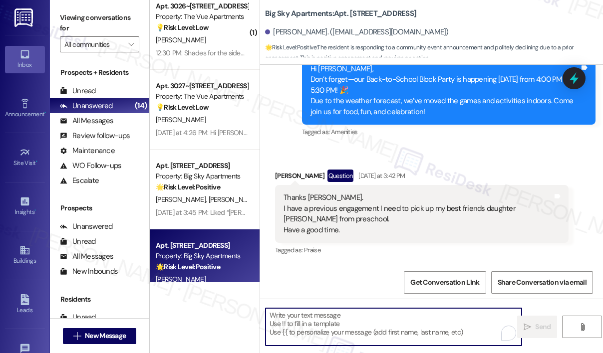
click at [391, 319] on textarea "To enrich screen reader interactions, please activate Accessibility in Grammarl…" at bounding box center [393, 326] width 256 height 37
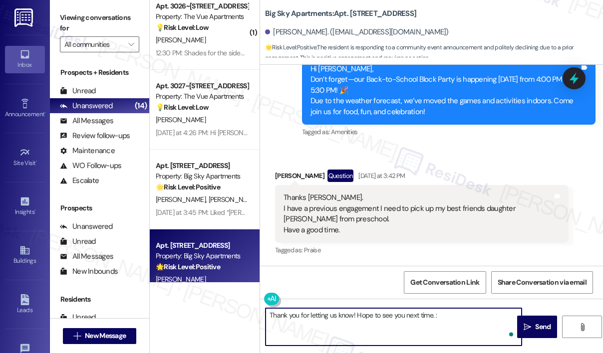
type textarea "Thank you for letting us know! Hope to see you next time. :)"
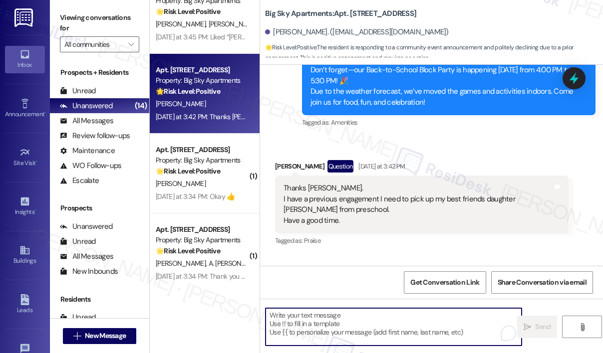
scroll to position [449, 0]
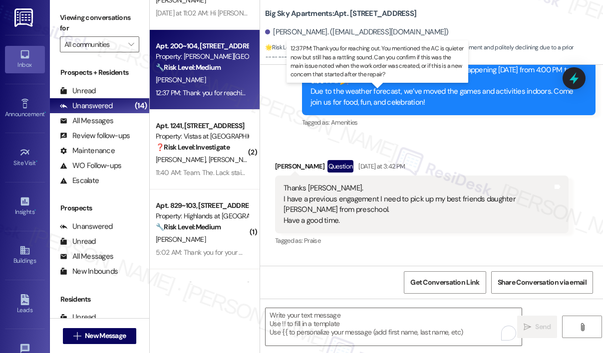
click at [225, 89] on div "12:37 PM: Thank you for reaching out. You mentioned the AC is quieter now but s…" at bounding box center [504, 92] width 697 height 9
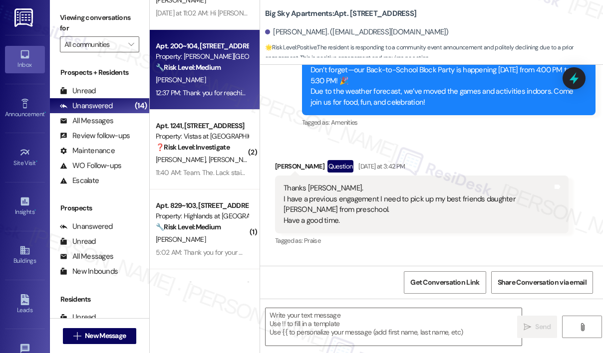
type textarea "Fetching suggested responses. Please feel free to read through the conversation…"
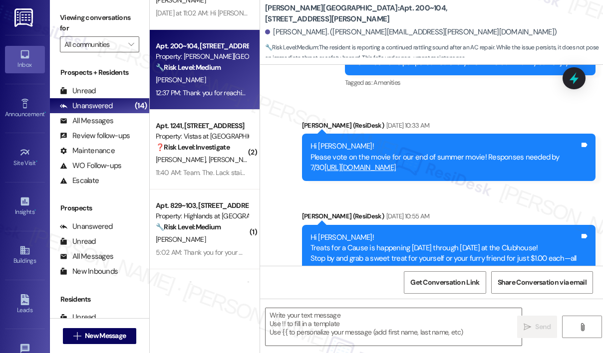
type textarea "Fetching suggested responses. Please feel free to read through the conversation…"
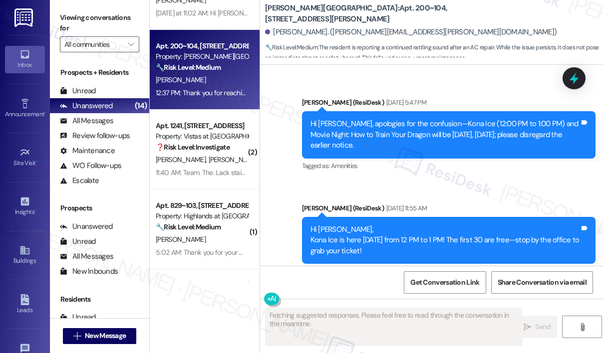
scroll to position [2459, 0]
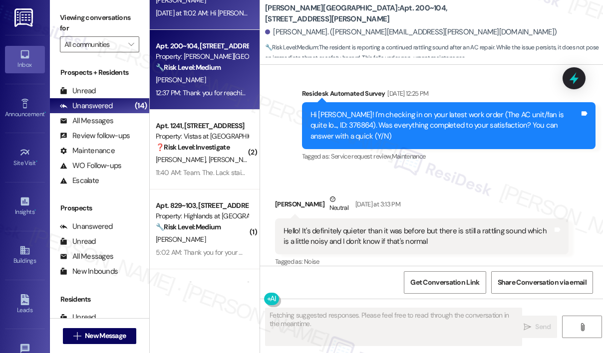
click at [229, 13] on div "Yesterday at 11:02 AM: Hi Sarah, Thanks for the alert!! Have a good day... Alan…" at bounding box center [296, 12] width 280 height 9
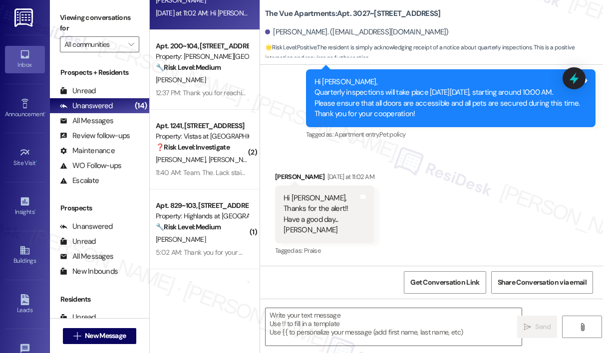
scroll to position [889, 0]
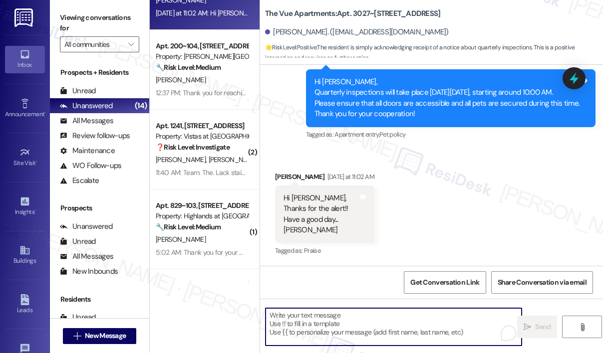
click at [313, 327] on textarea "To enrich screen reader interactions, please activate Accessibility in Grammarl…" at bounding box center [393, 326] width 256 height 37
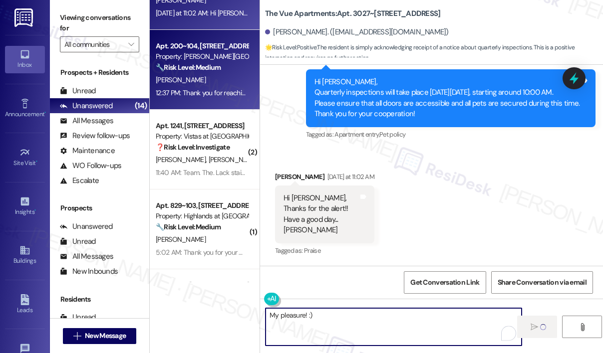
type textarea "My pleasure! :)"
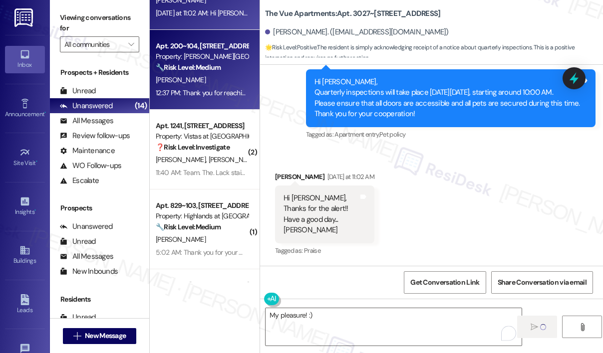
click at [218, 85] on div "[PERSON_NAME]" at bounding box center [202, 80] width 94 height 12
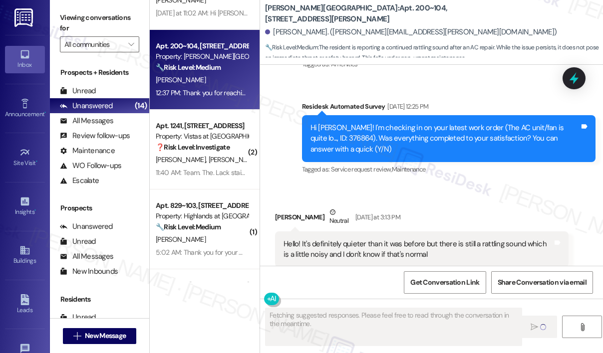
scroll to position [2459, 0]
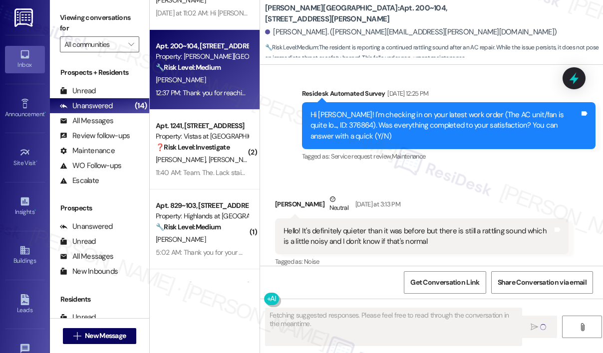
click at [484, 187] on div "Received via SMS Lauren Gooding Neutral Yesterday at 3:13 PM Hello! It's defini…" at bounding box center [421, 232] width 308 height 90
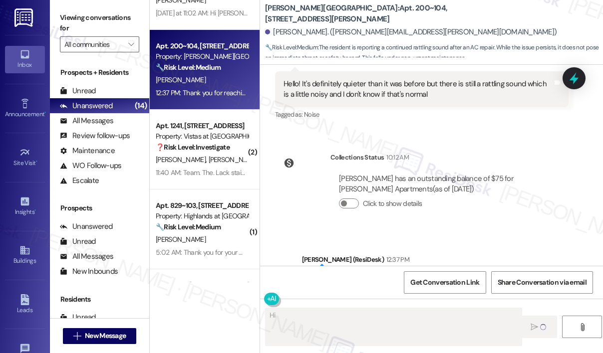
scroll to position [2652, 0]
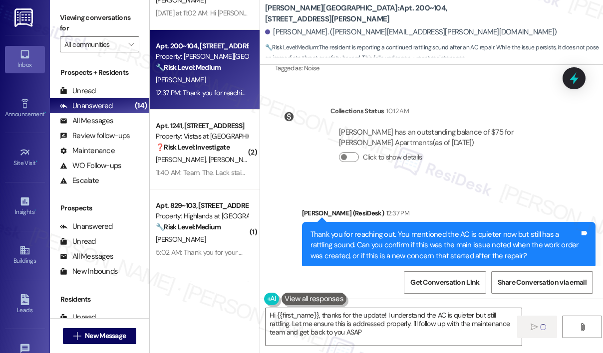
type textarea "Hi {{first_name}}, thanks for the update! I understand the AC is quieter but st…"
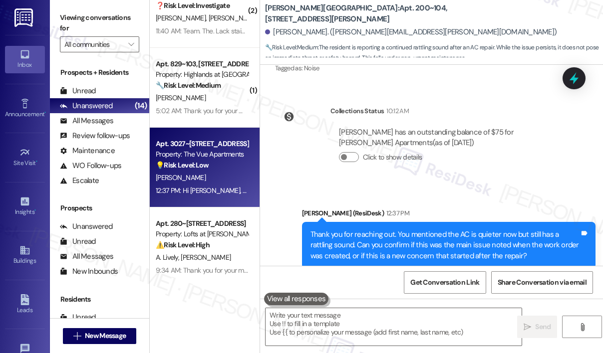
scroll to position [499, 0]
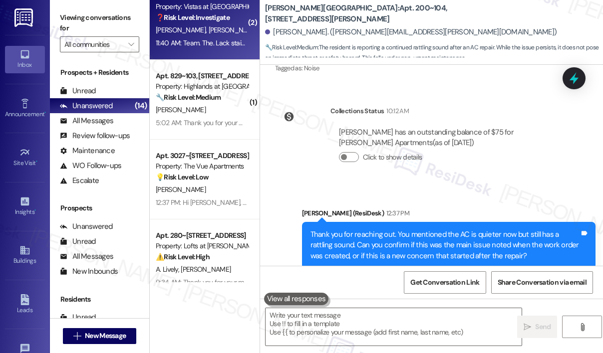
click at [215, 46] on div "11:40 AM: Team. The. Lack stain is mold from the previous bag, left until there…" at bounding box center [508, 42] width 705 height 9
type textarea "Fetching suggested responses. Please feel free to read through the conversation…"
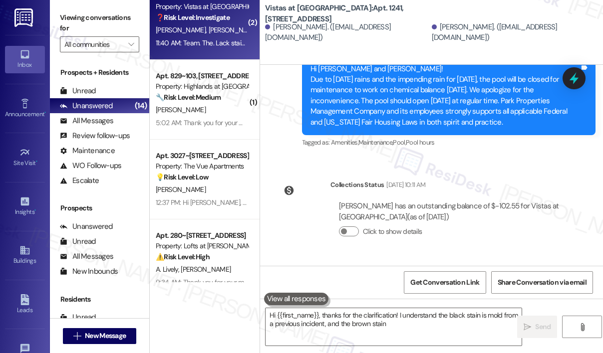
scroll to position [7977, 0]
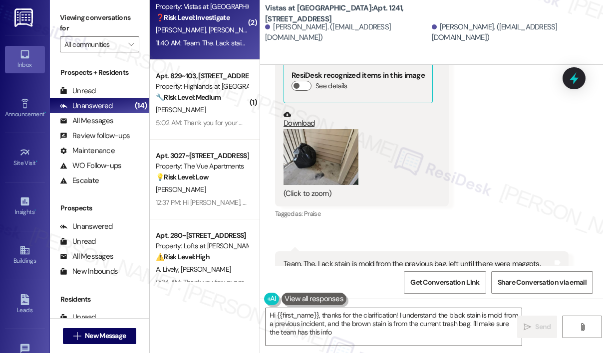
type textarea "Hi {{first_name}}, thanks for the clarification! I understand the black stain i…"
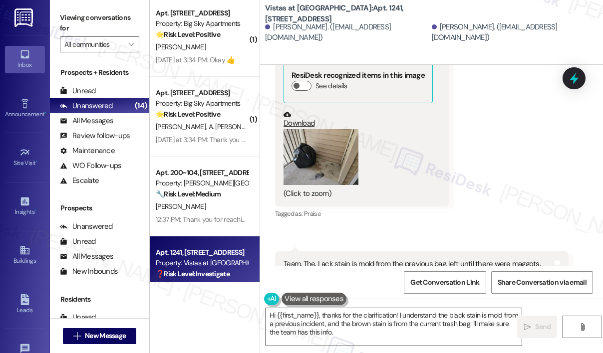
scroll to position [236, 0]
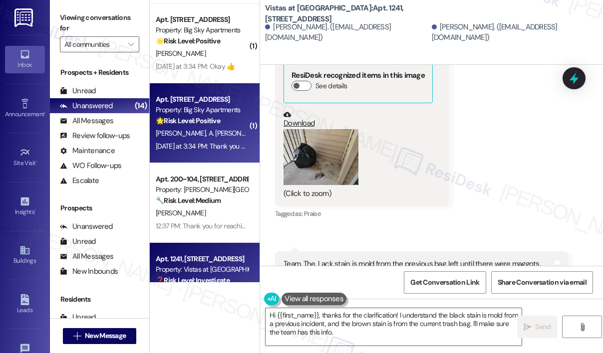
click at [223, 142] on div "Yesterday at 3:34 PM: Thank you so much for that but we're not even in town Yes…" at bounding box center [261, 146] width 211 height 9
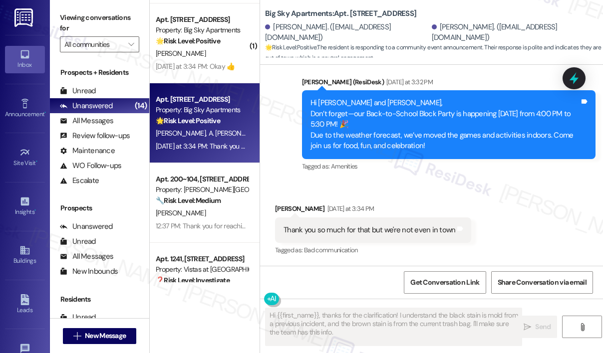
scroll to position [1341, 0]
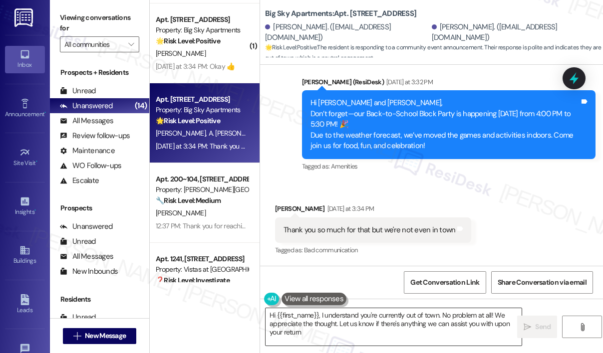
type textarea "Hi {{first_name}}, I understand you're currently out of town. No problem at all…"
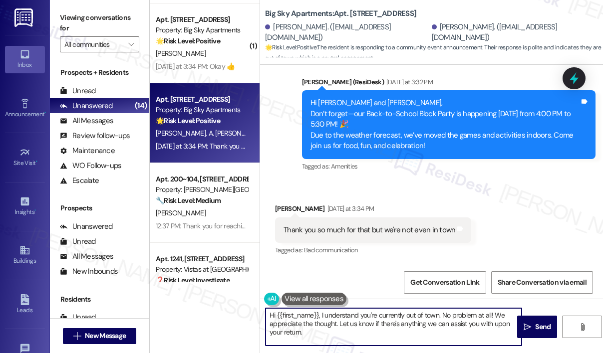
click at [409, 323] on textarea "Hi {{first_name}}, I understand you're currently out of town. No problem at all…" at bounding box center [393, 326] width 256 height 37
click at [533, 324] on span "Send" at bounding box center [542, 327] width 19 height 10
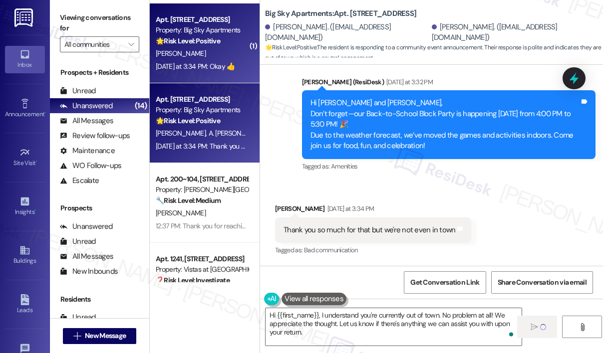
click at [210, 72] on div "Yesterday at 3:34 PM: Okay 👍 Yesterday at 3:34 PM: Okay 👍" at bounding box center [202, 66] width 94 height 12
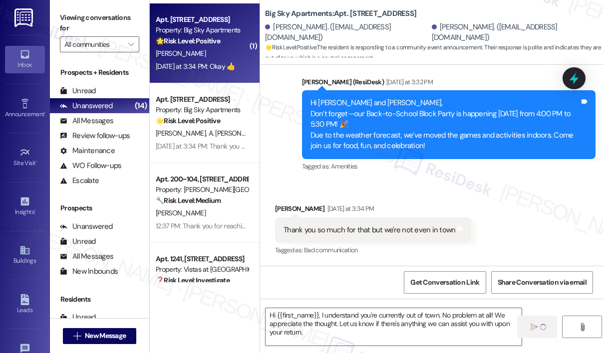
type textarea "Fetching suggested responses. Please feel free to read through the conversation…"
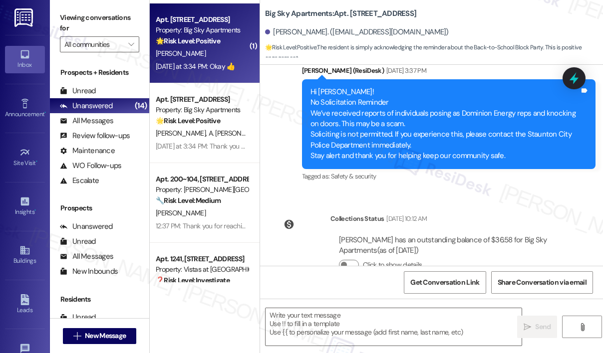
type textarea "Fetching suggested responses. Please feel free to read through the conversation…"
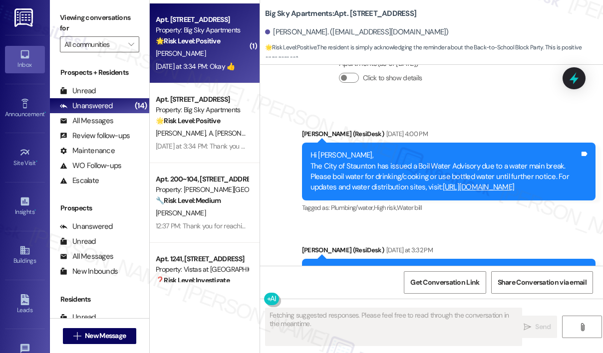
scroll to position [771, 0]
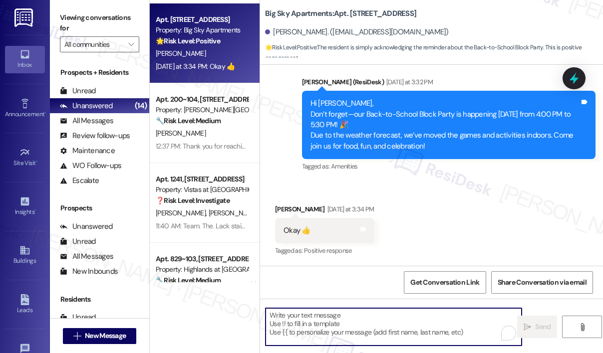
click at [351, 311] on textarea "To enrich screen reader interactions, please activate Accessibility in Grammarl…" at bounding box center [393, 326] width 256 height 37
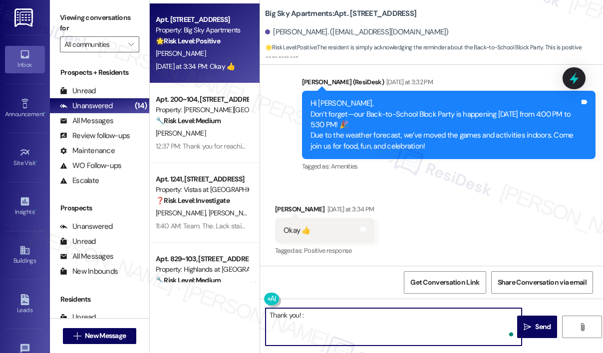
type textarea "Thank you! :)"
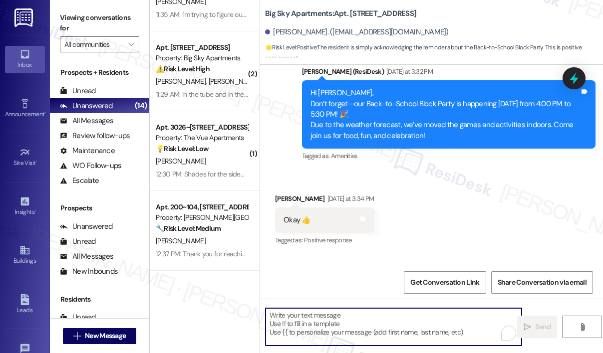
scroll to position [0, 0]
